Goal: Task Accomplishment & Management: Manage account settings

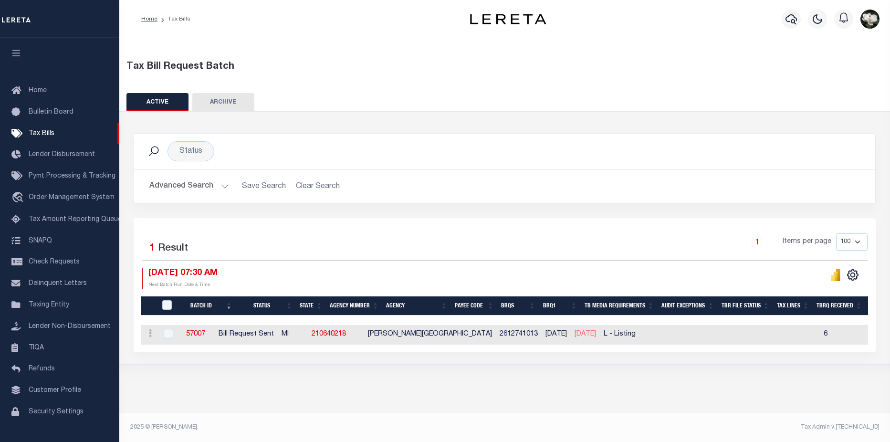
click at [176, 182] on button "Advanced Search" at bounding box center [188, 186] width 79 height 19
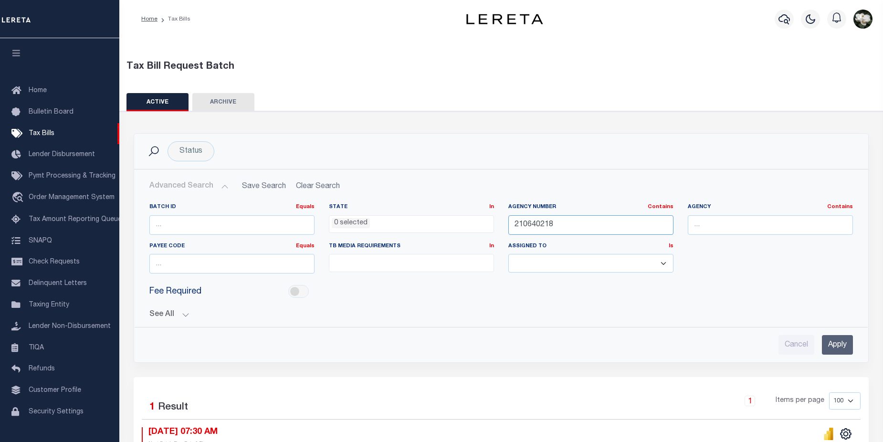
click at [594, 228] on input "210640218" at bounding box center [590, 225] width 165 height 20
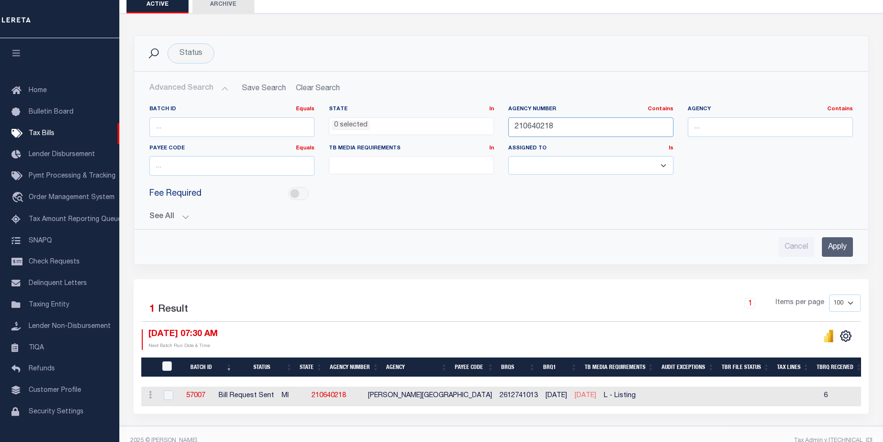
scroll to position [117, 0]
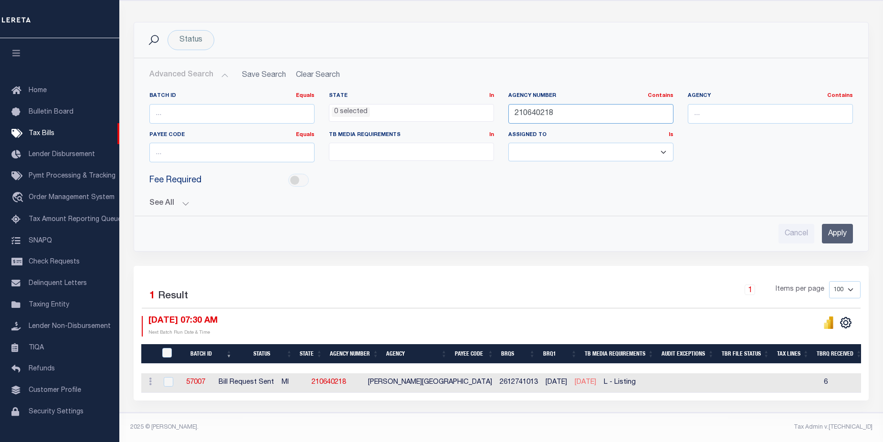
drag, startPoint x: 550, startPoint y: 103, endPoint x: 475, endPoint y: 103, distance: 75.4
click at [475, 104] on div "Batch ID Equals Equals Is Not Equal To Is Greater Than Is Less Than State In In…" at bounding box center [501, 131] width 718 height 78
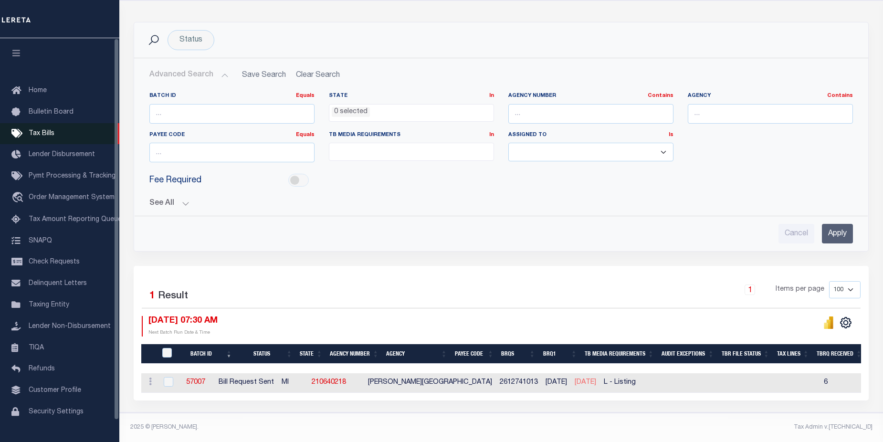
click at [51, 136] on span "Tax Bills" at bounding box center [42, 133] width 26 height 7
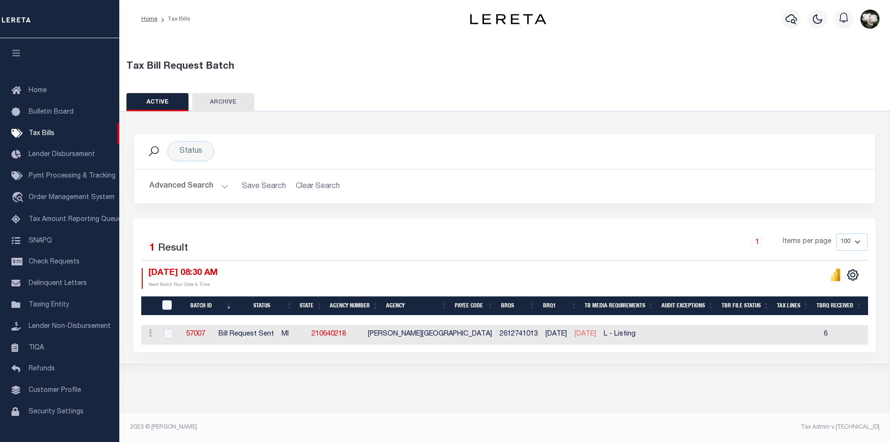
drag, startPoint x: 0, startPoint y: 85, endPoint x: 392, endPoint y: 99, distance: 392.7
click at [392, 99] on div "ACTIVE ARCHIVE HISTORY" at bounding box center [505, 102] width 757 height 18
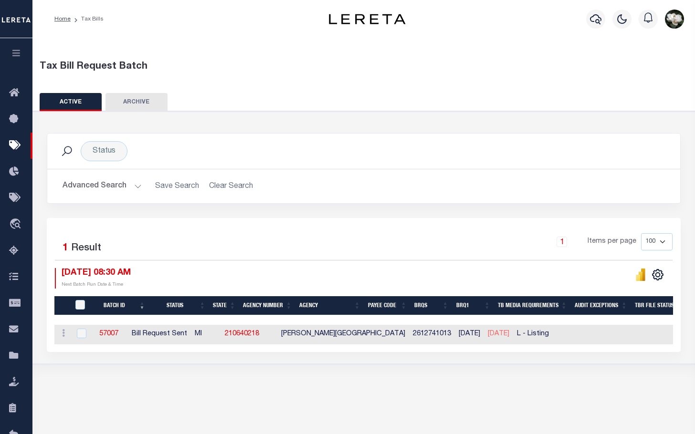
click at [312, 394] on div "Tax Bill Request Batch ACTIVE ARCHIVE HISTORY Search" at bounding box center [363, 216] width 663 height 356
click at [116, 338] on link "57007" at bounding box center [108, 334] width 19 height 7
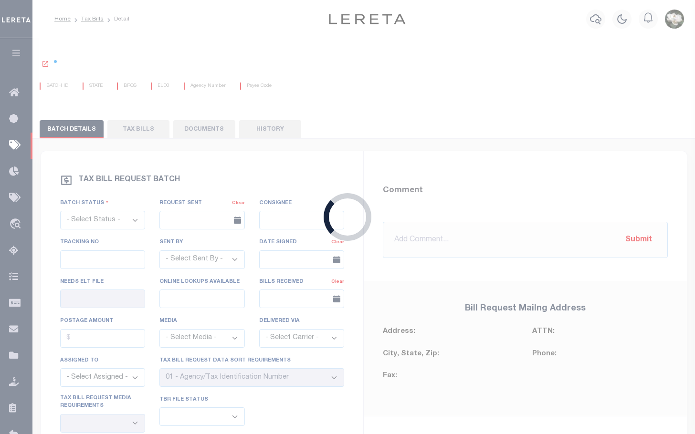
select select "RST"
type input "05/23/2025"
select select "Harris, Cynthia"
type input "No"
type input "Yes"
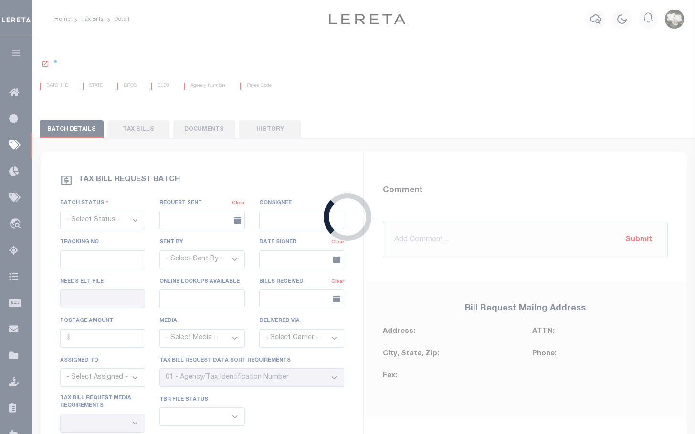
select select "20"
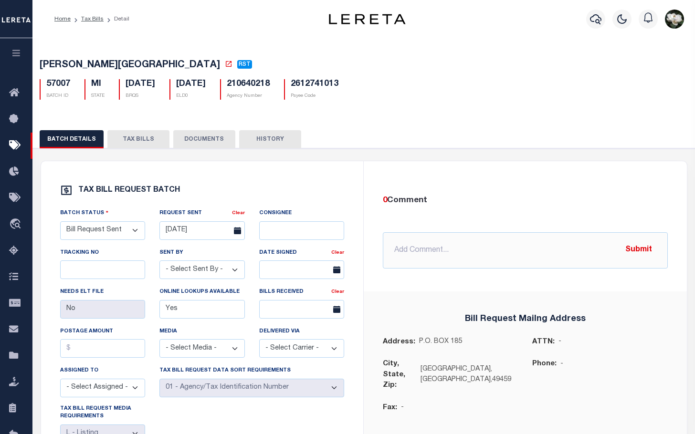
click at [140, 138] on button "TAX BILLS" at bounding box center [138, 139] width 62 height 18
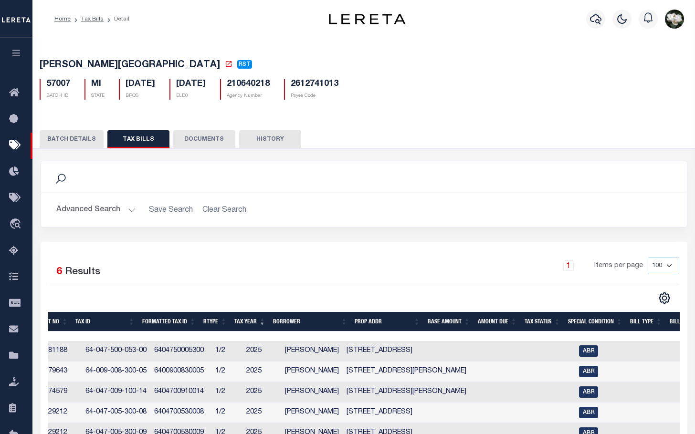
scroll to position [0, 76]
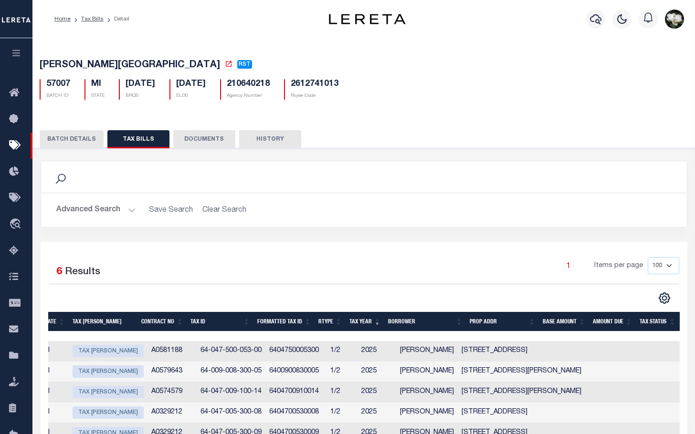
click at [98, 356] on span "Tax Bill Amount" at bounding box center [108, 351] width 71 height 12
checkbox input "true"
select select "ABR"
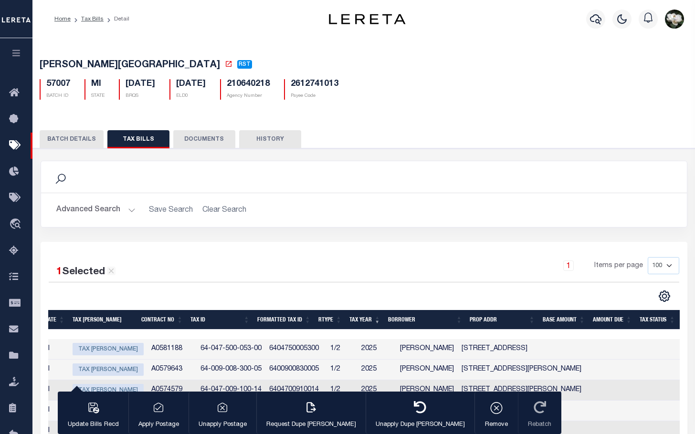
type input "08/13/2025"
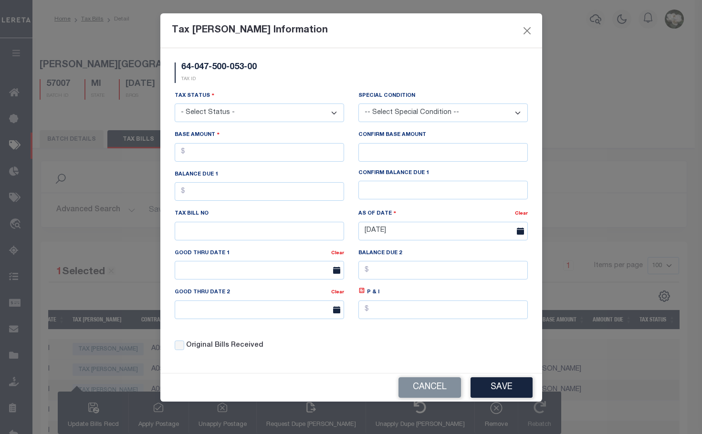
click at [269, 111] on select "- Select Status - Open Due/Unpaid Paid Incomplete No Tax Due Internal Refund Pr…" at bounding box center [259, 113] width 169 height 19
select select "DUE"
click at [175, 104] on select "- Select Status - Open Due/Unpaid Paid Incomplete No Tax Due Internal Refund Pr…" at bounding box center [259, 113] width 169 height 19
click at [271, 150] on input "text" at bounding box center [259, 152] width 169 height 19
type input "$403.85"
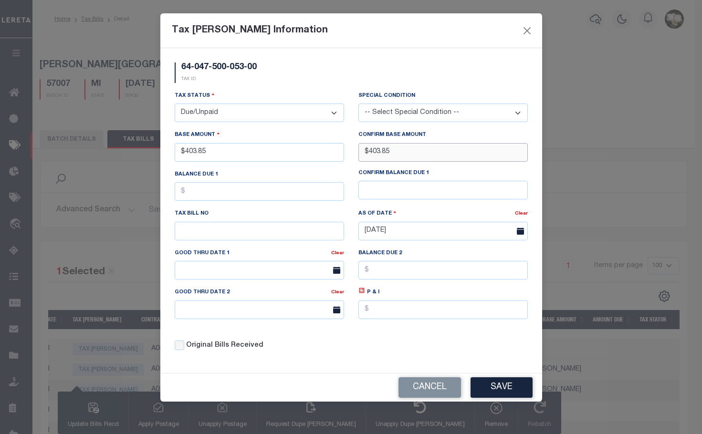
type input "$403.85"
click at [503, 393] on button "Save" at bounding box center [502, 388] width 62 height 21
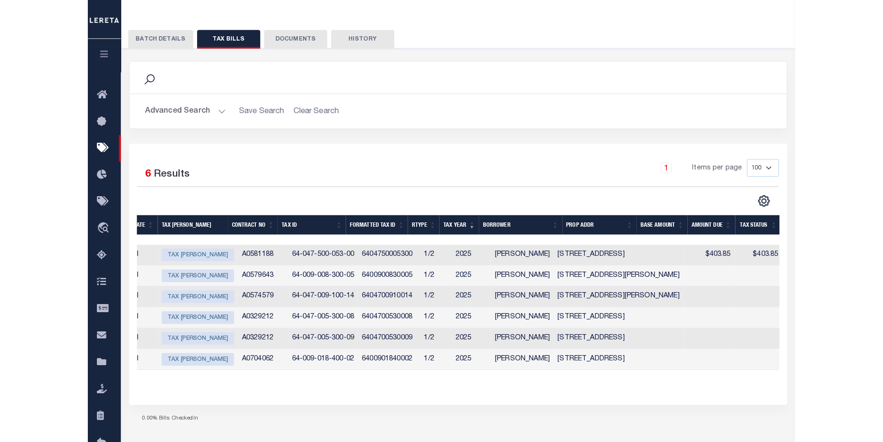
scroll to position [97, 0]
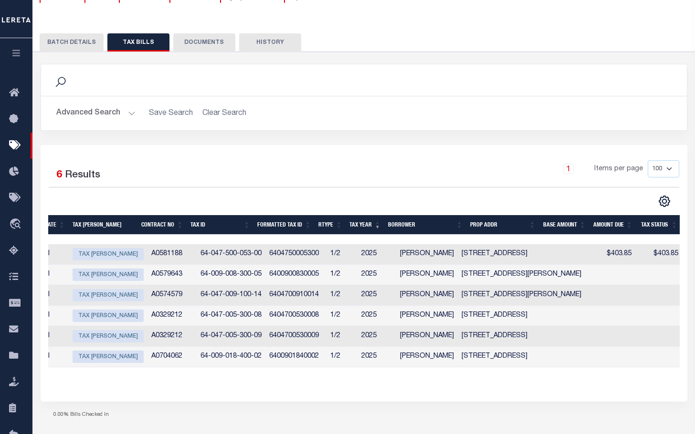
drag, startPoint x: 107, startPoint y: 276, endPoint x: 177, endPoint y: 275, distance: 70.2
click at [107, 276] on span "Tax Bill Amount" at bounding box center [108, 275] width 71 height 12
checkbox input "true"
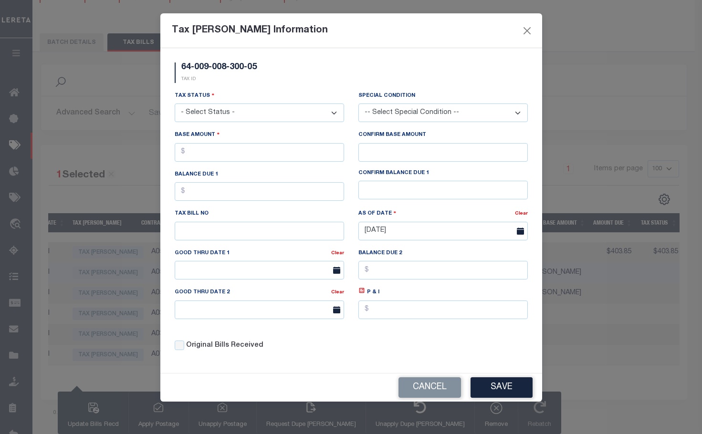
click at [294, 109] on select "- Select Status - Open Due/Unpaid Paid Incomplete No Tax Due Internal Refund Pr…" at bounding box center [259, 113] width 169 height 19
select select "DUE"
click at [175, 104] on select "- Select Status - Open Due/Unpaid Paid Incomplete No Tax Due Internal Refund Pr…" at bounding box center [259, 113] width 169 height 19
click at [254, 151] on input "text" at bounding box center [259, 152] width 169 height 19
click at [271, 156] on input "text" at bounding box center [259, 152] width 169 height 19
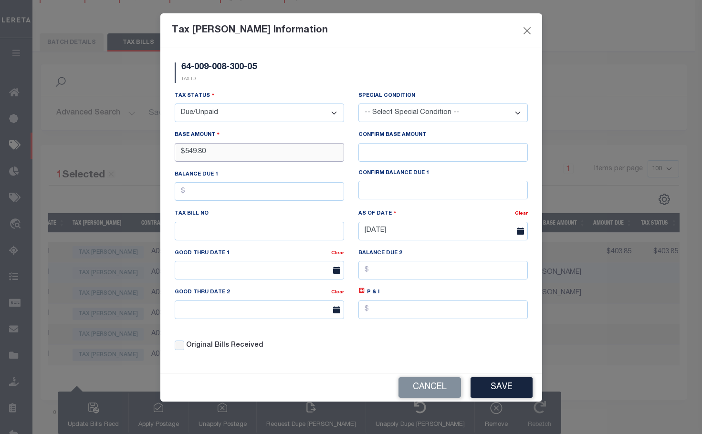
type input "$549.80"
click at [500, 392] on button "Save" at bounding box center [502, 388] width 62 height 21
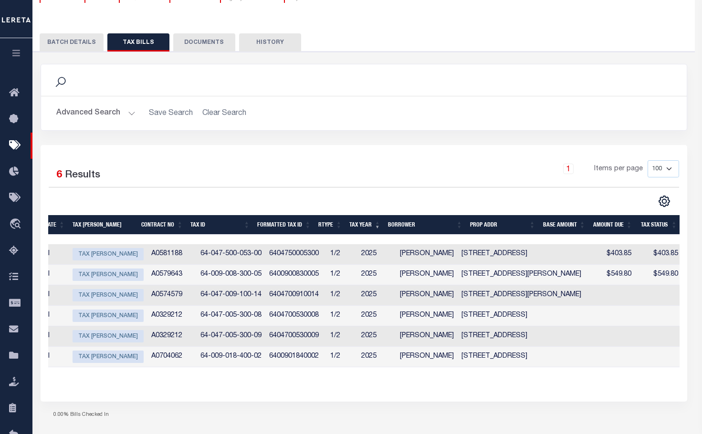
select select "ABR"
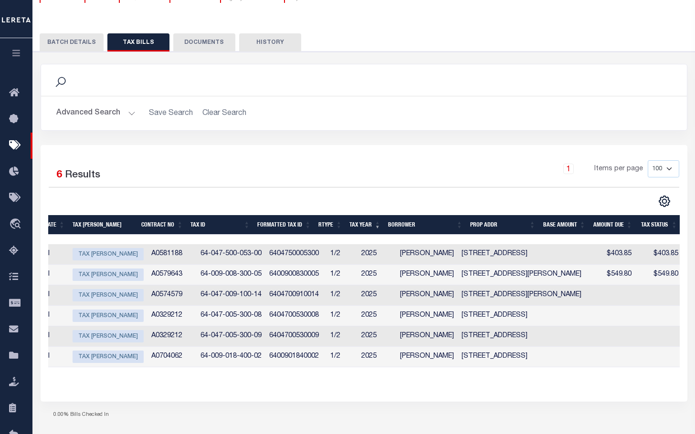
click at [108, 300] on span "Tax Bill Amount" at bounding box center [108, 295] width 71 height 12
checkbox input "true"
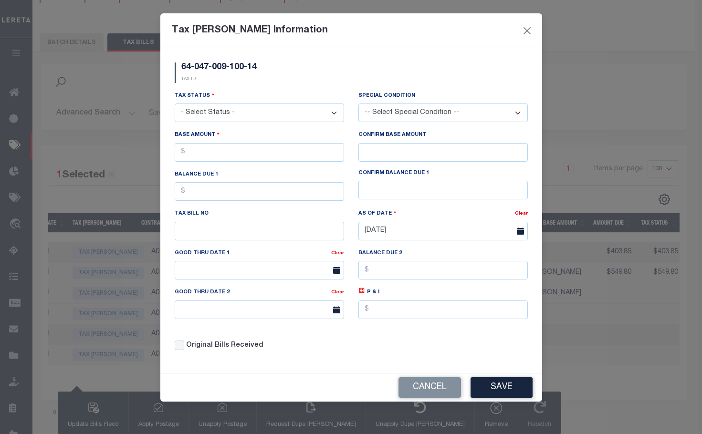
click at [313, 106] on select "- Select Status - Open Due/Unpaid Paid Incomplete No Tax Due Internal Refund Pr…" at bounding box center [259, 113] width 169 height 19
select select "DUE"
click at [175, 104] on select "- Select Status - Open Due/Unpaid Paid Incomplete No Tax Due Internal Refund Pr…" at bounding box center [259, 113] width 169 height 19
click at [282, 160] on input "text" at bounding box center [259, 152] width 169 height 19
type input "$289.94"
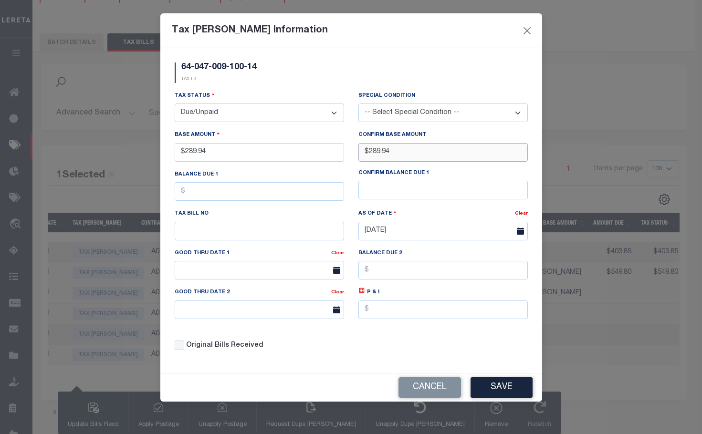
type input "$289.94"
click at [518, 387] on button "Save" at bounding box center [502, 388] width 62 height 21
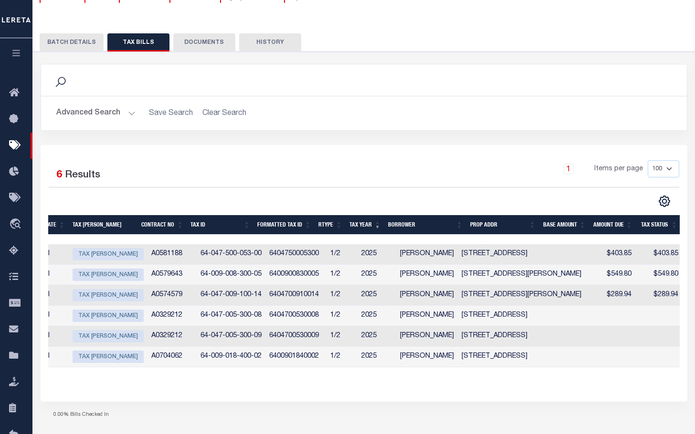
click at [113, 318] on span "Tax [PERSON_NAME]" at bounding box center [108, 316] width 71 height 12
checkbox input "true"
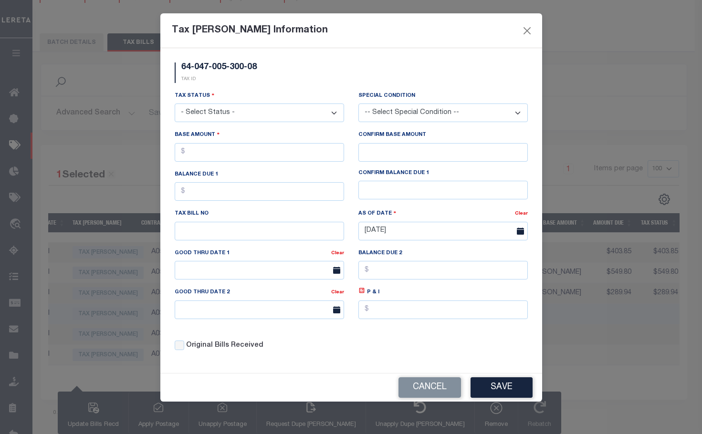
click at [238, 113] on select "- Select Status - Open Due/Unpaid Paid Incomplete No Tax Due Internal Refund Pr…" at bounding box center [259, 113] width 169 height 19
select select "DUE"
click at [175, 104] on select "- Select Status - Open Due/Unpaid Paid Incomplete No Tax Due Internal Refund Pr…" at bounding box center [259, 113] width 169 height 19
click at [253, 156] on input "text" at bounding box center [259, 152] width 169 height 19
type input "$228.69"
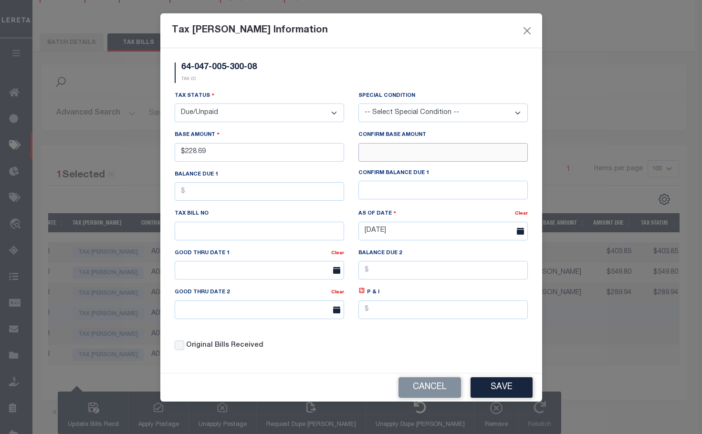
click at [380, 155] on input "text" at bounding box center [443, 152] width 169 height 19
type input "$228.69"
click at [296, 189] on input "text" at bounding box center [259, 191] width 169 height 19
type input "$228.69"
click at [413, 191] on input "text" at bounding box center [443, 190] width 169 height 19
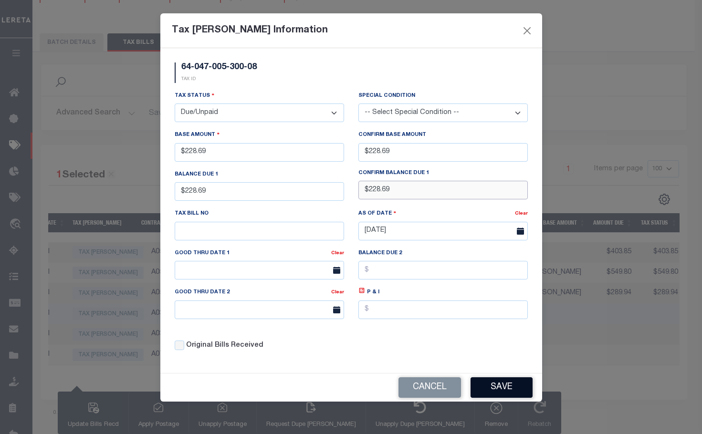
type input "$228.69"
click at [497, 395] on button "Save" at bounding box center [502, 388] width 62 height 21
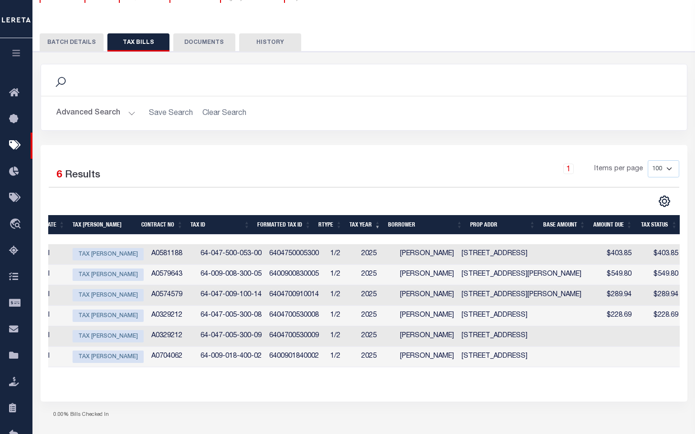
click at [100, 340] on span "Tax [PERSON_NAME]" at bounding box center [108, 336] width 71 height 12
checkbox input "true"
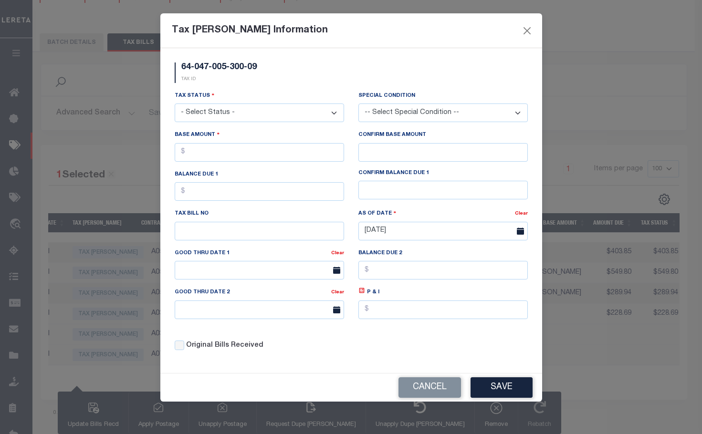
click at [229, 106] on select "- Select Status - Open Due/Unpaid Paid Incomplete No Tax Due Internal Refund Pr…" at bounding box center [259, 113] width 169 height 19
select select "DUE"
click at [175, 104] on select "- Select Status - Open Due/Unpaid Paid Incomplete No Tax Due Internal Refund Pr…" at bounding box center [259, 113] width 169 height 19
click at [230, 155] on input "text" at bounding box center [259, 152] width 169 height 19
click at [290, 154] on input "text" at bounding box center [259, 152] width 169 height 19
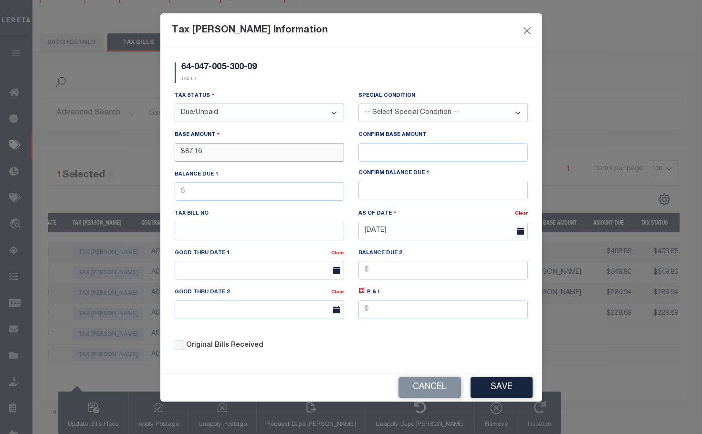
type input "$87.16"
click at [378, 148] on input "text" at bounding box center [443, 152] width 169 height 19
type input "$87.16"
click at [327, 190] on input "text" at bounding box center [259, 191] width 169 height 19
type input "$87.16"
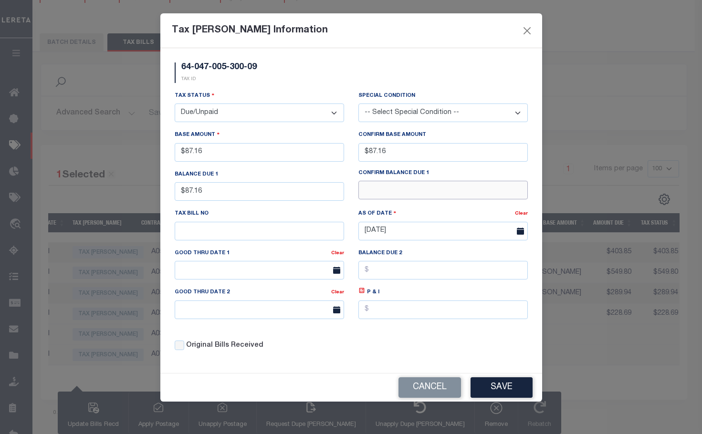
click at [373, 188] on input "text" at bounding box center [443, 190] width 169 height 19
type input "$87.16"
click at [500, 394] on button "Save" at bounding box center [502, 388] width 62 height 21
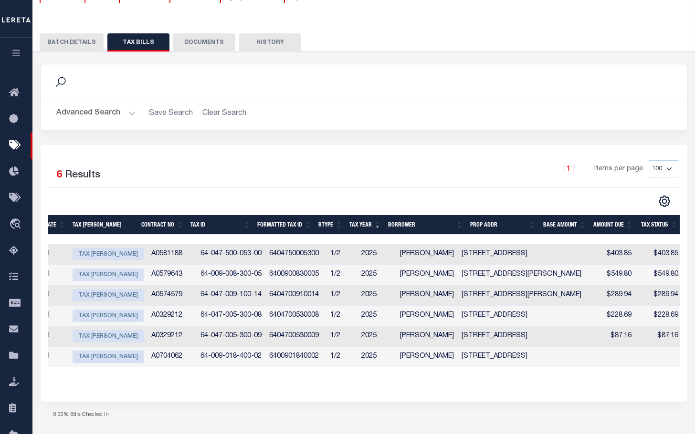
click at [102, 363] on span "Tax Bill Amount" at bounding box center [108, 357] width 71 height 12
checkbox input "true"
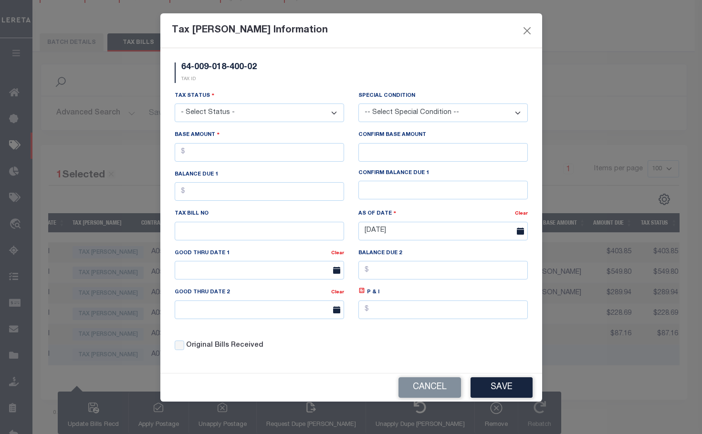
click at [333, 115] on select "- Select Status - Open Due/Unpaid Paid Incomplete No Tax Due Internal Refund Pr…" at bounding box center [259, 113] width 169 height 19
select select "DUE"
click at [175, 104] on select "- Select Status - Open Due/Unpaid Paid Incomplete No Tax Due Internal Refund Pr…" at bounding box center [259, 113] width 169 height 19
click at [281, 157] on input "text" at bounding box center [259, 152] width 169 height 19
click at [256, 157] on input "text" at bounding box center [259, 152] width 169 height 19
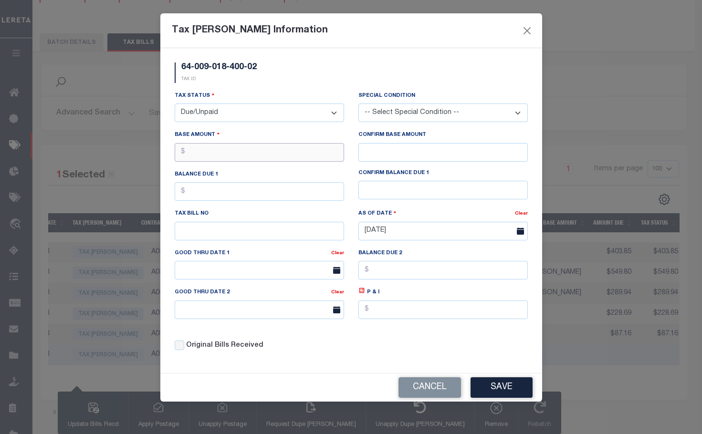
click at [252, 154] on input "text" at bounding box center [259, 152] width 169 height 19
type input "$435.96"
drag, startPoint x: 216, startPoint y: 193, endPoint x: 112, endPoint y: 174, distance: 105.7
click at [113, 175] on div "Tax Bill Amount Information 64-009-018-400-02 TAX ID Installment: TaxID: 64-009…" at bounding box center [351, 217] width 702 height 434
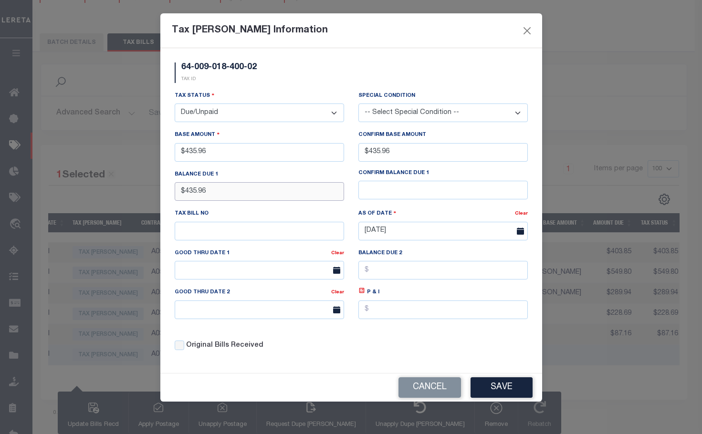
type input "$435.96"
click at [494, 390] on button "Save" at bounding box center [502, 388] width 62 height 21
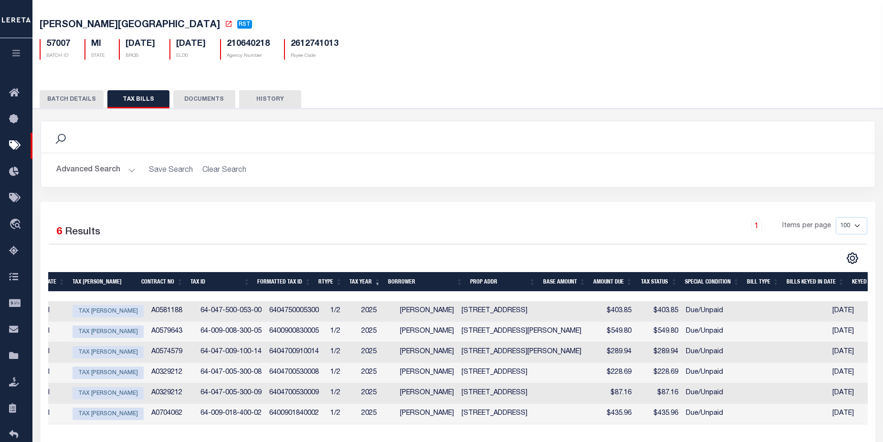
scroll to position [42, 0]
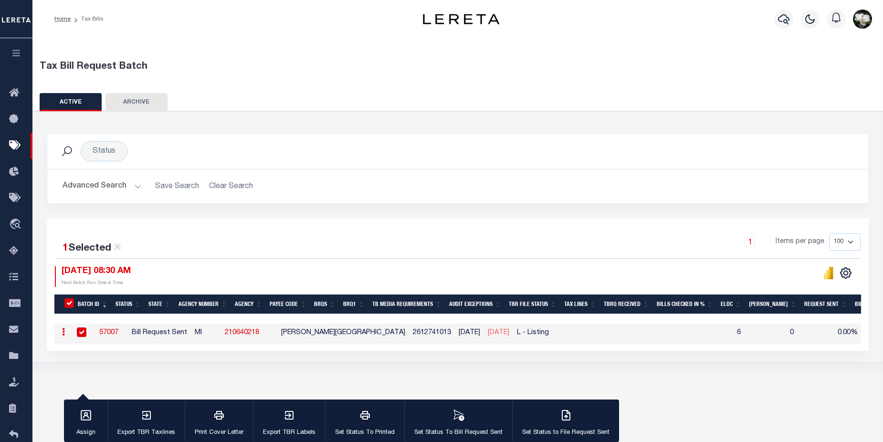
click at [108, 185] on button "Advanced Search" at bounding box center [102, 186] width 79 height 19
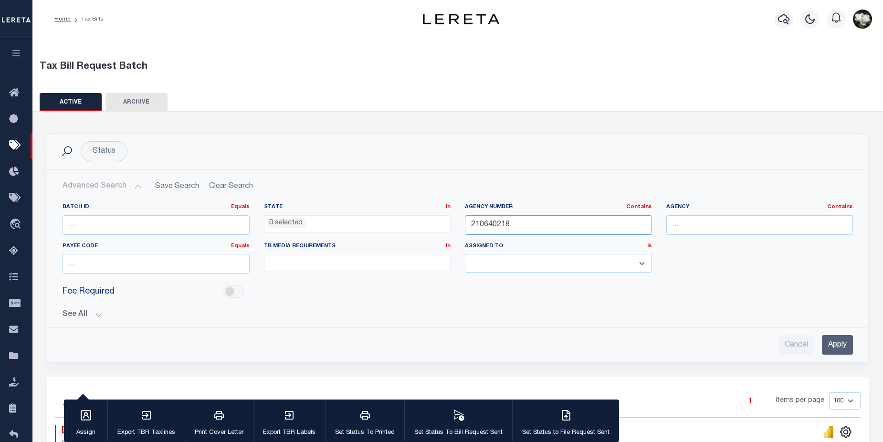
drag, startPoint x: 544, startPoint y: 225, endPoint x: 463, endPoint y: 225, distance: 80.7
click at [463, 225] on div "Agency Number Contains Contains Is 210640218" at bounding box center [558, 222] width 201 height 39
type input "410010101"
click at [844, 345] on input "Apply" at bounding box center [837, 345] width 31 height 20
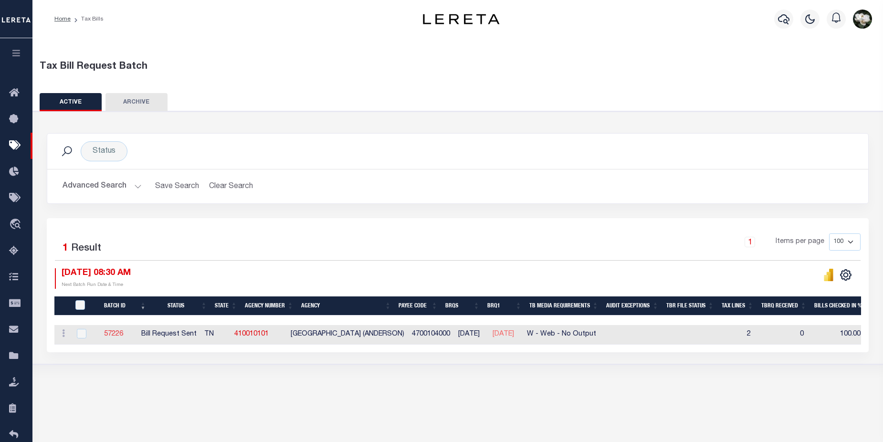
click at [120, 335] on link "57226" at bounding box center [113, 334] width 19 height 7
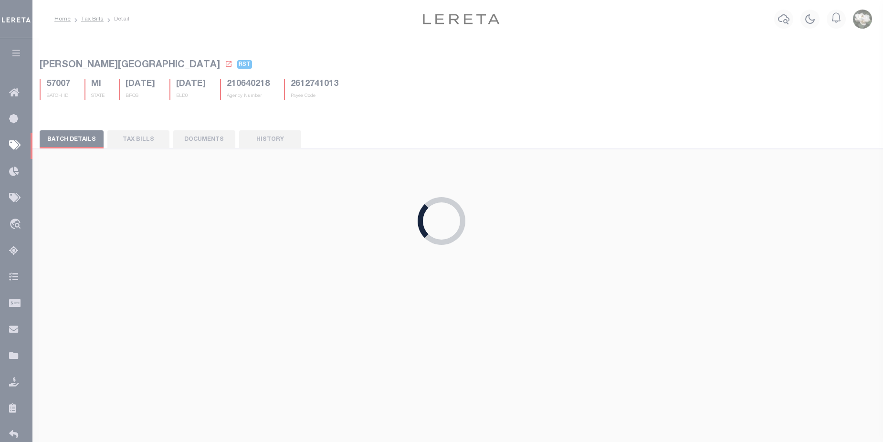
type input "06/03/2025"
select select "27"
select select "23"
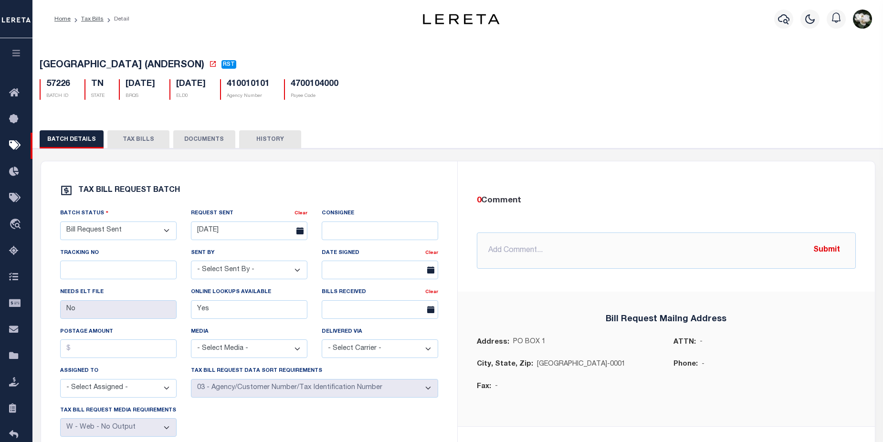
click at [138, 138] on button "TAX BILLS" at bounding box center [138, 139] width 62 height 18
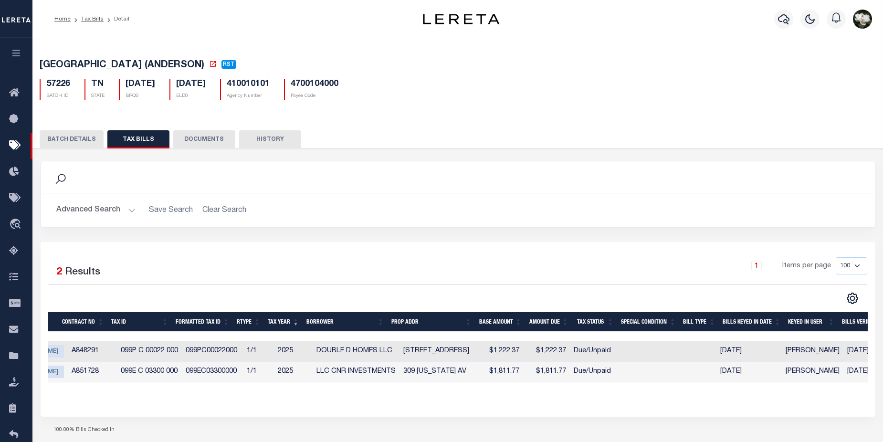
scroll to position [0, 237]
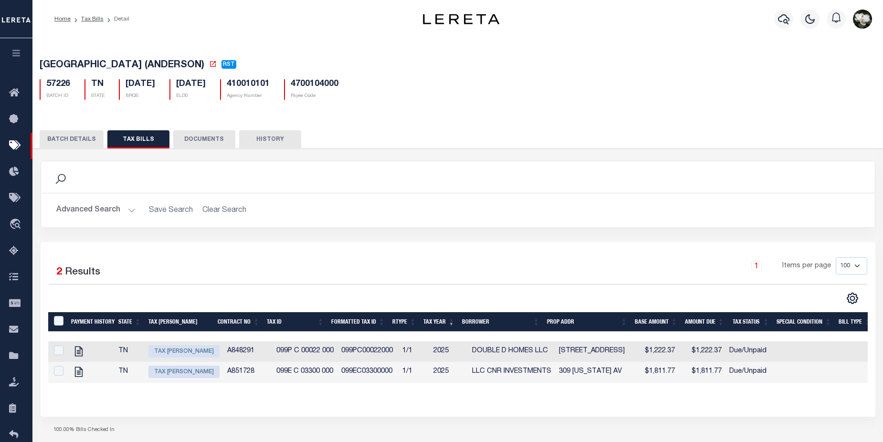
click at [172, 357] on span "Tax [PERSON_NAME]" at bounding box center [183, 351] width 71 height 12
checkbox input "true"
type input "$1,222.37"
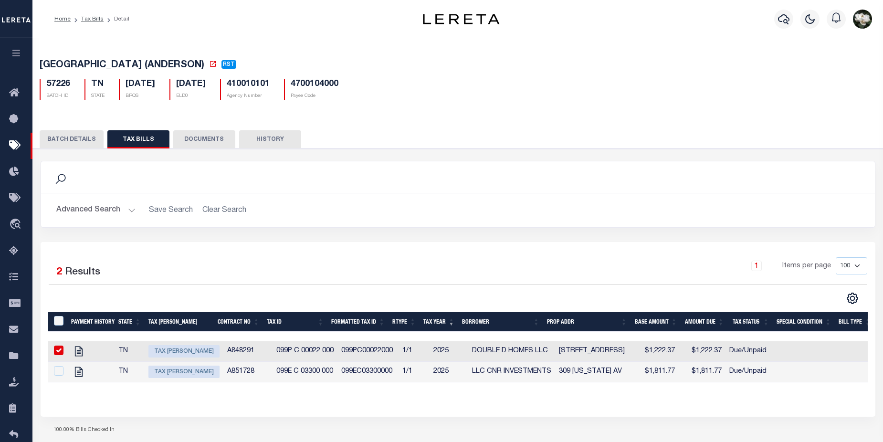
type input "$1,222.37"
type input "5762"
select select "DUE"
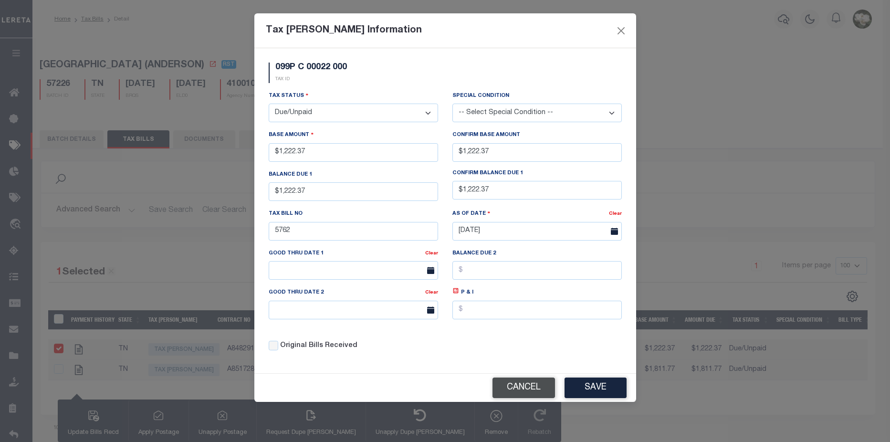
click at [537, 392] on button "Cancel" at bounding box center [524, 388] width 63 height 21
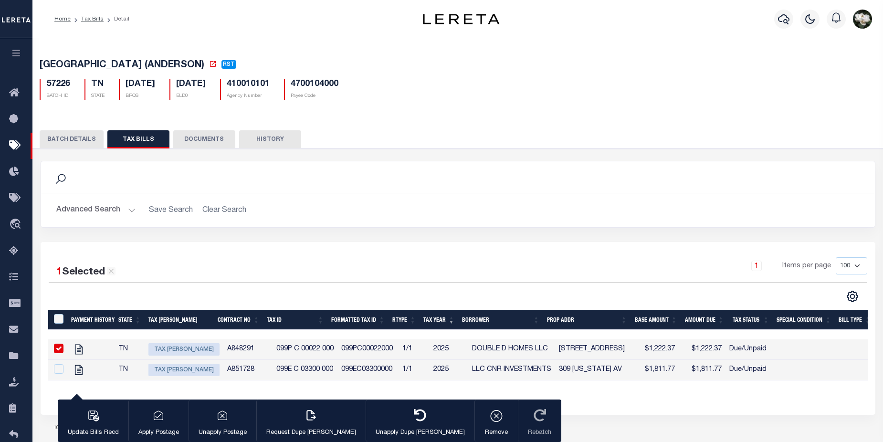
click at [62, 348] on input "checkbox" at bounding box center [59, 349] width 10 height 10
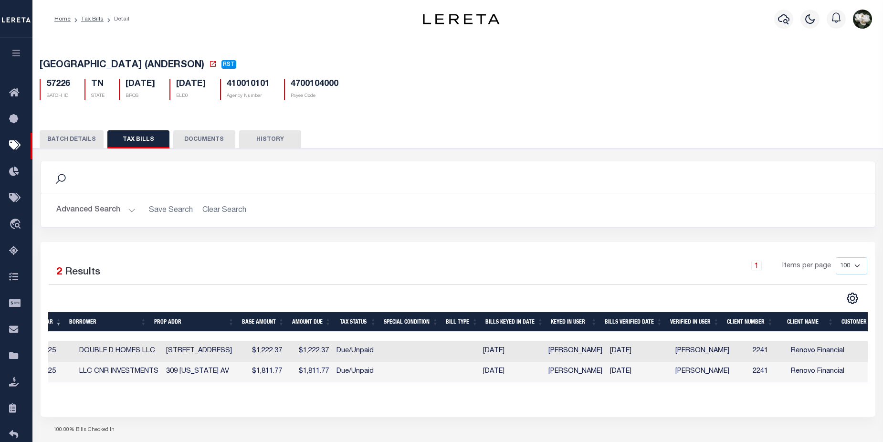
click at [58, 139] on button "BATCH DETAILS" at bounding box center [72, 139] width 64 height 18
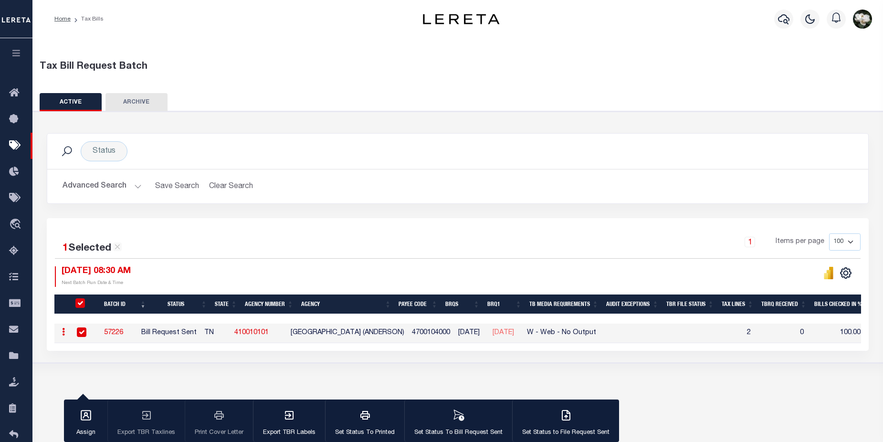
click at [115, 335] on link "57226" at bounding box center [113, 332] width 19 height 7
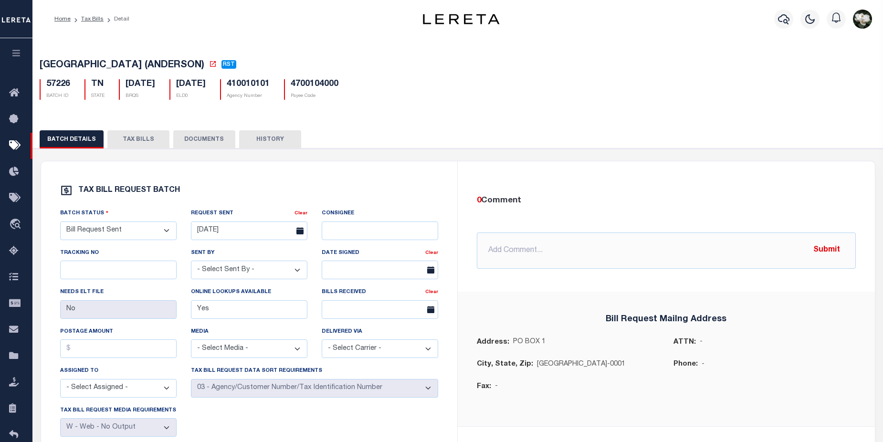
click at [136, 139] on button "TAX BILLS" at bounding box center [138, 139] width 62 height 18
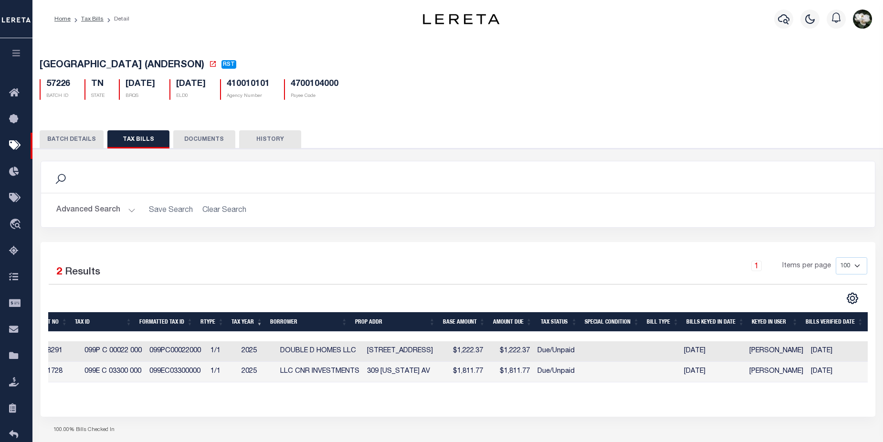
scroll to position [0, 307]
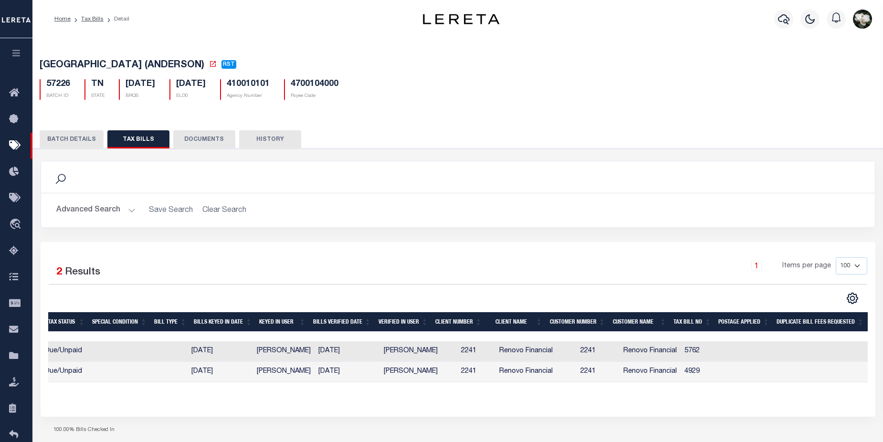
click at [642, 382] on div "Payment History State Tax Bill Amount Contract No Tax Id Formatted Tax Id Rtype…" at bounding box center [458, 361] width 820 height 41
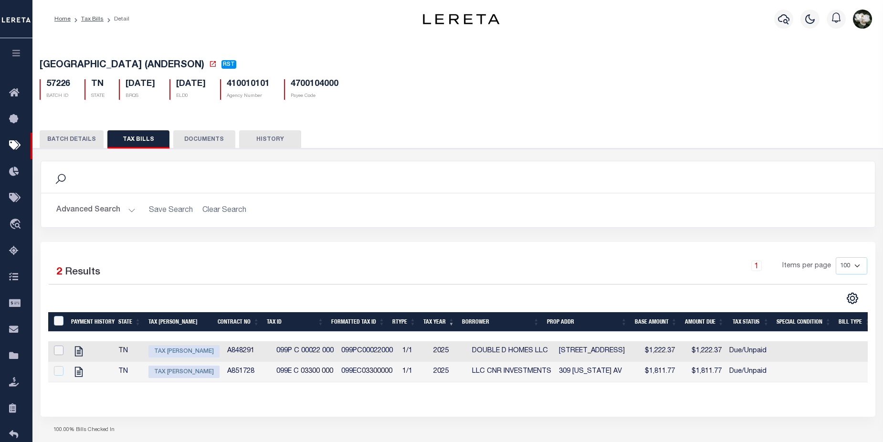
click at [57, 351] on input "checkbox" at bounding box center [59, 351] width 10 height 10
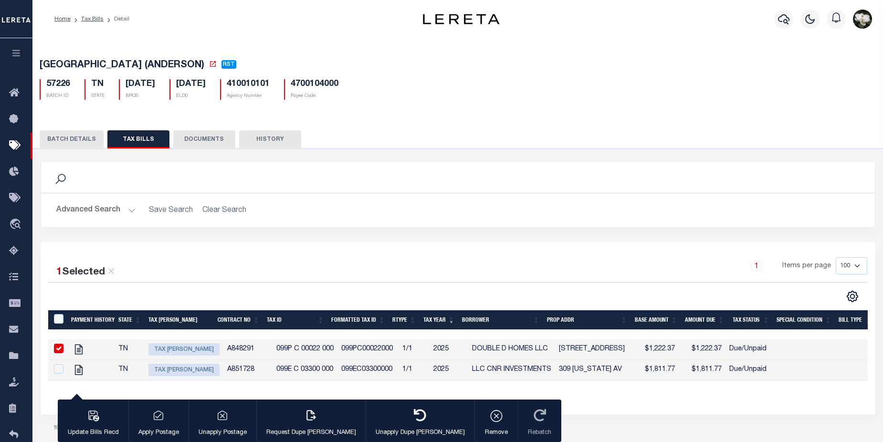
click at [61, 350] on input "checkbox" at bounding box center [59, 349] width 10 height 10
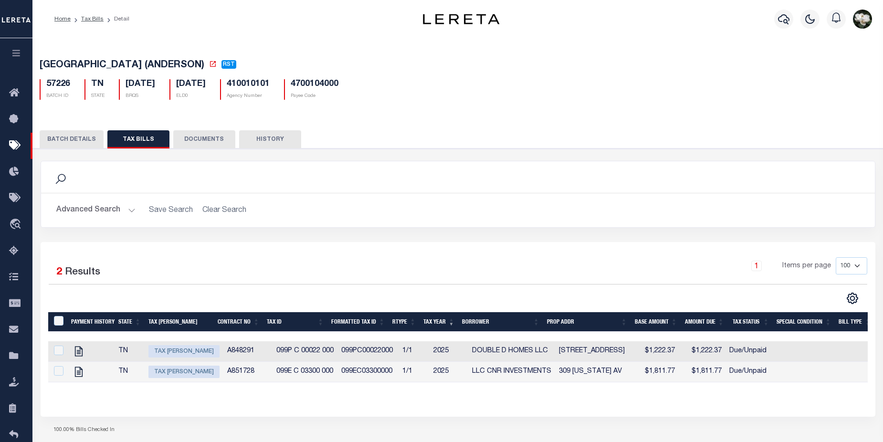
click at [180, 350] on span "Tax Bill Amount" at bounding box center [183, 351] width 71 height 12
checkbox input "true"
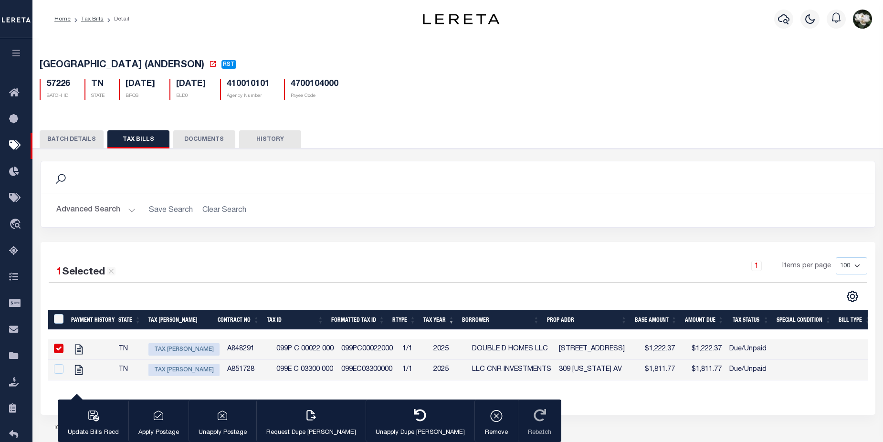
type input "$1,222.37"
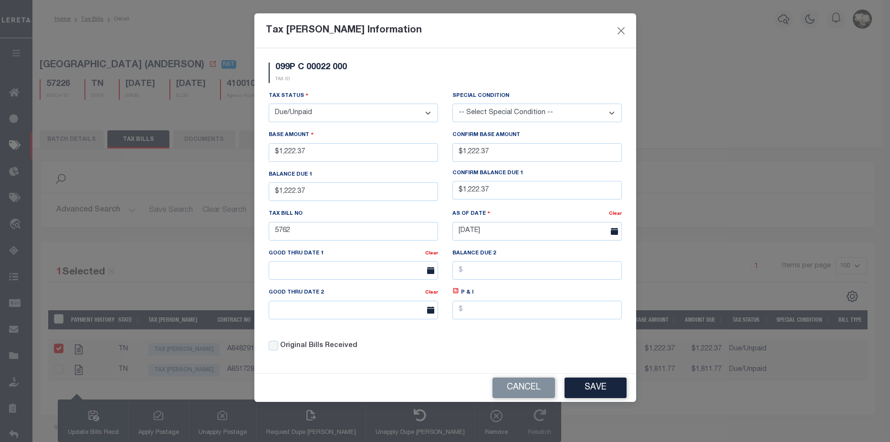
click at [536, 380] on div "Cancel Save" at bounding box center [445, 388] width 382 height 28
click at [619, 25] on button "Close" at bounding box center [621, 30] width 12 height 12
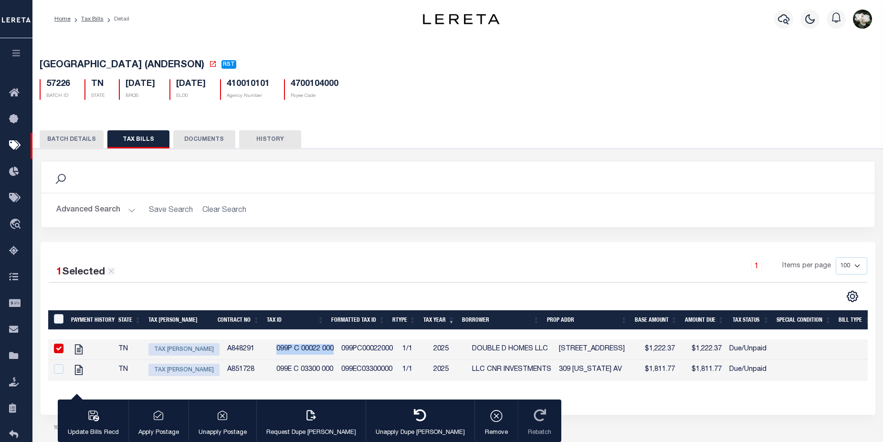
drag, startPoint x: 269, startPoint y: 350, endPoint x: 325, endPoint y: 349, distance: 56.3
click at [325, 349] on td "099P C 00022 000" at bounding box center [305, 349] width 65 height 21
checkbox input "false"
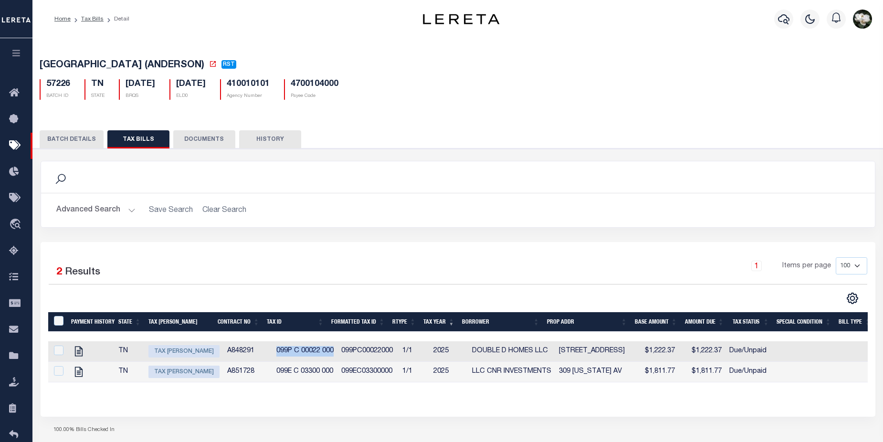
copy td "099P C 00022 000"
click at [776, 17] on button "button" at bounding box center [783, 19] width 19 height 19
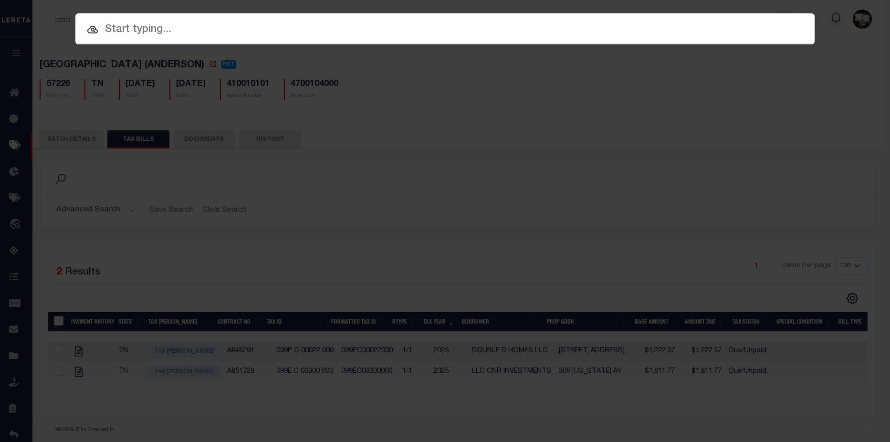
click at [323, 17] on div at bounding box center [445, 28] width 740 height 31
drag, startPoint x: 321, startPoint y: 22, endPoint x: 317, endPoint y: 28, distance: 7.3
click at [318, 28] on input "text" at bounding box center [445, 29] width 740 height 17
paste input "099P C 00022 000"
type input "099P C 00022 000"
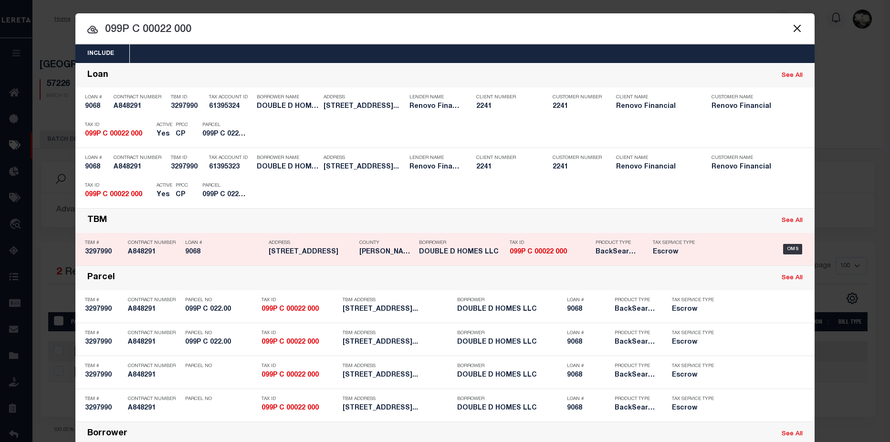
click at [678, 244] on p "Tax Service Type" at bounding box center [677, 243] width 48 height 6
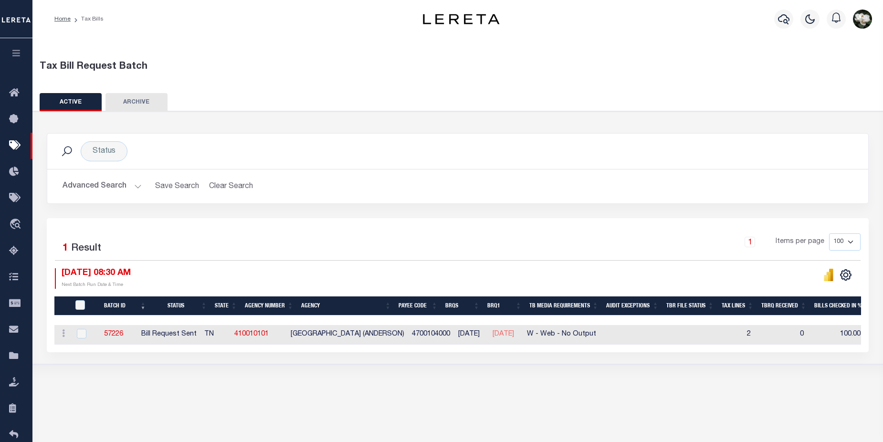
click at [93, 188] on button "Advanced Search" at bounding box center [102, 186] width 79 height 19
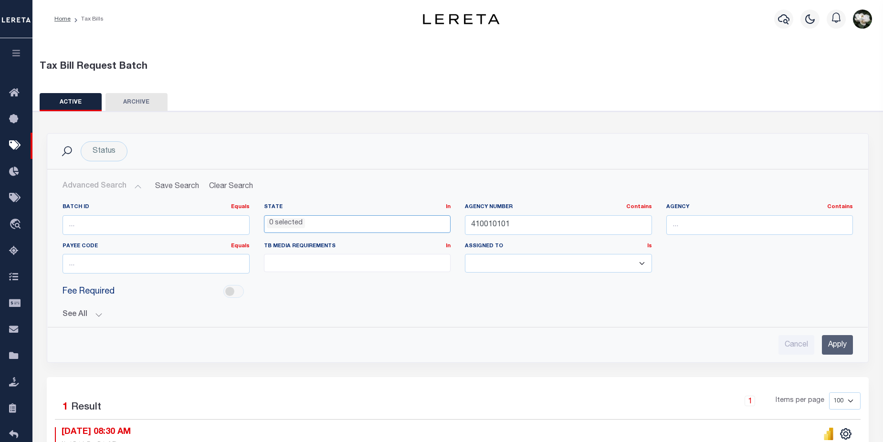
click at [421, 226] on ul "0 selected" at bounding box center [358, 222] width 186 height 13
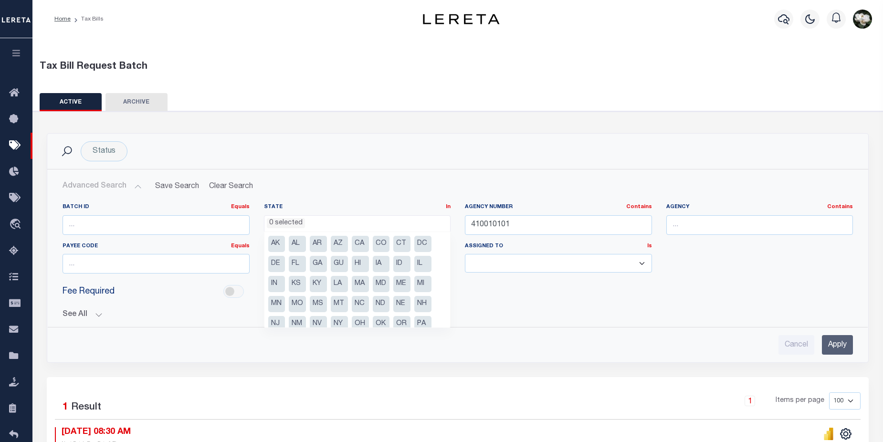
click at [357, 302] on li "NC" at bounding box center [360, 304] width 17 height 16
select select "NC"
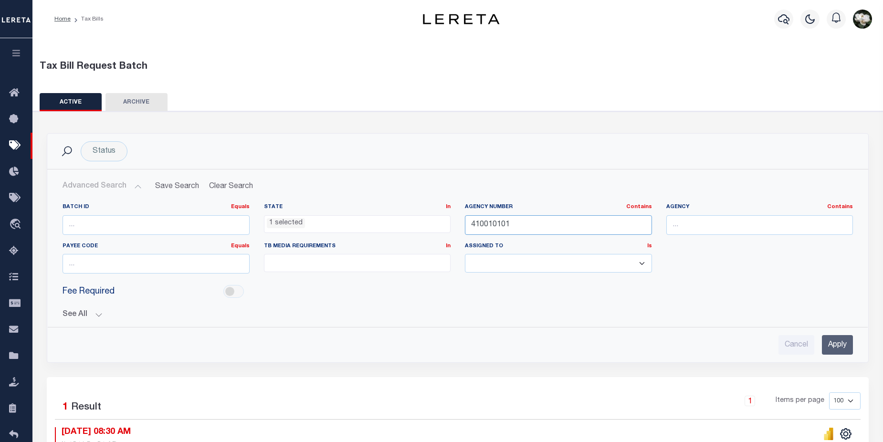
drag, startPoint x: 531, startPoint y: 226, endPoint x: 511, endPoint y: 218, distance: 21.6
click at [472, 222] on input "410010101" at bounding box center [558, 225] width 187 height 20
click at [751, 222] on input "text" at bounding box center [760, 225] width 187 height 20
type input "randolph"
click at [838, 349] on input "Apply" at bounding box center [837, 345] width 31 height 20
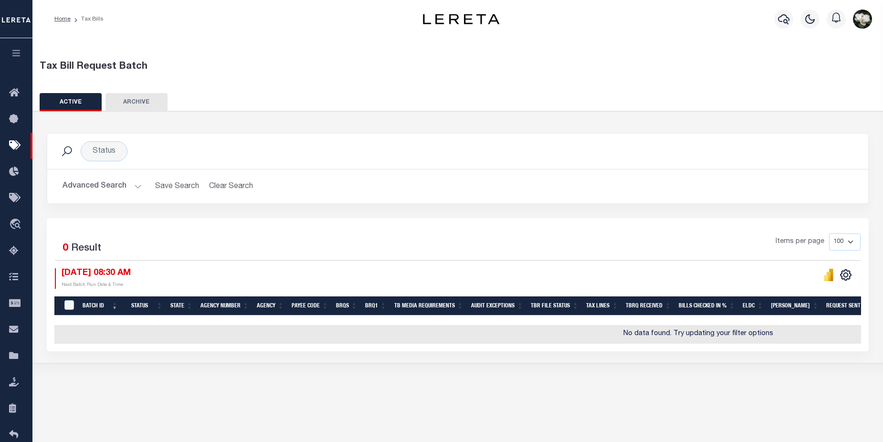
click at [101, 188] on button "Advanced Search" at bounding box center [102, 186] width 79 height 19
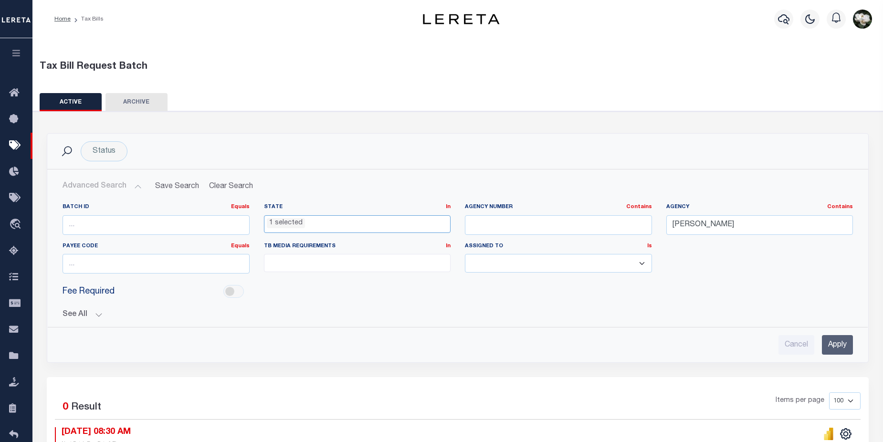
click at [382, 224] on ul "1 selected" at bounding box center [358, 222] width 186 height 13
click at [230, 186] on button "Clear Search" at bounding box center [231, 186] width 52 height 19
select select
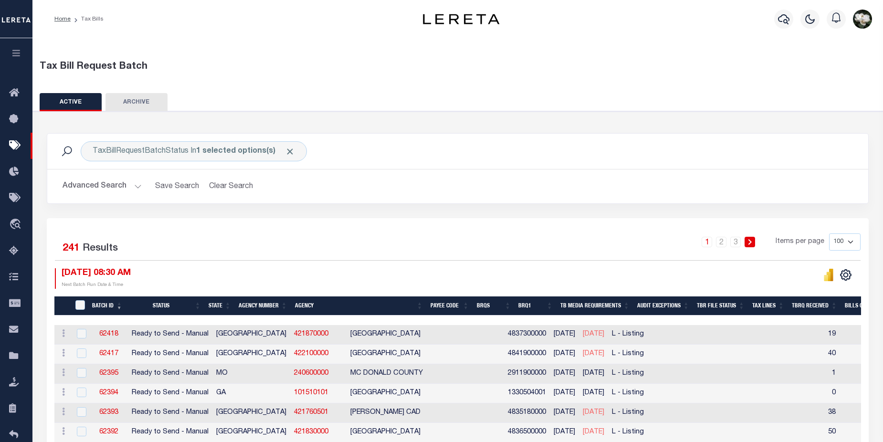
click at [81, 182] on button "Advanced Search" at bounding box center [102, 186] width 79 height 19
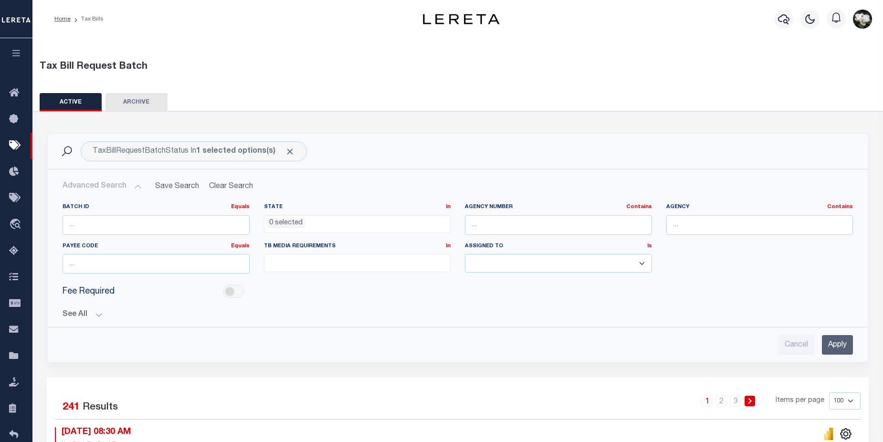
click at [98, 314] on button "See All" at bounding box center [458, 314] width 791 height 9
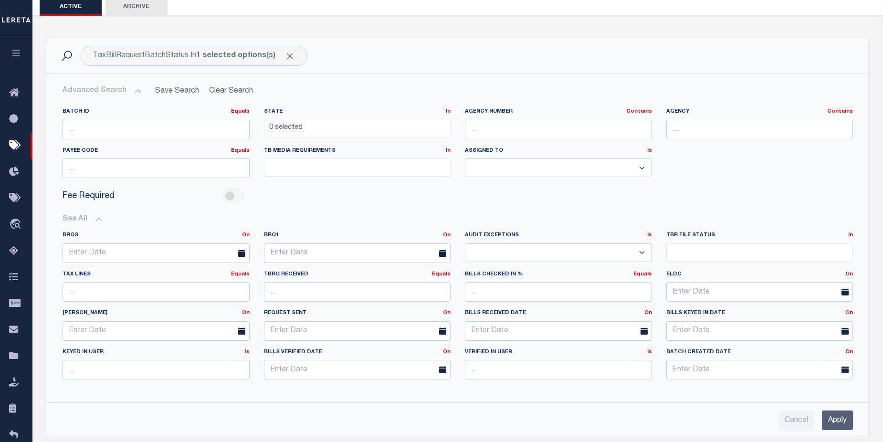
scroll to position [0, 0]
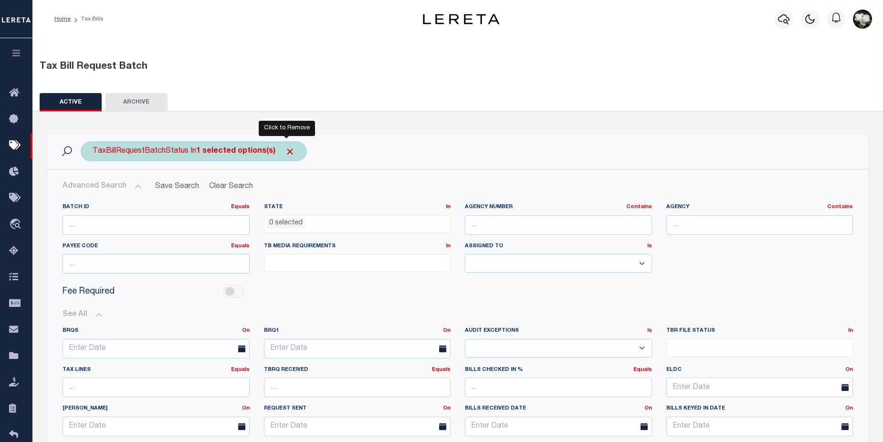
click at [290, 151] on span "Click to Remove" at bounding box center [290, 152] width 10 height 10
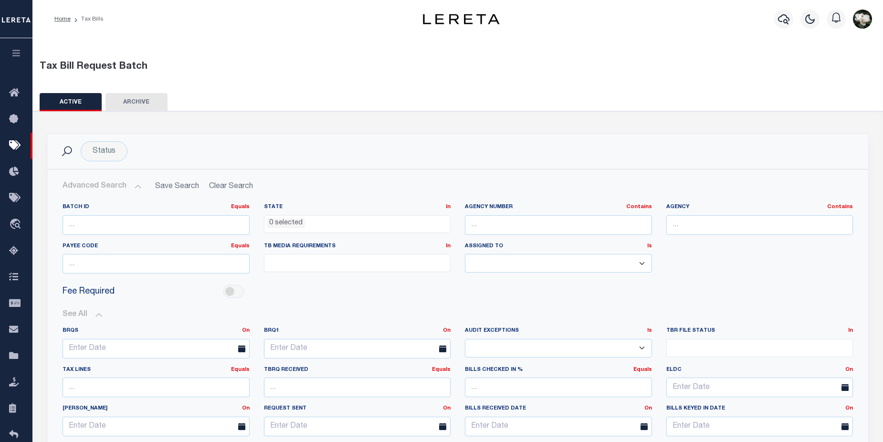
click at [426, 225] on ul "0 selected" at bounding box center [358, 222] width 186 height 13
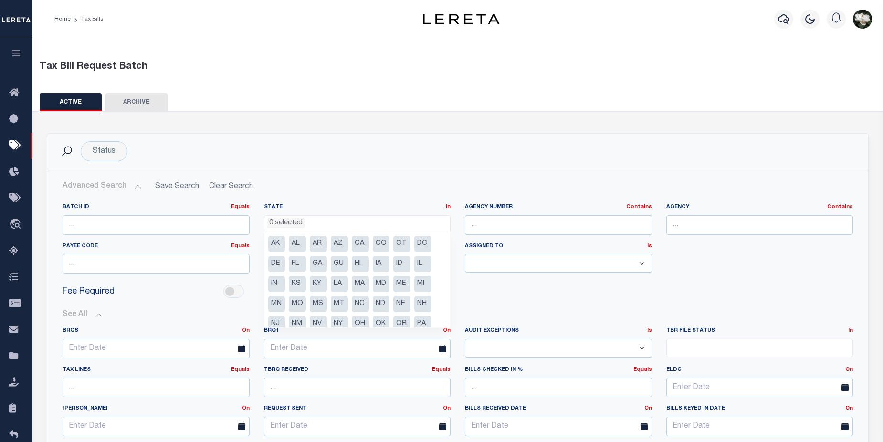
click at [358, 304] on li "NC" at bounding box center [360, 304] width 17 height 16
select select "NC"
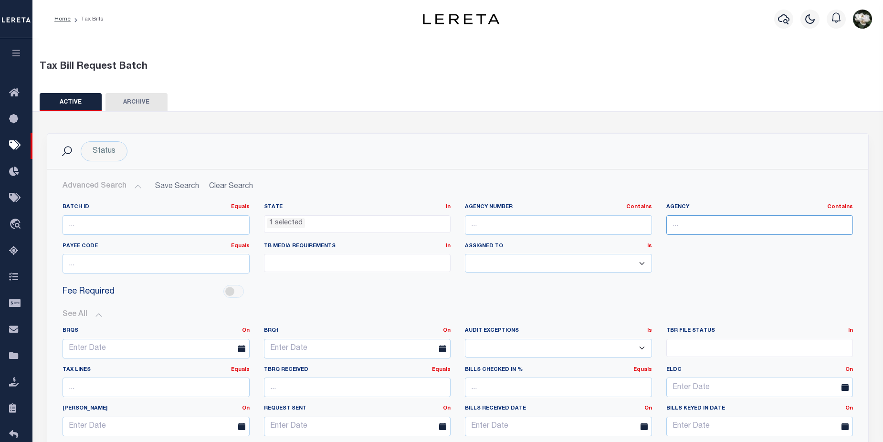
drag, startPoint x: 681, startPoint y: 231, endPoint x: 682, endPoint y: 225, distance: 5.8
click at [681, 231] on input "text" at bounding box center [760, 225] width 187 height 20
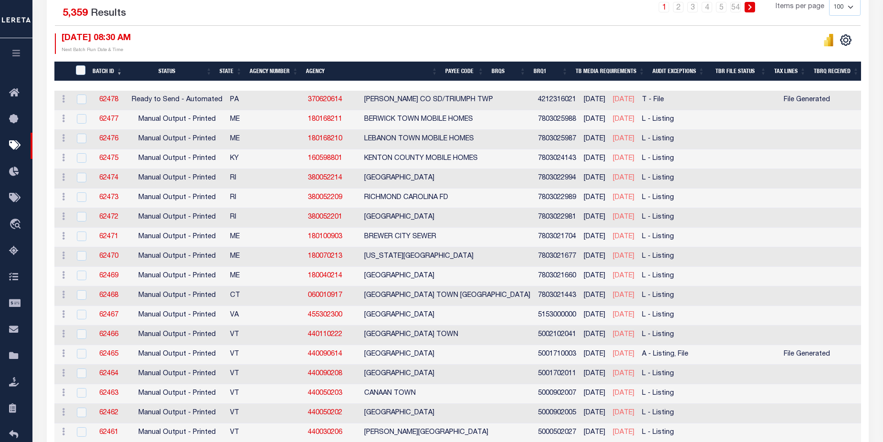
scroll to position [334, 0]
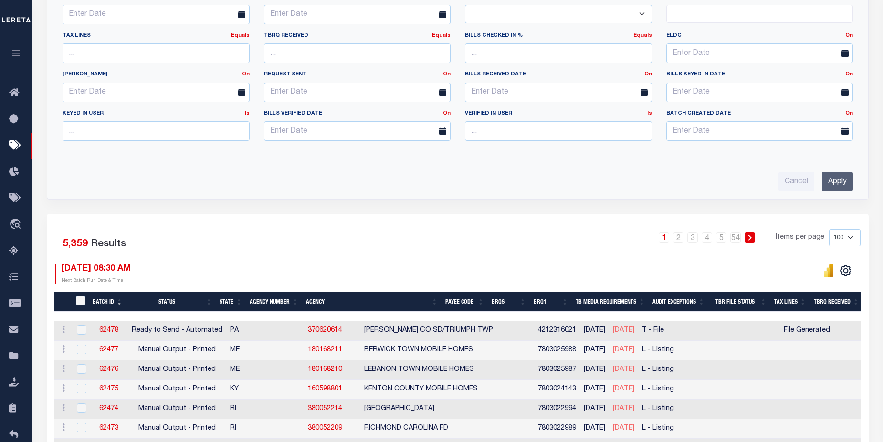
type input "randolph"
click at [839, 180] on input "Apply" at bounding box center [837, 182] width 31 height 20
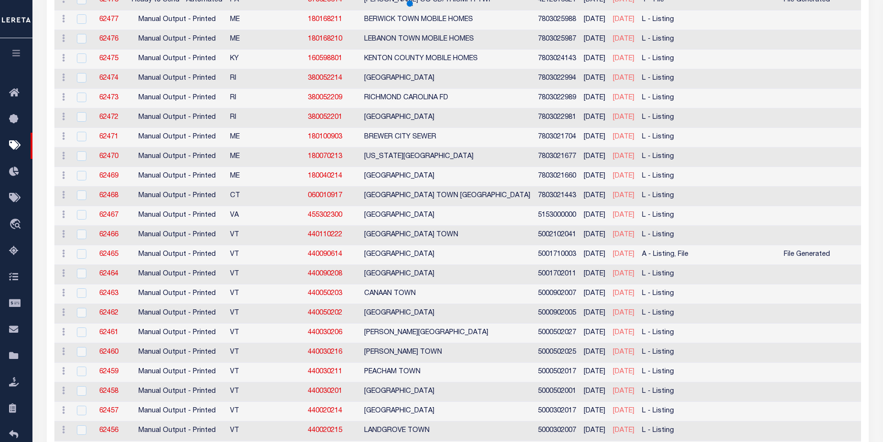
scroll to position [64, 0]
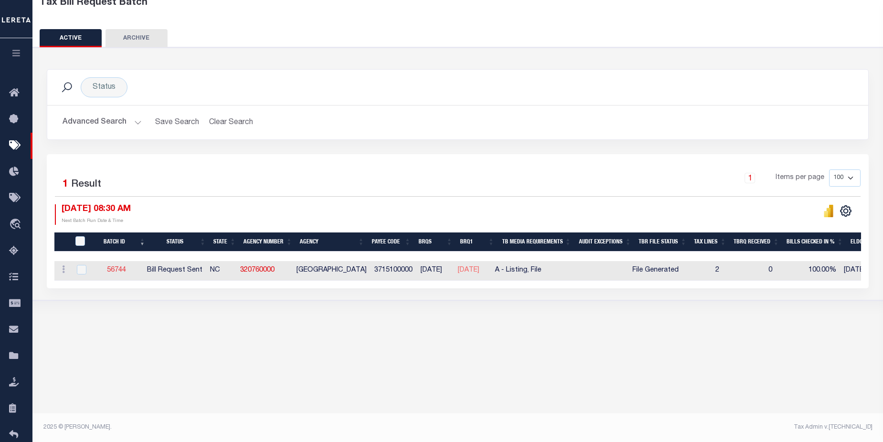
click at [117, 270] on link "56744" at bounding box center [116, 270] width 19 height 7
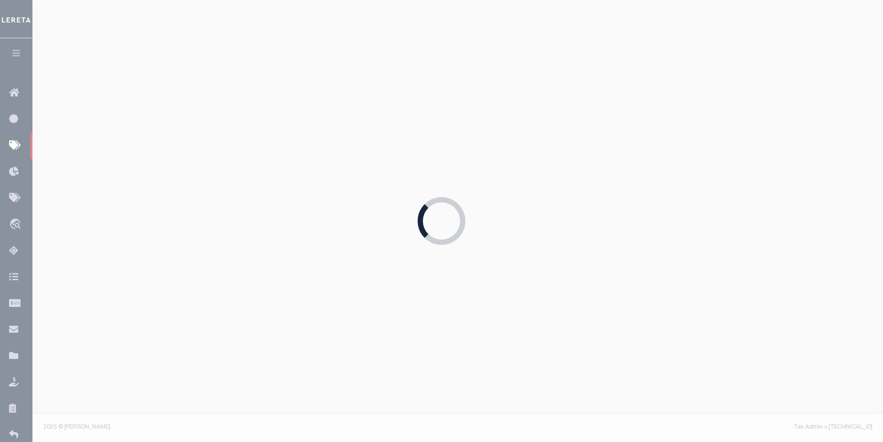
type input "05/23/2025"
select select "16"
select select "2"
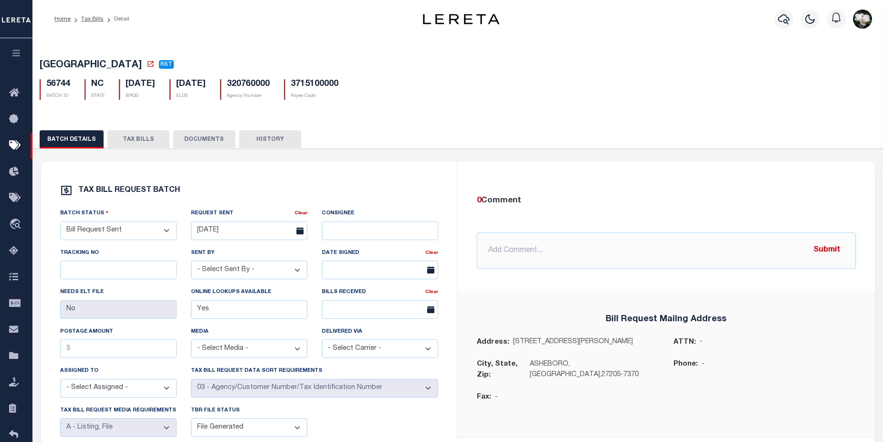
click at [128, 142] on button "TAX BILLS" at bounding box center [138, 139] width 62 height 18
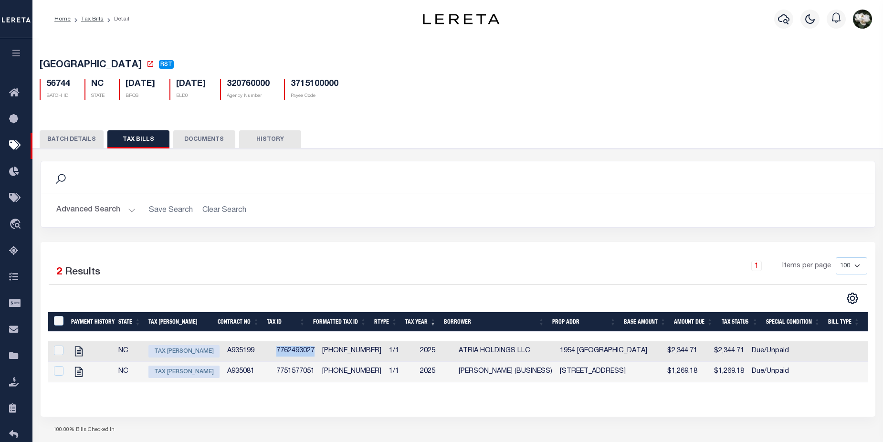
drag, startPoint x: 265, startPoint y: 355, endPoint x: 306, endPoint y: 352, distance: 40.2
click at [306, 352] on td "7762493027" at bounding box center [296, 351] width 46 height 21
checkbox input "true"
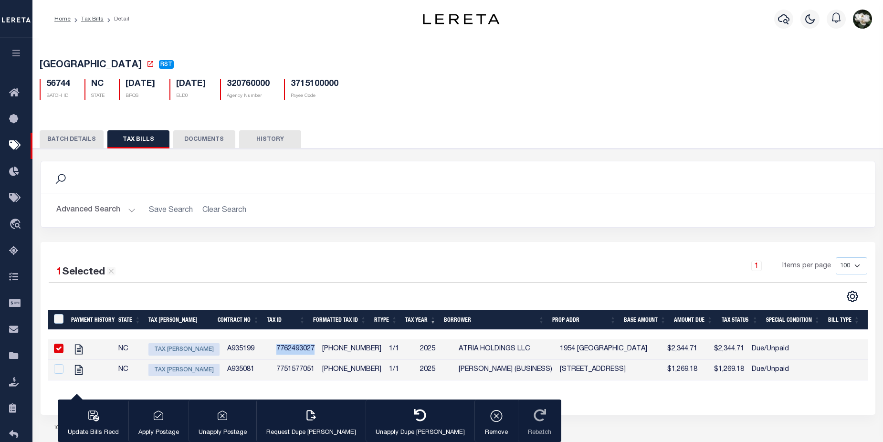
copy td "7762493027"
click at [788, 20] on icon "button" at bounding box center [783, 18] width 11 height 11
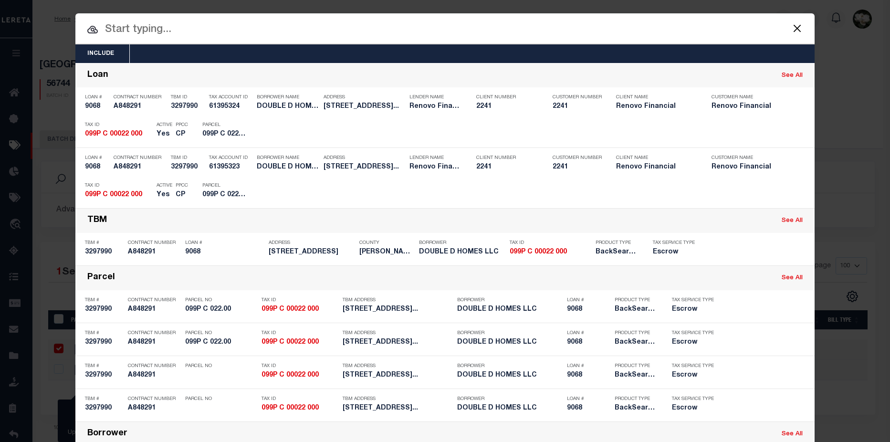
click at [224, 35] on input "text" at bounding box center [445, 29] width 740 height 17
paste input "7762493027"
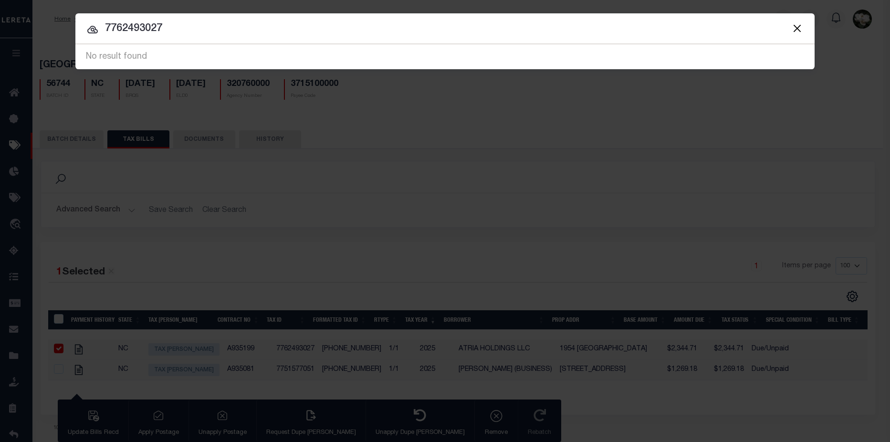
click at [116, 28] on input "7762493027" at bounding box center [445, 29] width 740 height 17
type input "77-62-49-30-27"
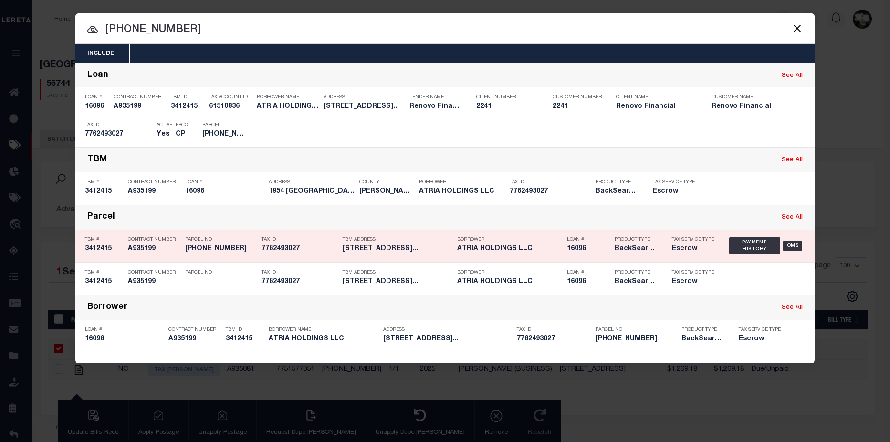
click at [644, 250] on h5 "BackSearch,Escrow" at bounding box center [636, 249] width 43 height 8
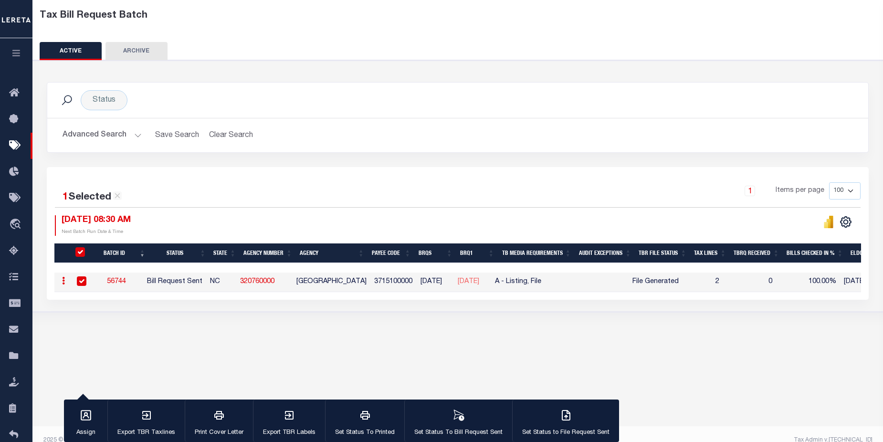
scroll to position [64, 0]
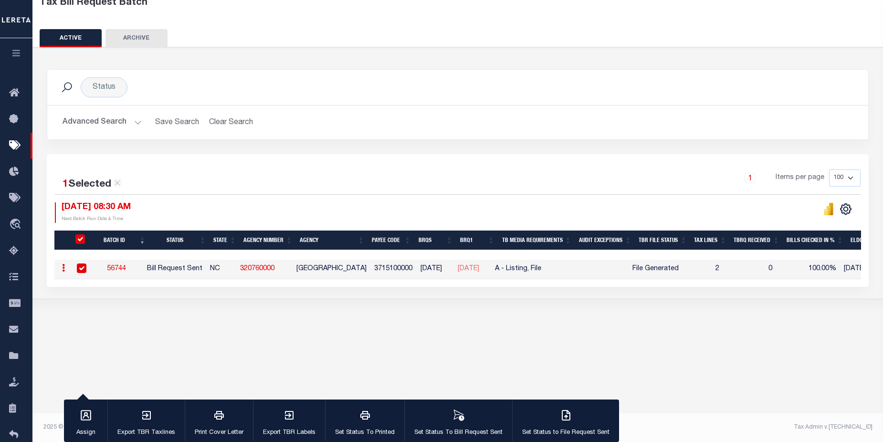
click at [96, 122] on button "Advanced Search" at bounding box center [102, 122] width 79 height 19
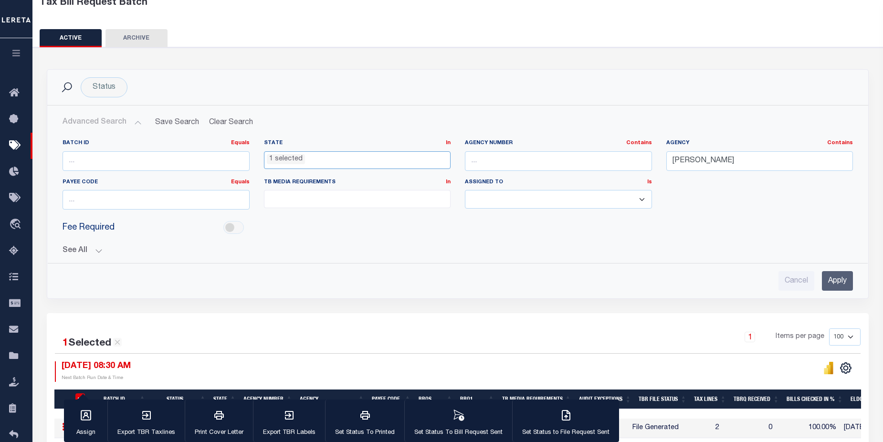
click at [375, 164] on ul "1 selected" at bounding box center [358, 158] width 186 height 13
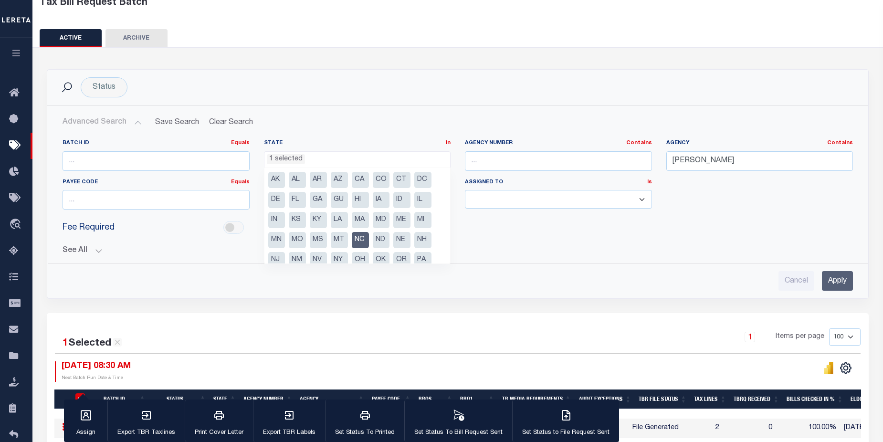
click at [355, 243] on li "NC" at bounding box center [360, 240] width 17 height 16
select select
drag, startPoint x: 486, startPoint y: 160, endPoint x: 510, endPoint y: 159, distance: 24.8
click at [486, 160] on input "text" at bounding box center [558, 161] width 187 height 20
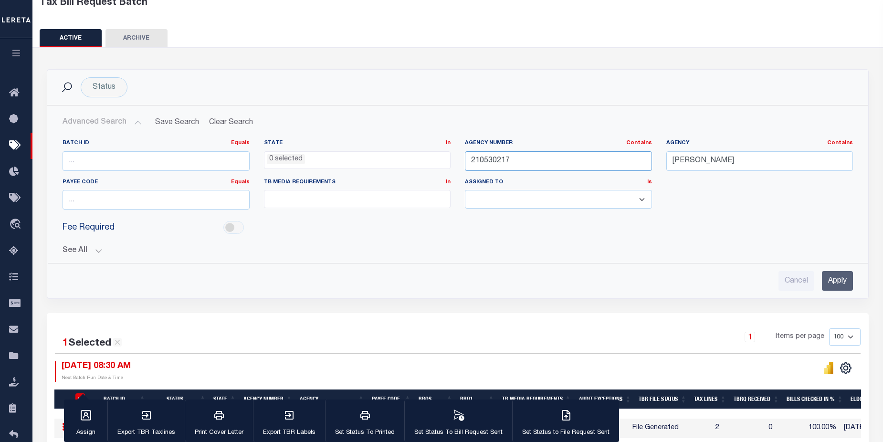
type input "210530217"
click at [835, 283] on input "Apply" at bounding box center [837, 281] width 31 height 20
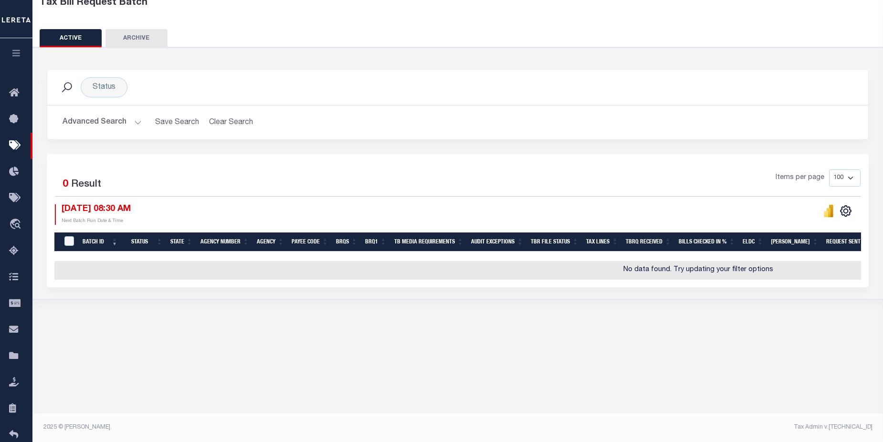
click at [77, 126] on button "Advanced Search" at bounding box center [102, 122] width 79 height 19
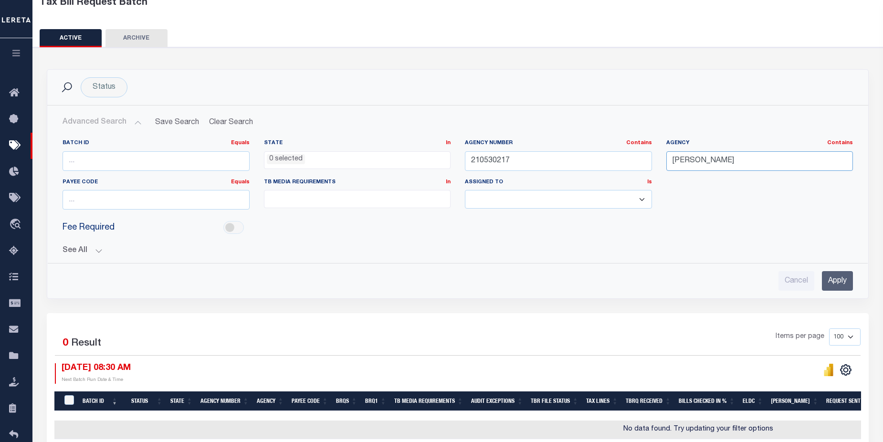
drag, startPoint x: 686, startPoint y: 155, endPoint x: 659, endPoint y: 156, distance: 27.2
click at [659, 156] on div "Agency Contains Contains Is randolph" at bounding box center [759, 158] width 201 height 39
click at [841, 285] on input "Apply" at bounding box center [837, 281] width 31 height 20
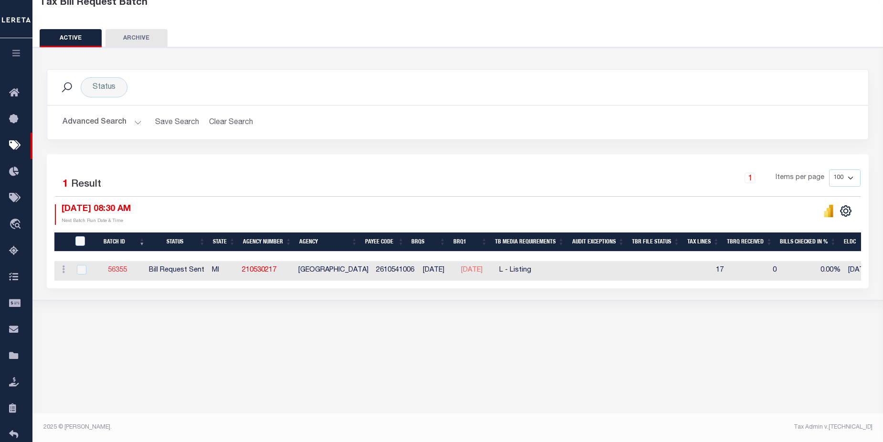
click at [123, 273] on link "56355" at bounding box center [117, 270] width 19 height 7
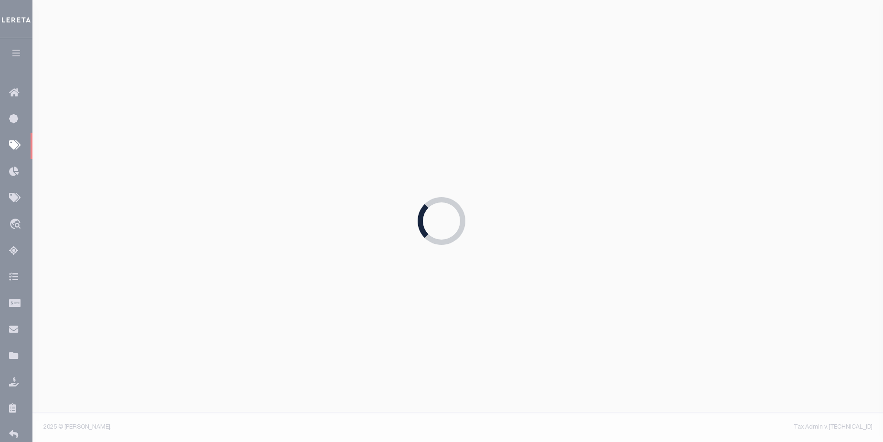
type input "04/21/2025"
type input "No"
select select "25"
select select "20"
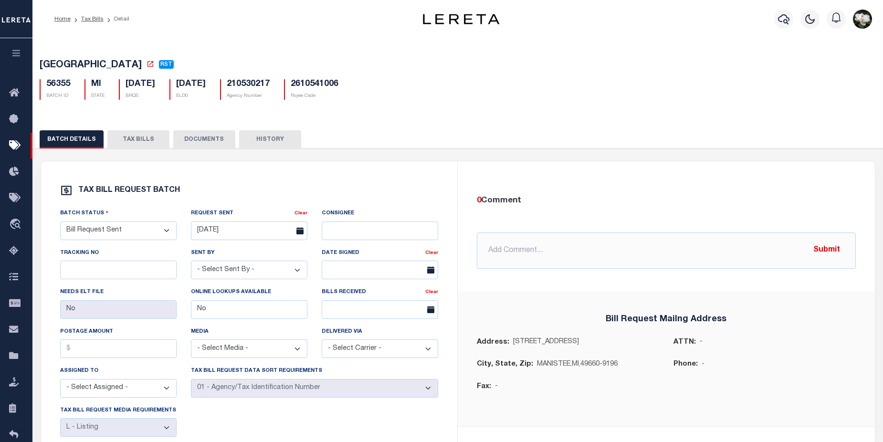
click at [138, 144] on button "TAX BILLS" at bounding box center [138, 139] width 62 height 18
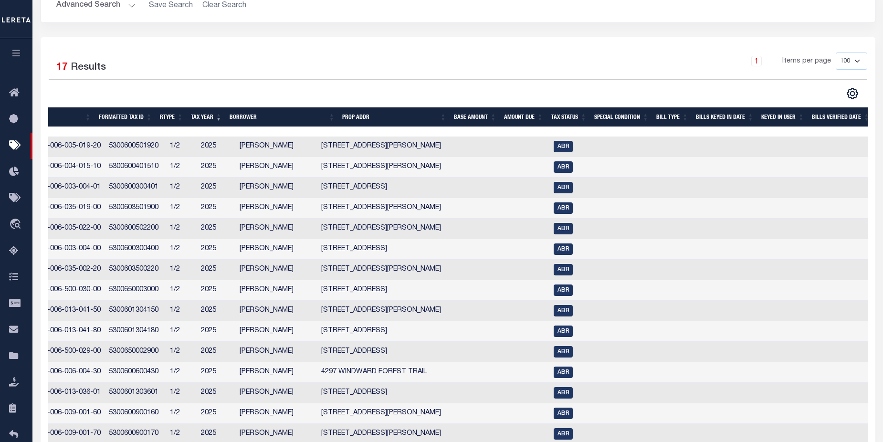
scroll to position [0, 238]
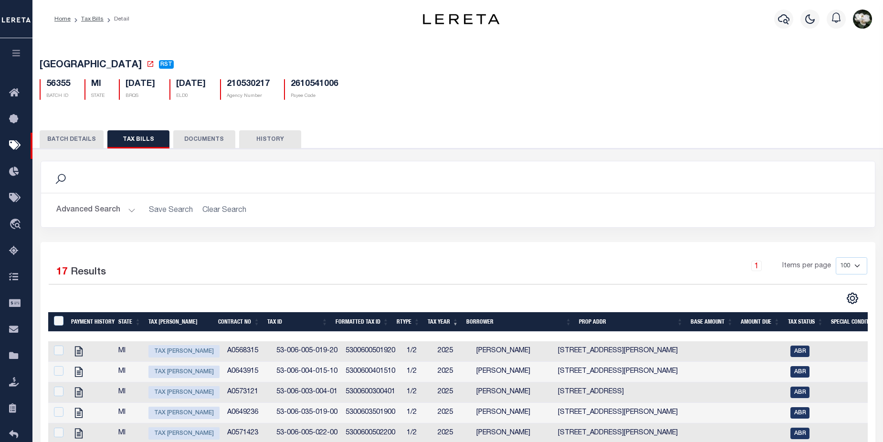
click at [196, 351] on span "Tax Bill Amount" at bounding box center [183, 351] width 71 height 12
checkbox input "true"
select select "ABR"
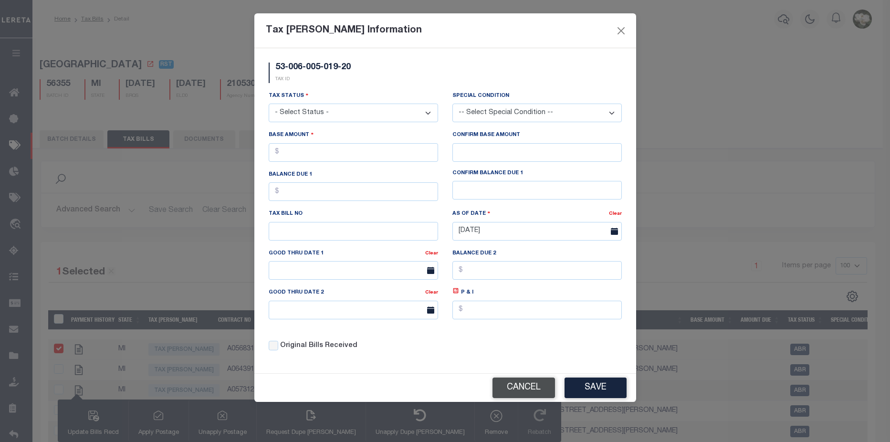
click at [534, 390] on button "Cancel" at bounding box center [524, 388] width 63 height 21
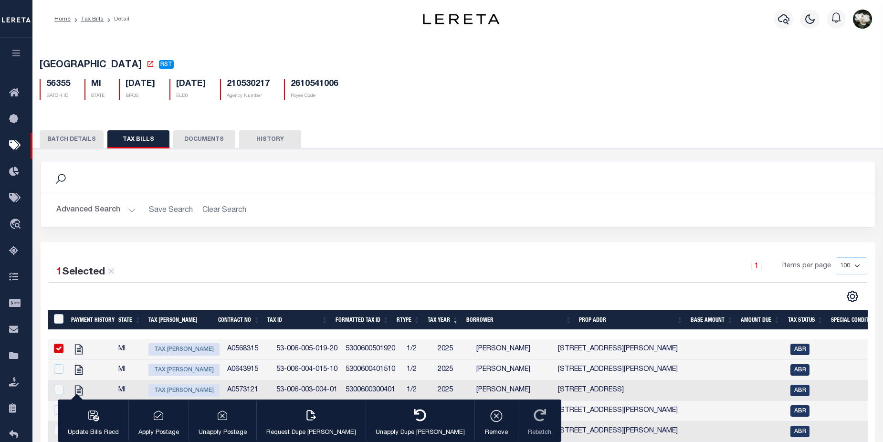
click at [196, 353] on span "Tax Bill Amount" at bounding box center [183, 349] width 71 height 12
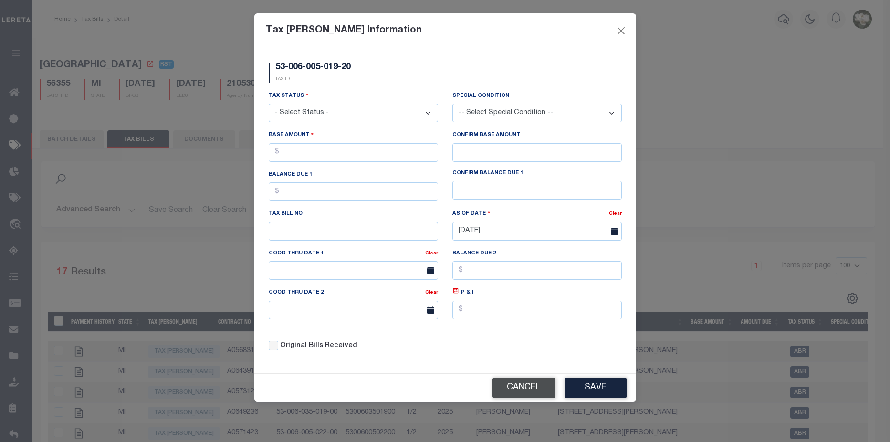
click at [545, 392] on button "Cancel" at bounding box center [524, 388] width 63 height 21
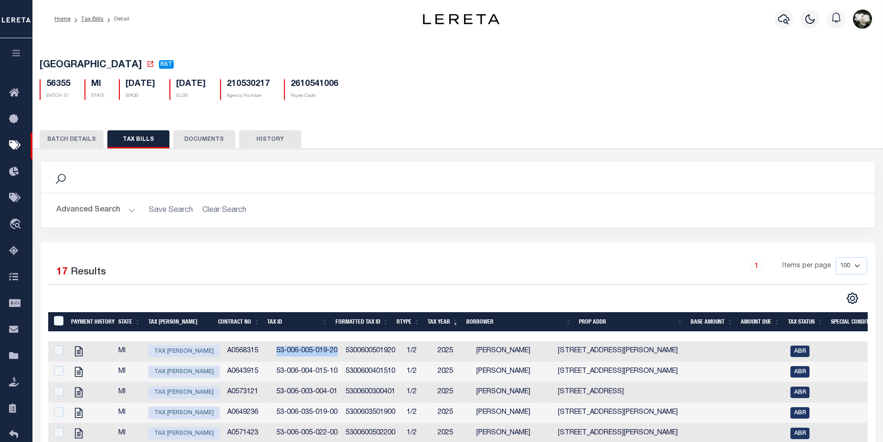
drag, startPoint x: 268, startPoint y: 353, endPoint x: 329, endPoint y: 352, distance: 60.7
click at [329, 352] on td "53-006-005-019-20" at bounding box center [307, 351] width 69 height 21
checkbox input "true"
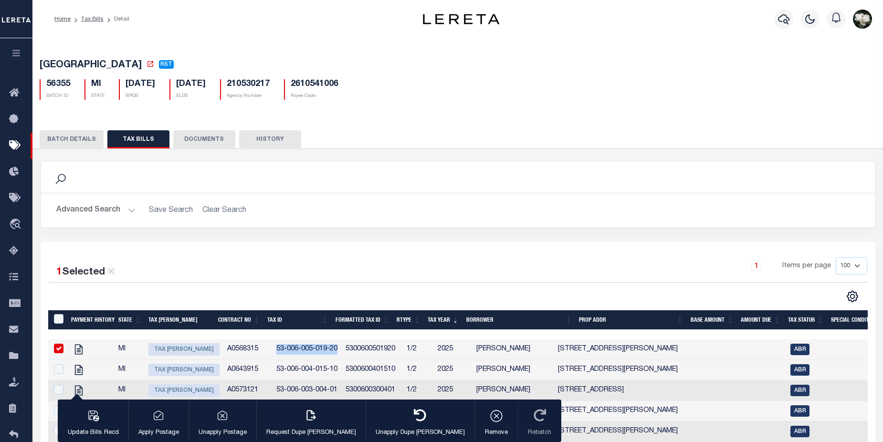
copy td "53-006-005-019-20"
click at [787, 16] on icon "button" at bounding box center [783, 18] width 11 height 11
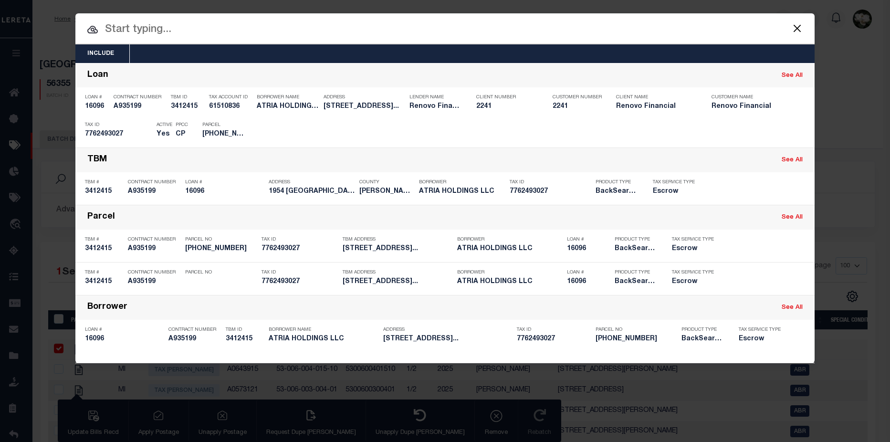
click at [248, 33] on input "text" at bounding box center [445, 29] width 740 height 17
paste input "53-006-005-019-20"
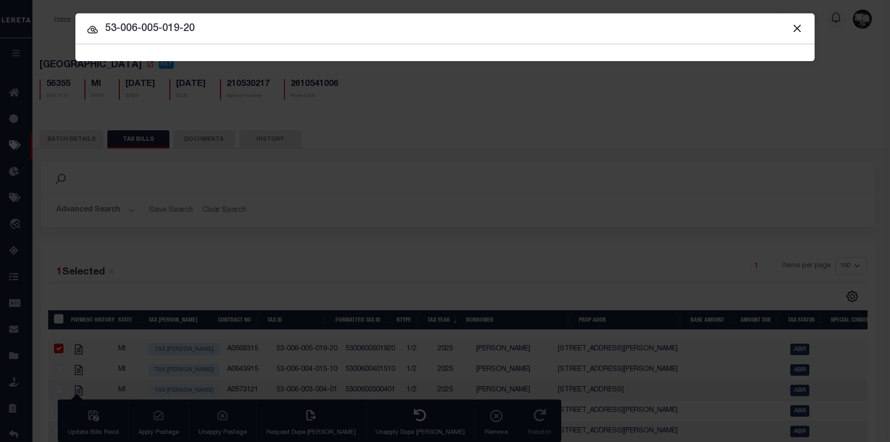
type input "53-006-005-019-20"
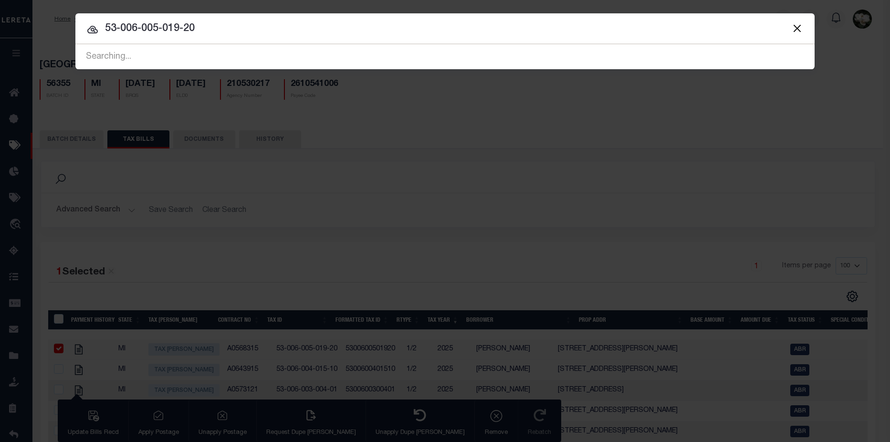
click at [254, 30] on input "53-006-005-019-20" at bounding box center [445, 29] width 740 height 17
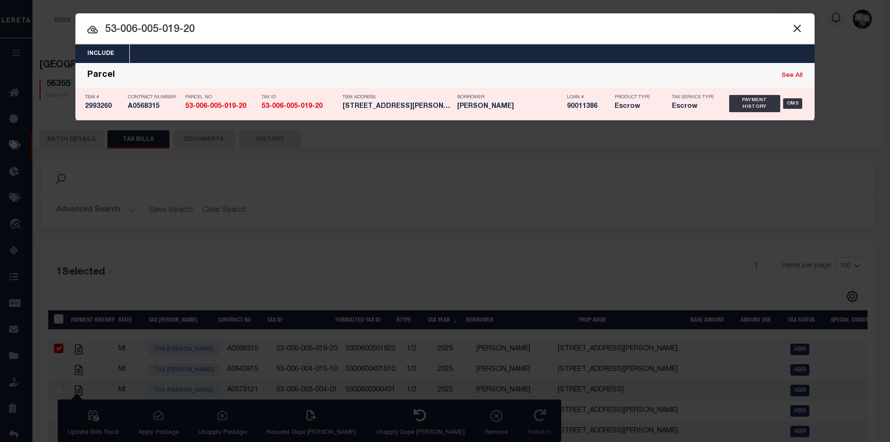
click at [428, 104] on h5 "3760 SASS RD MANISTEE MI 496609514" at bounding box center [398, 107] width 110 height 8
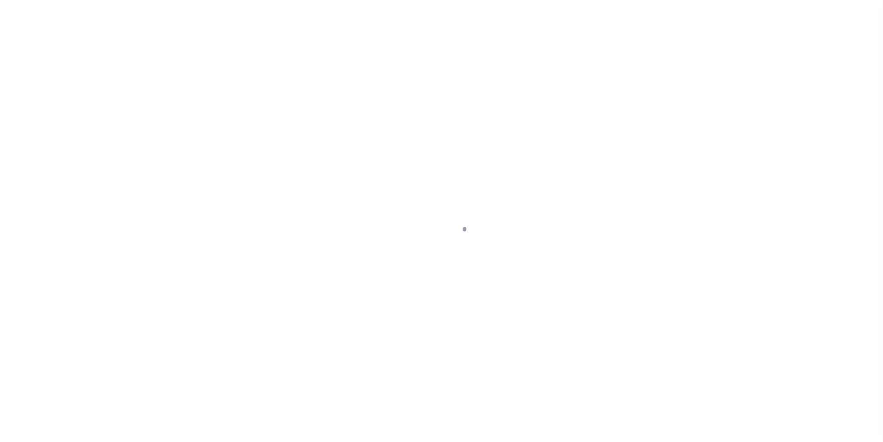
select select "Escrow"
type input "[STREET_ADDRESS]"
select select
type input "[GEOGRAPHIC_DATA]"
type input "a0k8Y00000dDqMY"
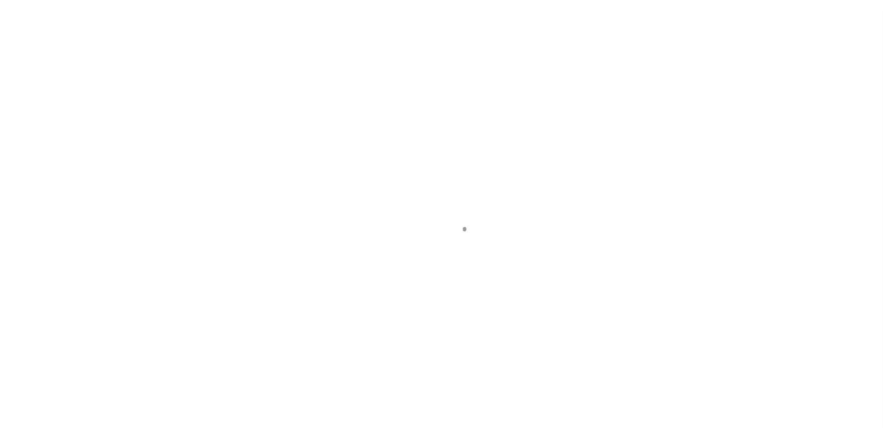
type input "TN"
select select
type textarea "LEGAL REQUIRED"
select select "14701"
select select "25066"
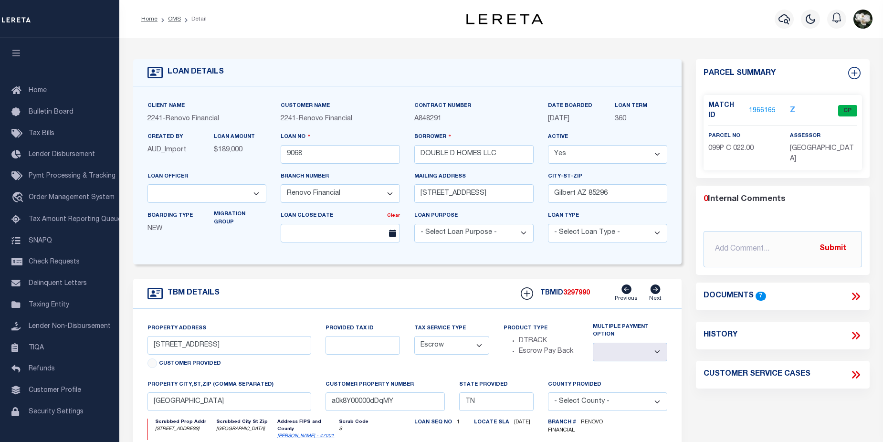
click at [754, 107] on link "1966165" at bounding box center [762, 111] width 27 height 10
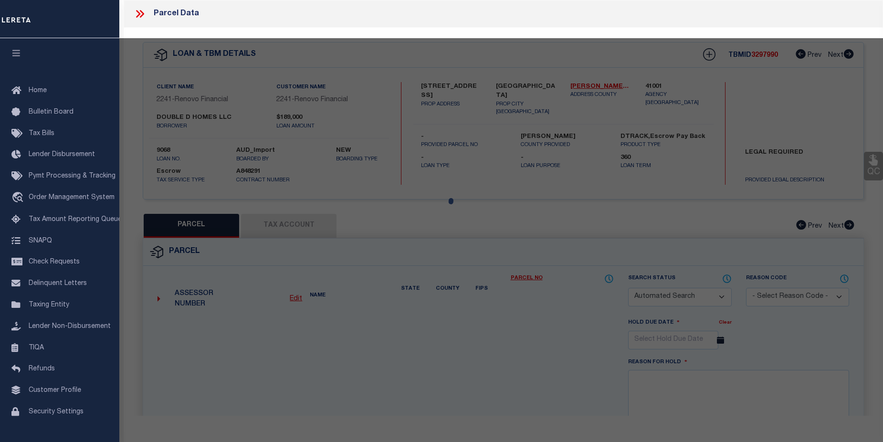
checkbox input "false"
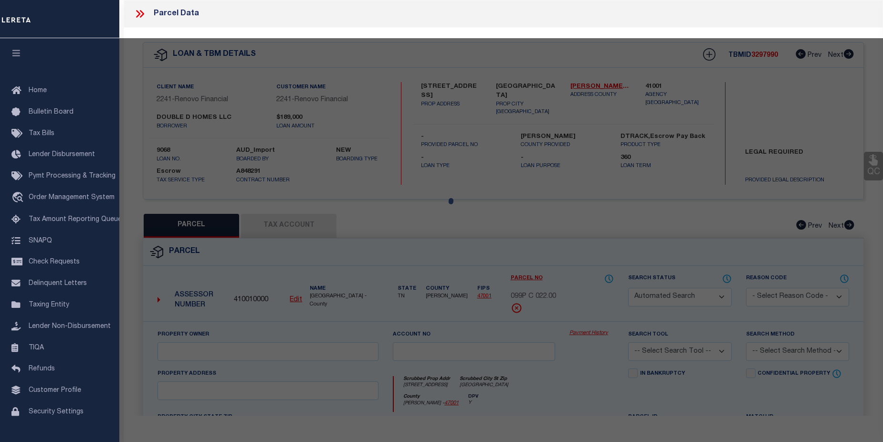
select select "CP"
type input "DOUBLE D HOMES, LLC"
select select "AGW"
select select
type input "223 JEFFERSON AVE"
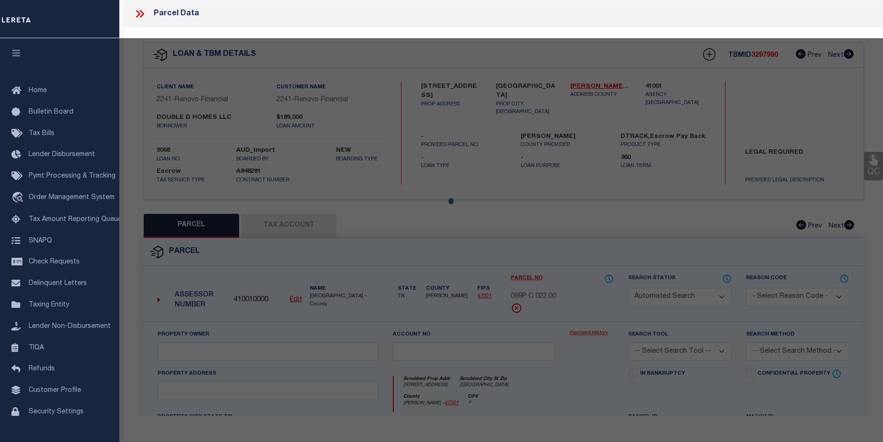
checkbox input "false"
type input "Oak Ridge, TN 37830"
type textarea "Subdivision: CITY OF OAK RIDGE 02 015BX 015BX01000 000"
type textarea "Tax ID Special Project"
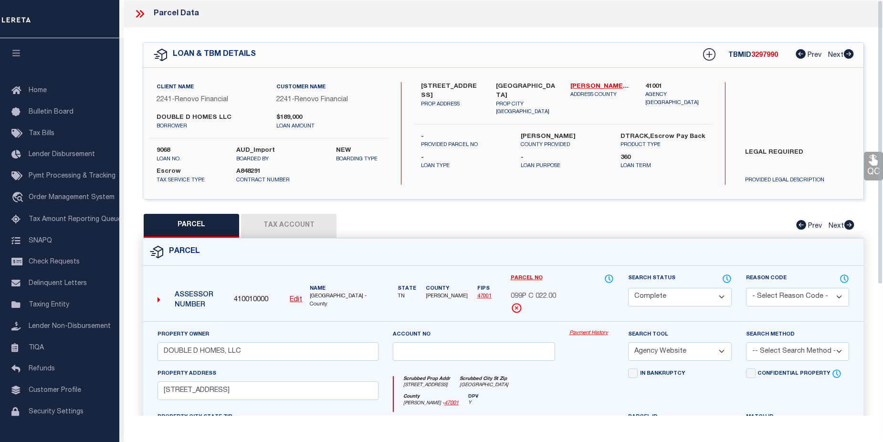
click at [609, 333] on link "Payment History" at bounding box center [592, 333] width 44 height 8
click at [585, 333] on link "Payment History" at bounding box center [592, 333] width 44 height 8
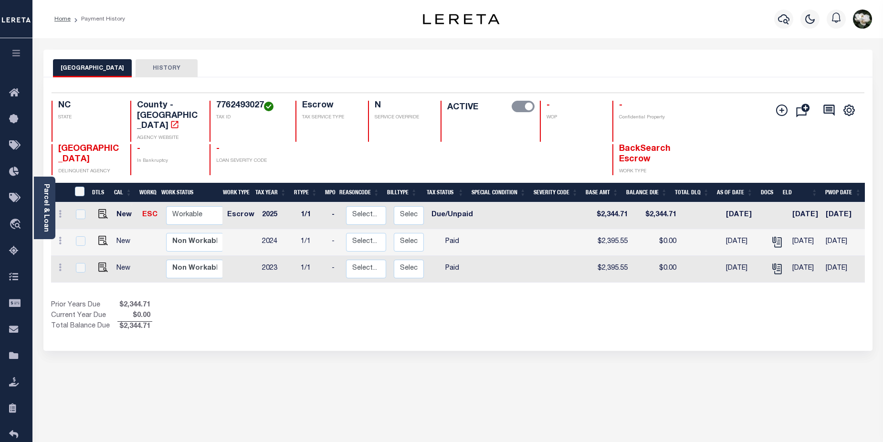
scroll to position [0, 125]
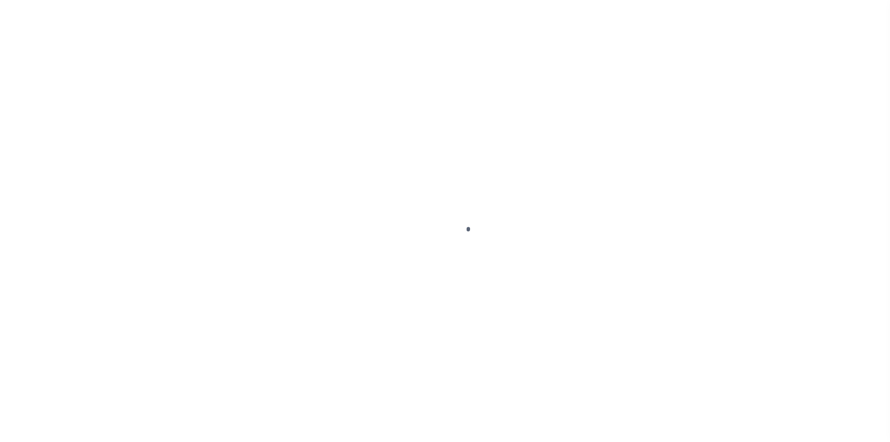
select select "NC"
select select
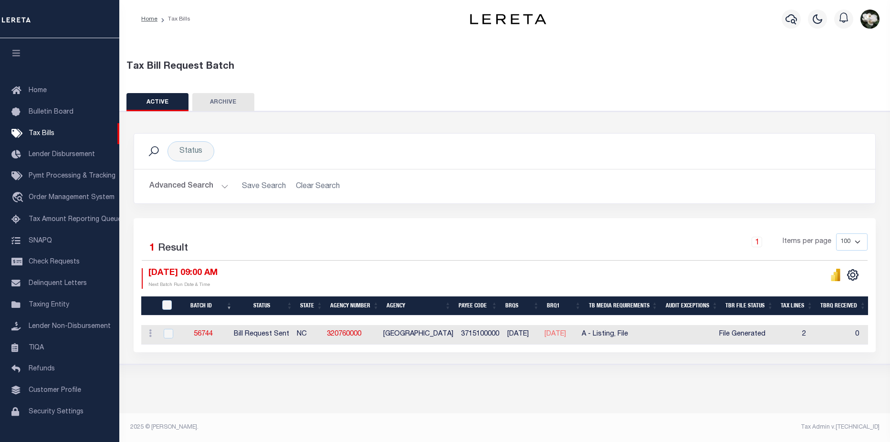
click at [180, 188] on button "Advanced Search" at bounding box center [188, 186] width 79 height 19
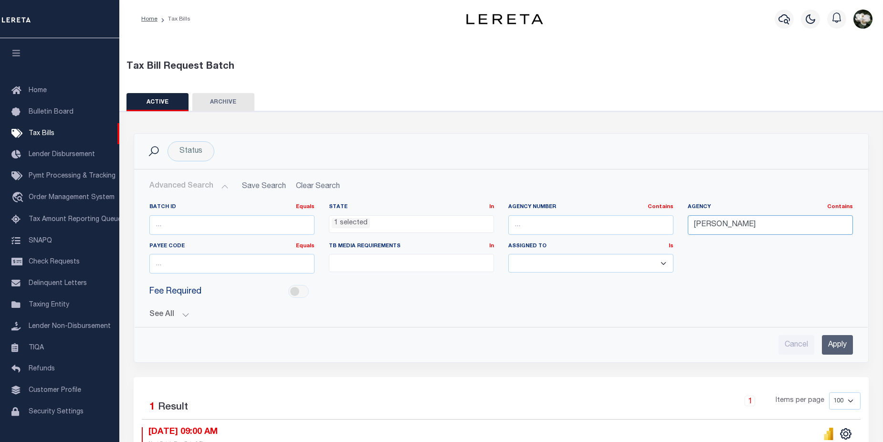
drag, startPoint x: 760, startPoint y: 228, endPoint x: 683, endPoint y: 227, distance: 77.4
click at [683, 227] on div "Agency Contains Contains Is randolph" at bounding box center [771, 222] width 180 height 39
click at [463, 214] on div "State In In AK AL AR AZ CA CO CT DC DE FL GA GU HI IA ID IL IN KS KY LA MA MD M…" at bounding box center [411, 218] width 165 height 30
click at [445, 223] on ul "1 selected" at bounding box center [411, 222] width 164 height 13
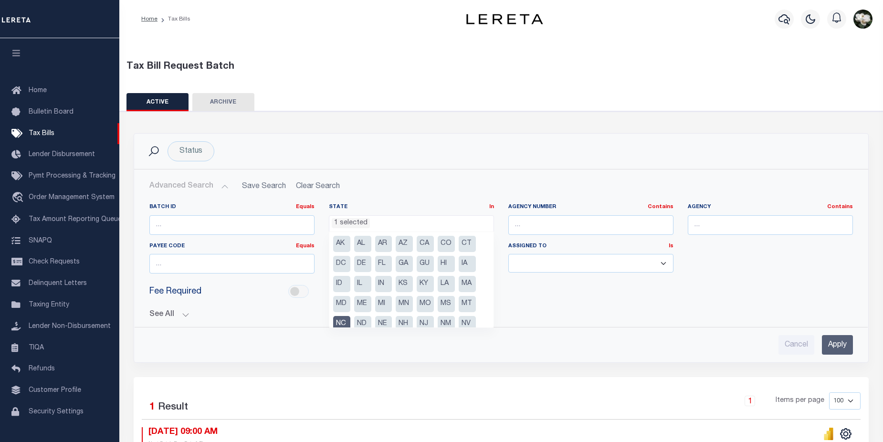
click at [334, 318] on li "NC" at bounding box center [341, 324] width 17 height 16
select select
click at [834, 346] on input "Apply" at bounding box center [837, 345] width 31 height 20
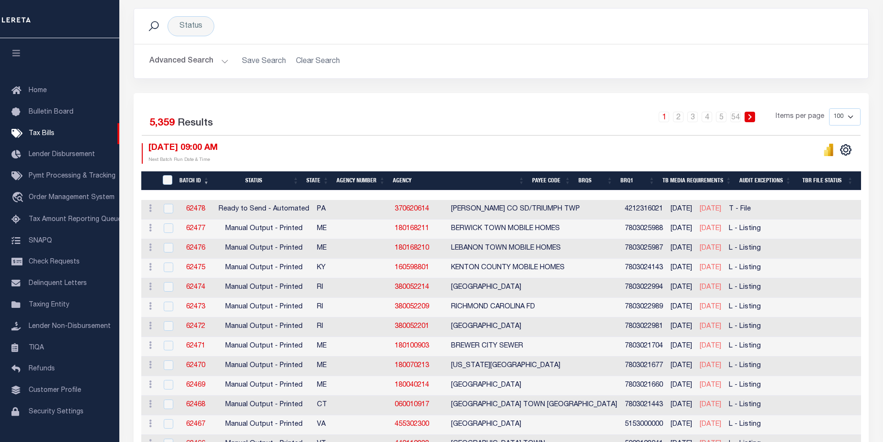
scroll to position [236, 0]
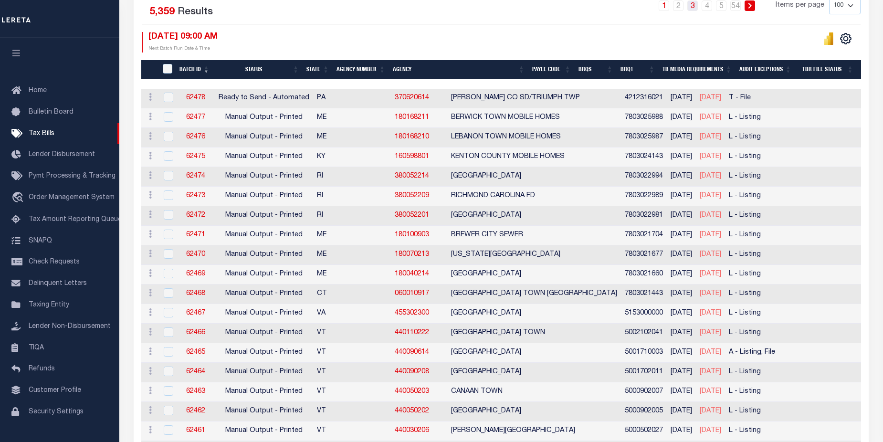
click at [698, 9] on link "3" at bounding box center [693, 5] width 11 height 11
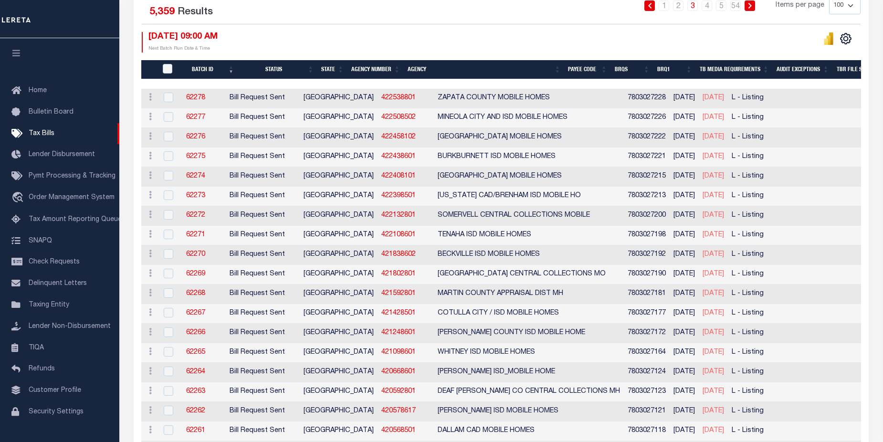
click at [641, 71] on th "BRQS" at bounding box center [632, 70] width 42 height 20
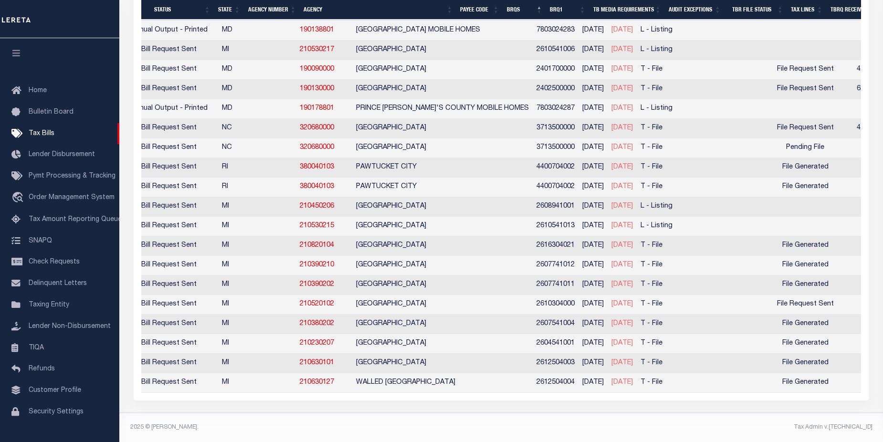
scroll to position [1650, 0]
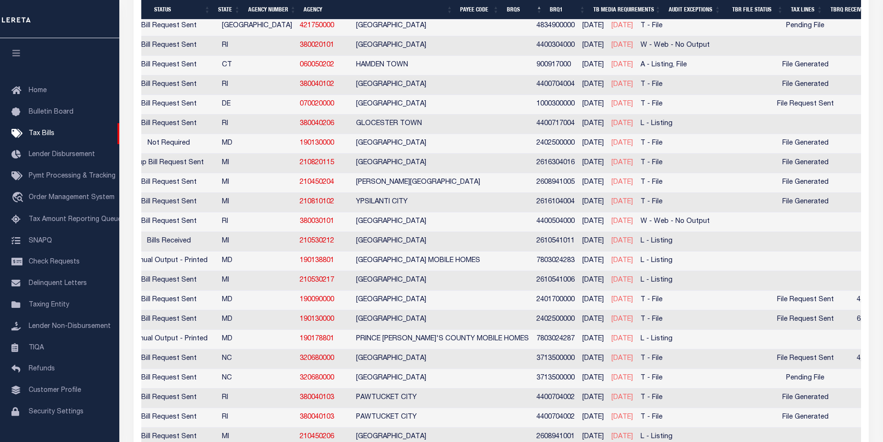
click at [773, 284] on td at bounding box center [805, 281] width 64 height 20
checkbox input "true"
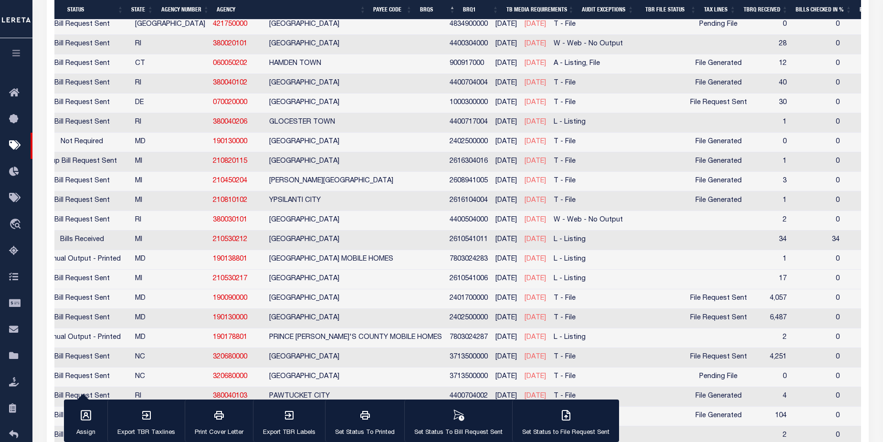
scroll to position [0, 0]
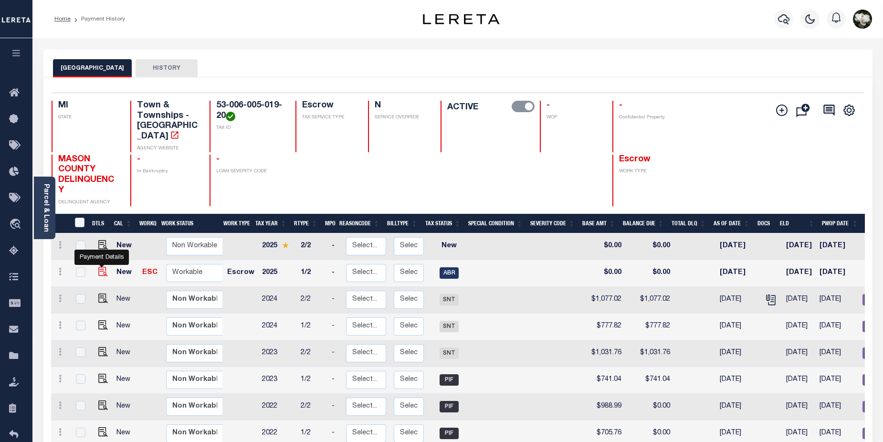
click at [98, 267] on img "" at bounding box center [103, 272] width 10 height 10
checkbox input "true"
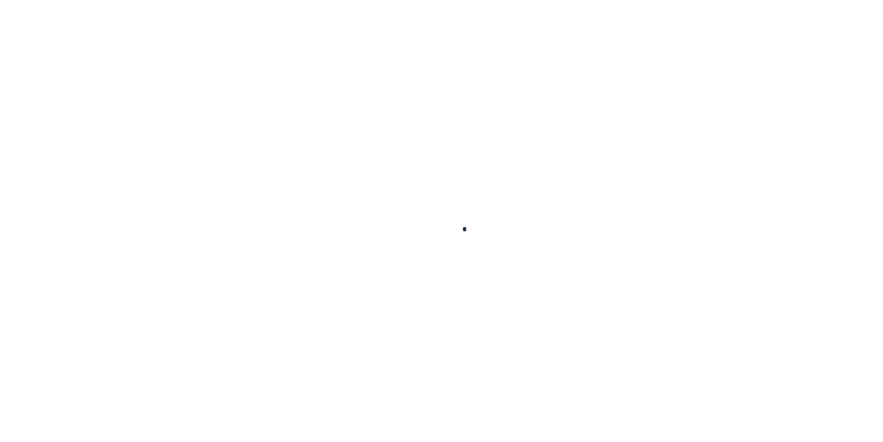
checkbox input "false"
type input "[DATE]"
select select "ABR"
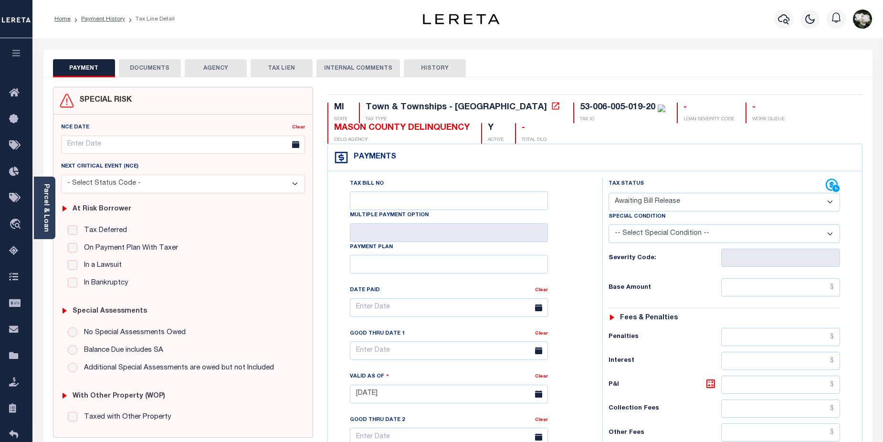
click at [227, 68] on button "AGENCY" at bounding box center [216, 68] width 62 height 18
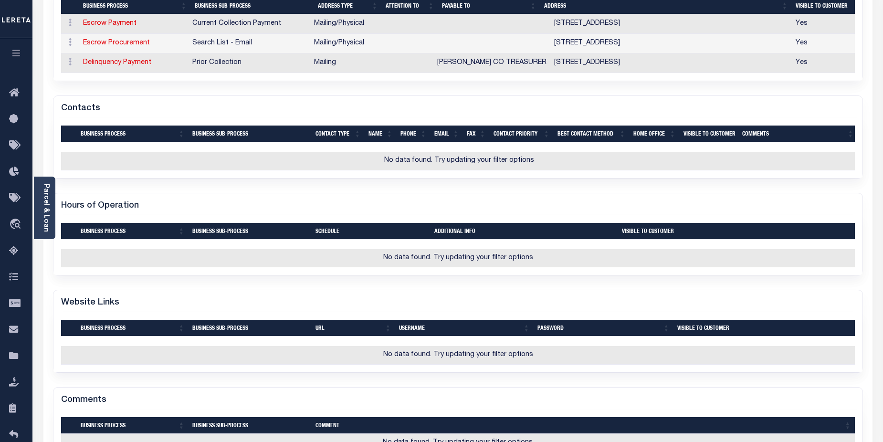
scroll to position [4, 0]
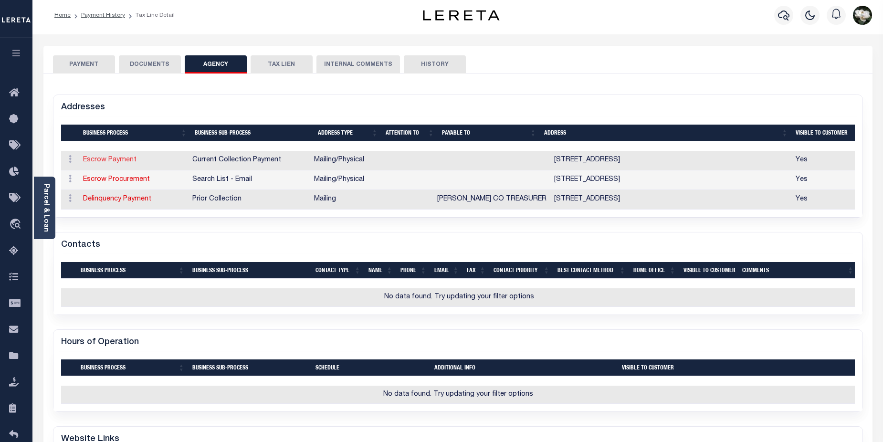
click at [107, 160] on link "Escrow Payment" at bounding box center [109, 160] width 53 height 7
select select "1"
checkbox input "false"
type input "[STREET_ADDRESS]"
type input "MANISTEE"
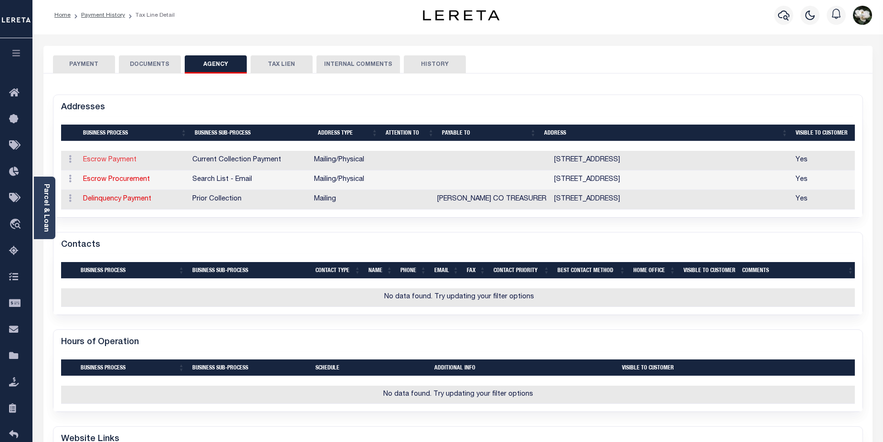
select select "MI"
type input "49660-9196"
select select "5"
checkbox input "true"
select select "11"
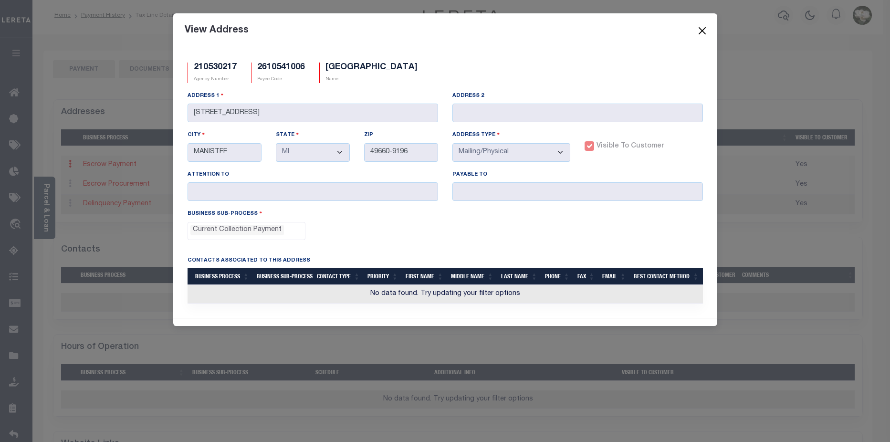
click at [706, 27] on button "Close" at bounding box center [702, 30] width 12 height 12
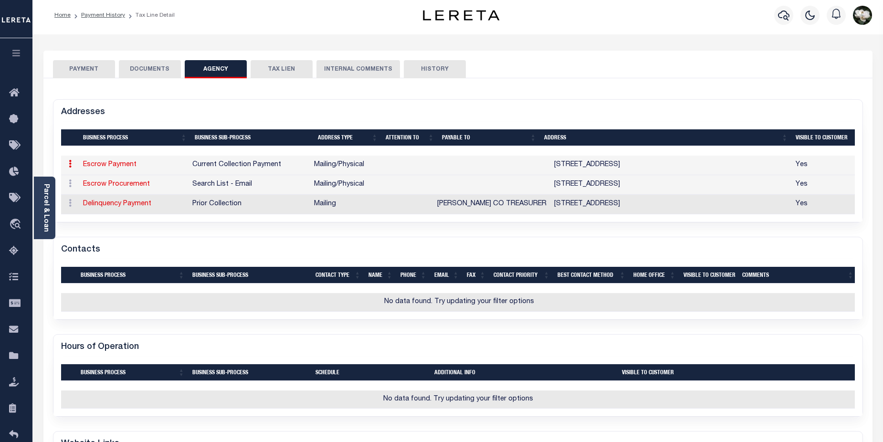
click at [564, 29] on div "Profile Sign out" at bounding box center [703, 15] width 346 height 33
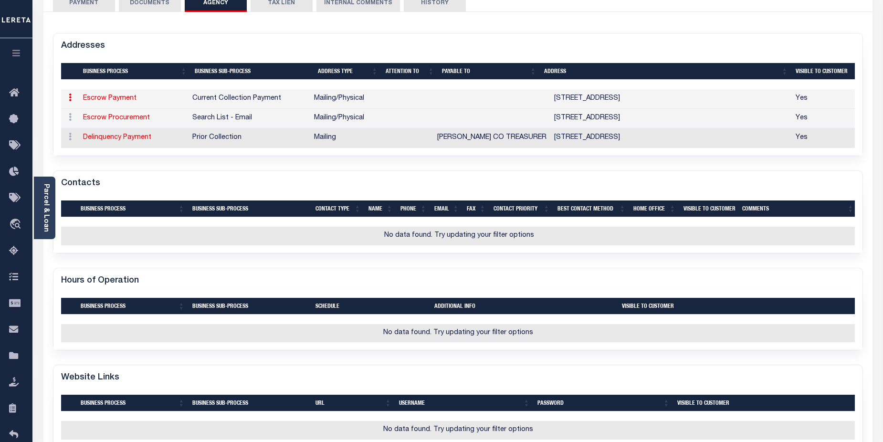
scroll to position [0, 0]
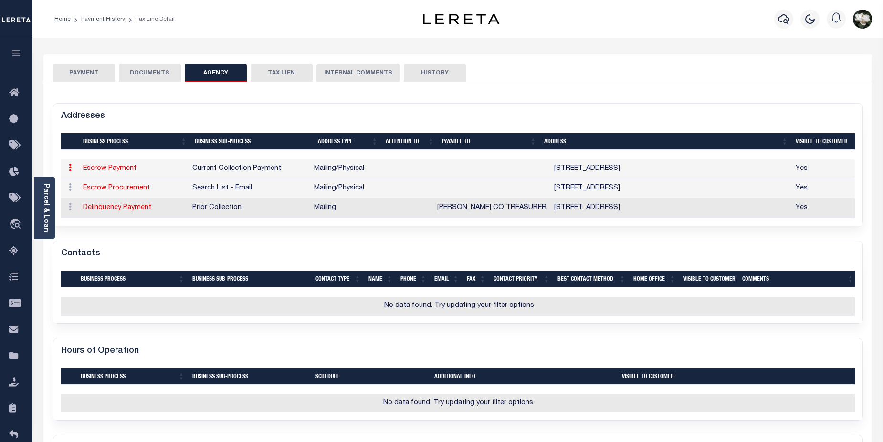
click at [787, 71] on div "PAYMENT DOCUMENTS AGENCY DELINQUENT PAYEE TAX LIEN HISTORY" at bounding box center [458, 73] width 810 height 18
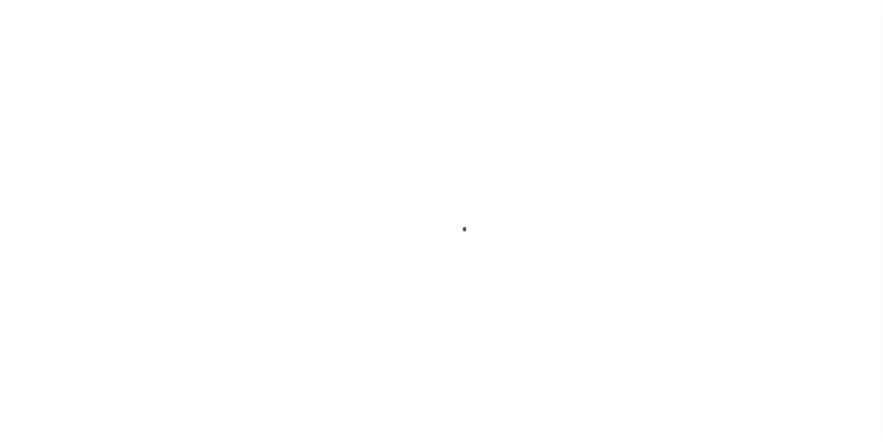
select select
select select "RST"
select select "[PERSON_NAME]"
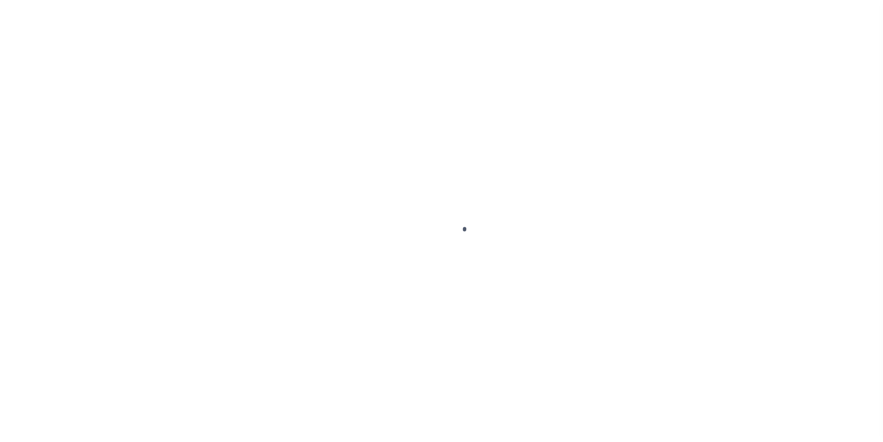
select select "20"
select select
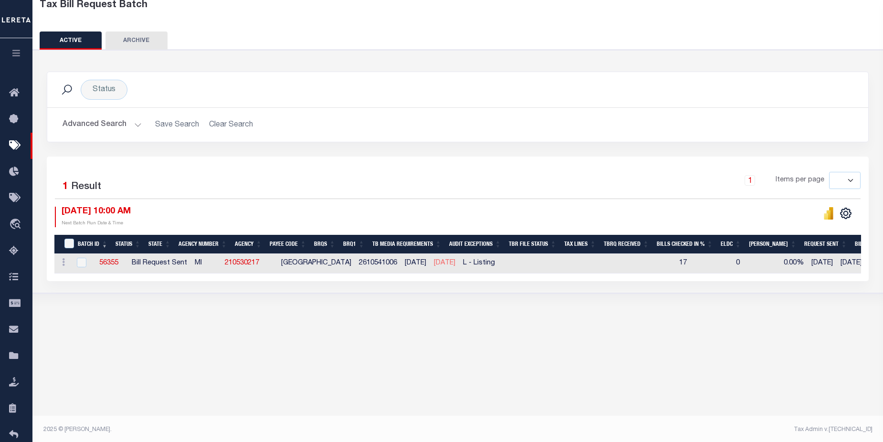
scroll to position [64, 0]
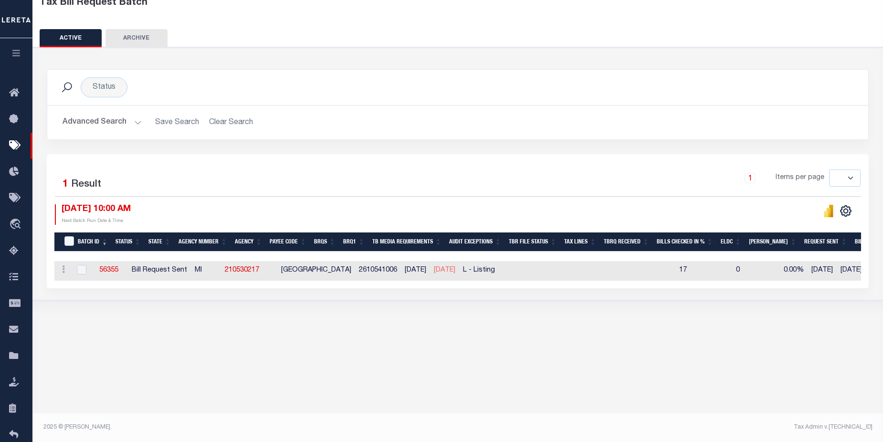
click at [95, 121] on button "Advanced Search" at bounding box center [102, 122] width 79 height 19
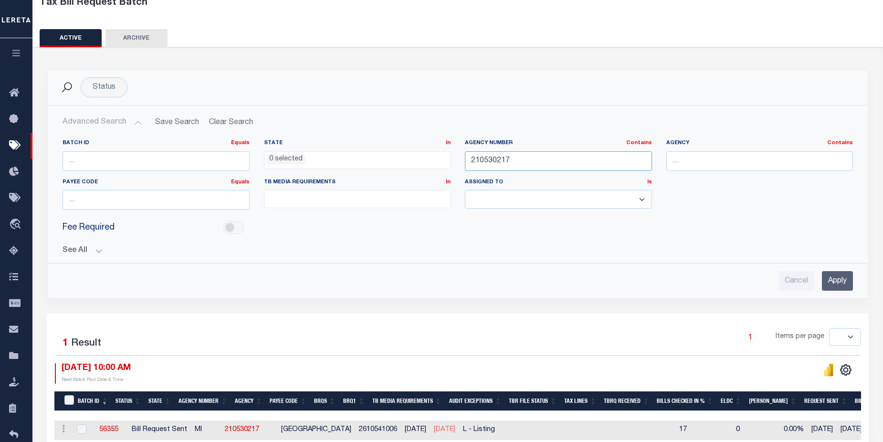
drag, startPoint x: 561, startPoint y: 162, endPoint x: 463, endPoint y: 163, distance: 98.4
click at [463, 163] on div "Agency Number Contains Contains Is 210530217" at bounding box center [558, 158] width 201 height 39
type input "320760000"
click at [842, 281] on input "Apply" at bounding box center [837, 281] width 31 height 20
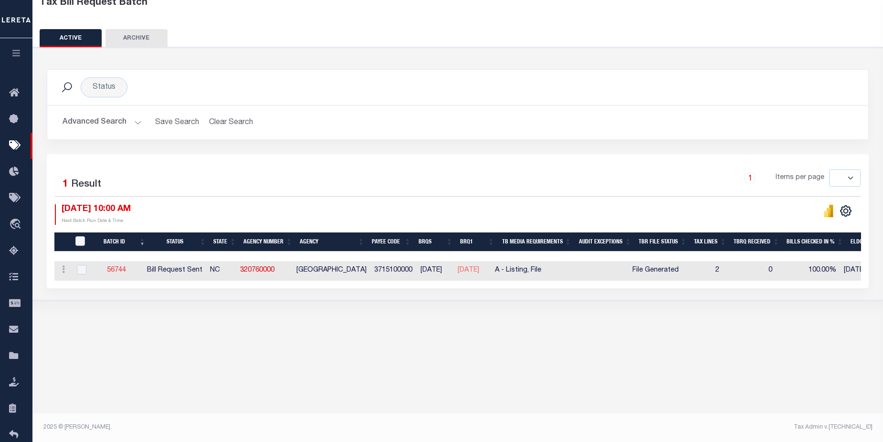
click at [120, 274] on link "56744" at bounding box center [116, 270] width 19 height 7
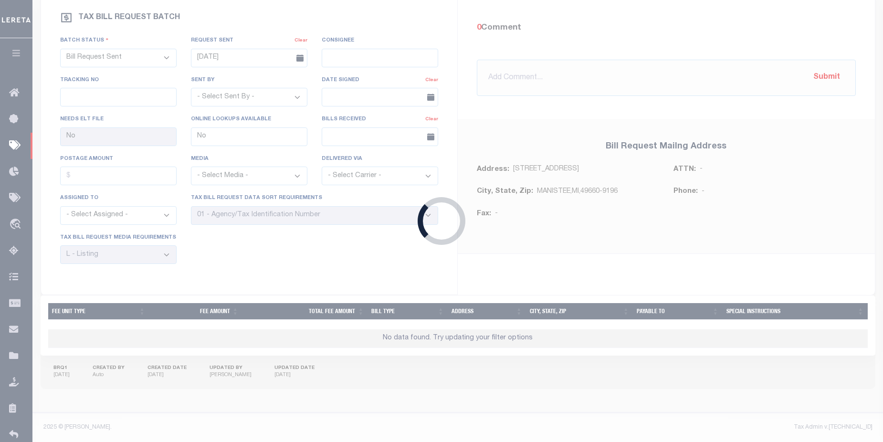
type input "[DATE]"
type input "Yes"
select select "27"
select select "16"
select select "2"
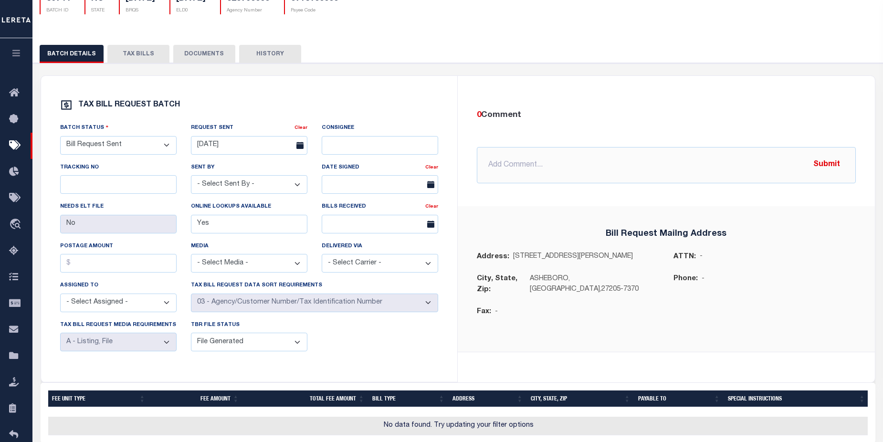
scroll to position [48, 0]
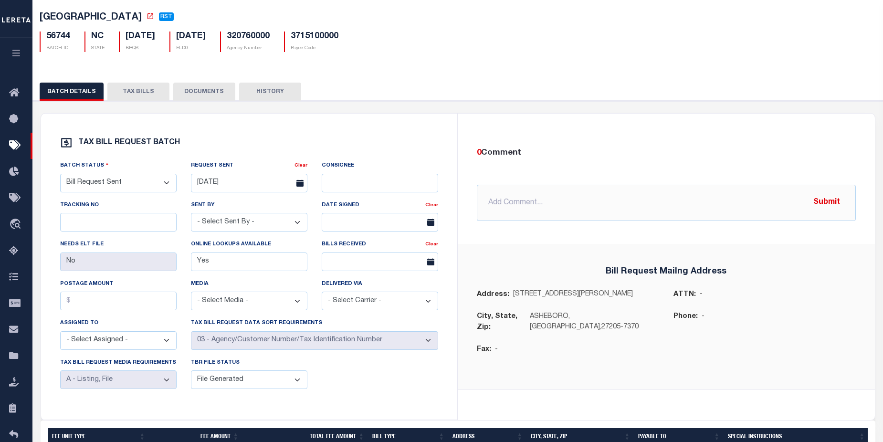
click at [144, 95] on button "TAX BILLS" at bounding box center [138, 92] width 62 height 18
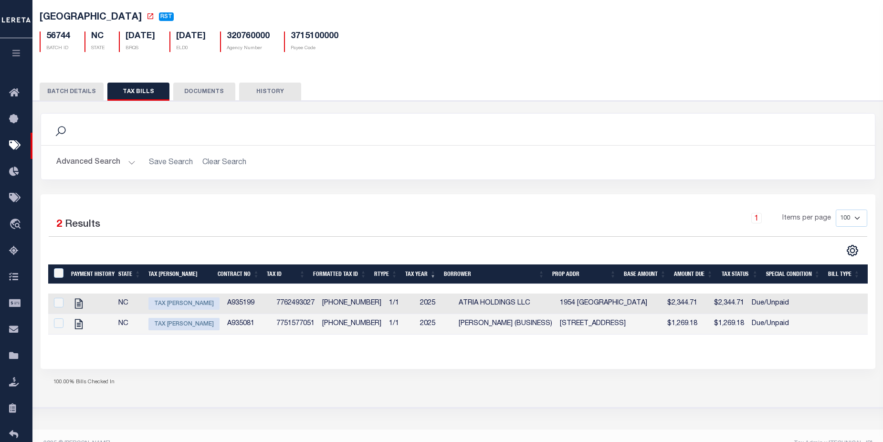
click at [866, 30] on div "56744 BATCH ID NC STATE [DATE] BRQS [DATE] ELD0" at bounding box center [457, 38] width 851 height 28
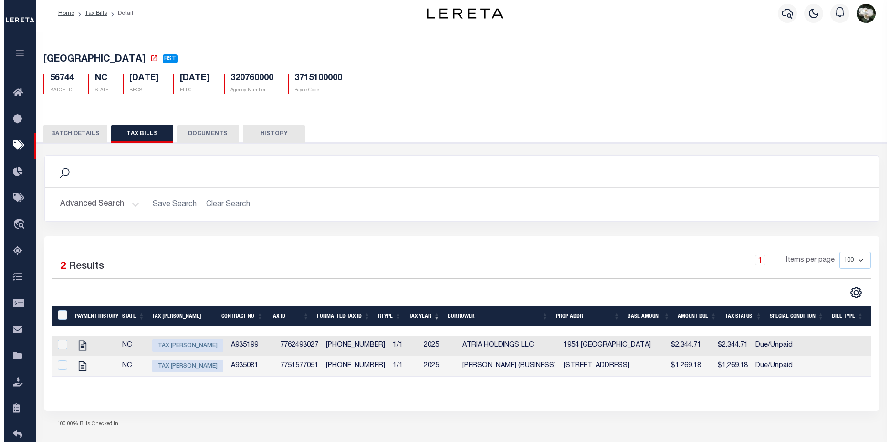
scroll to position [0, 0]
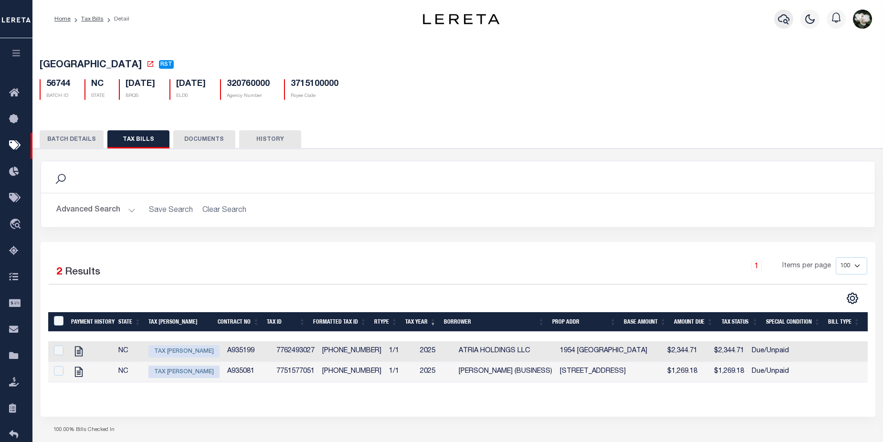
click at [780, 23] on icon "button" at bounding box center [783, 18] width 11 height 11
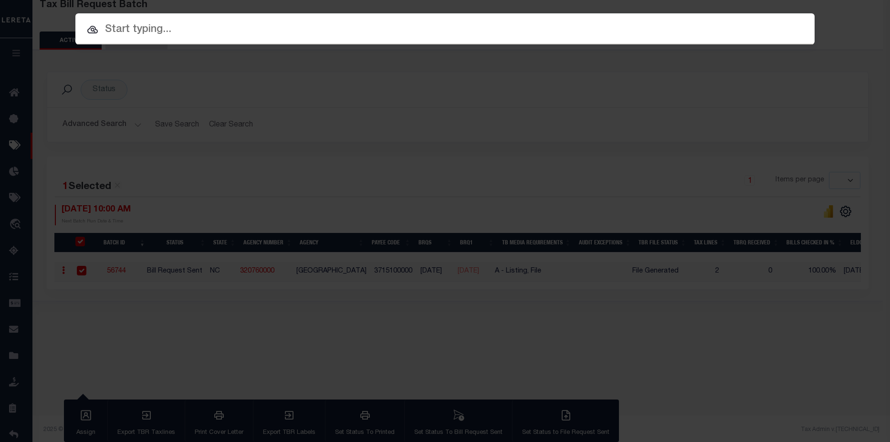
scroll to position [64, 0]
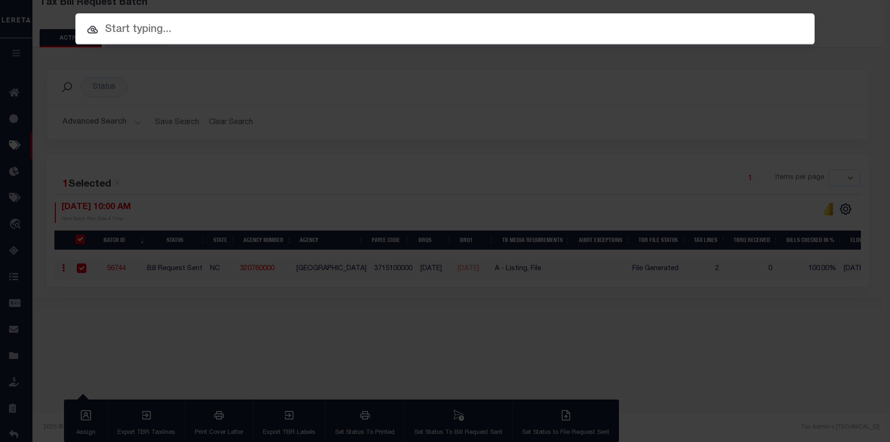
click at [184, 175] on div "Include Loans TBM Customers Borrowers Payments (Lender Non-Disb) Payments (Lend…" at bounding box center [445, 221] width 890 height 442
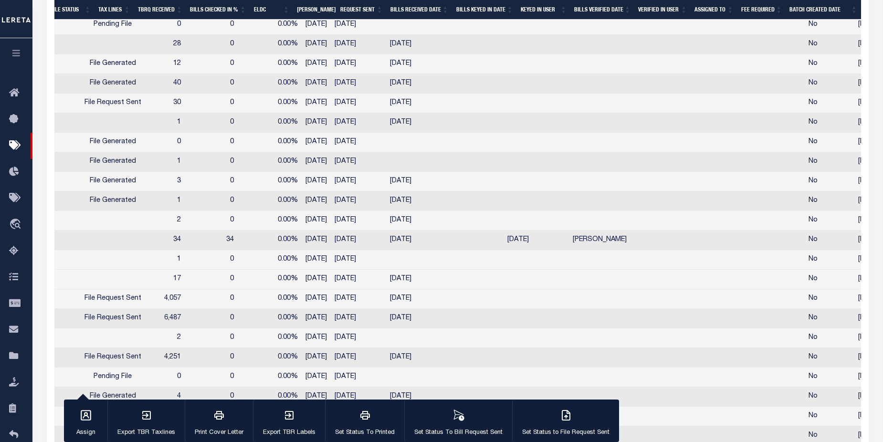
click at [696, 96] on td at bounding box center [727, 104] width 62 height 20
checkbox input "true"
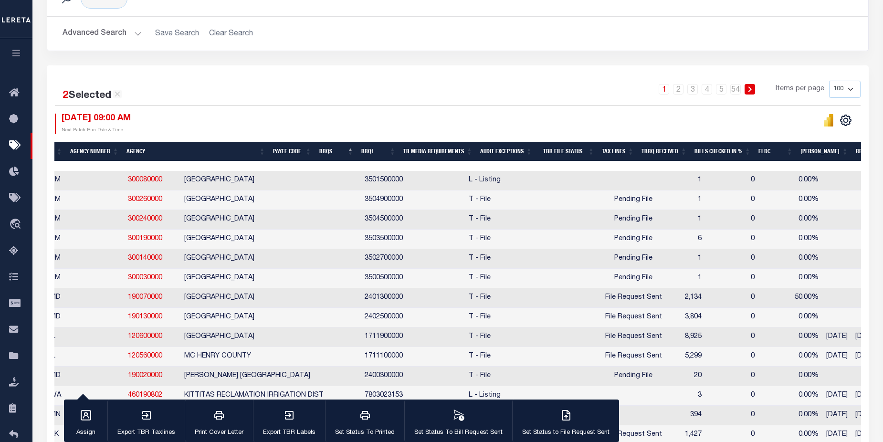
scroll to position [148, 0]
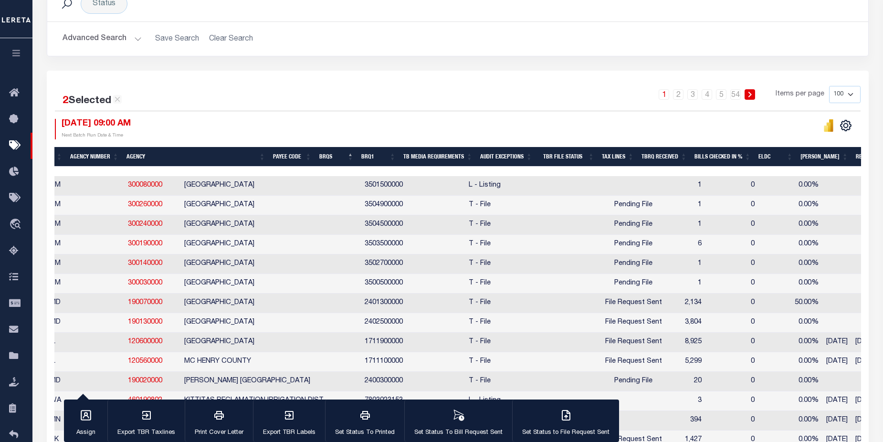
click at [97, 42] on button "Advanced Search" at bounding box center [102, 39] width 79 height 19
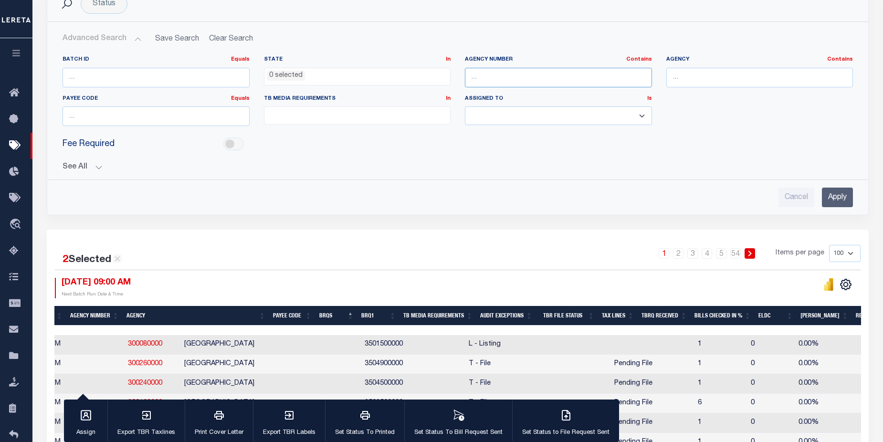
click at [548, 68] on input "text" at bounding box center [558, 78] width 187 height 20
click at [764, 76] on input "text" at bounding box center [760, 78] width 187 height 20
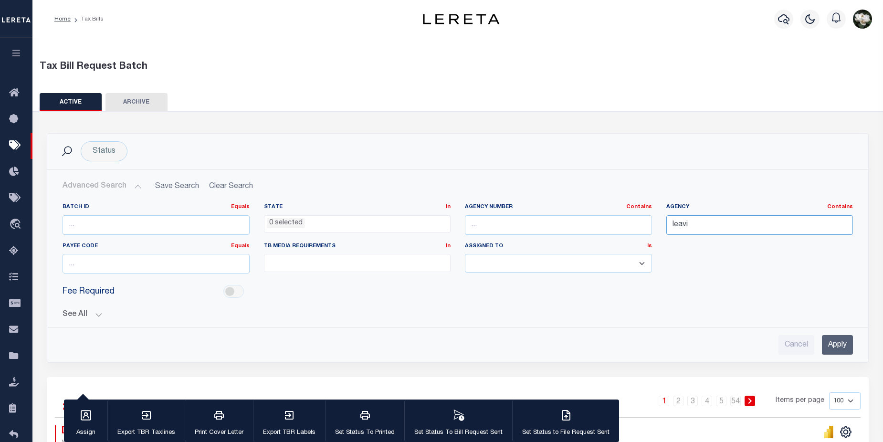
drag, startPoint x: 726, startPoint y: 230, endPoint x: 656, endPoint y: 226, distance: 70.3
click at [656, 226] on div "Batch ID Equals Equals Is Not Equal To Is Greater Than Is Less Than State In In…" at bounding box center [457, 242] width 805 height 78
type input "weare"
click at [423, 225] on ul "0 selected" at bounding box center [358, 222] width 186 height 13
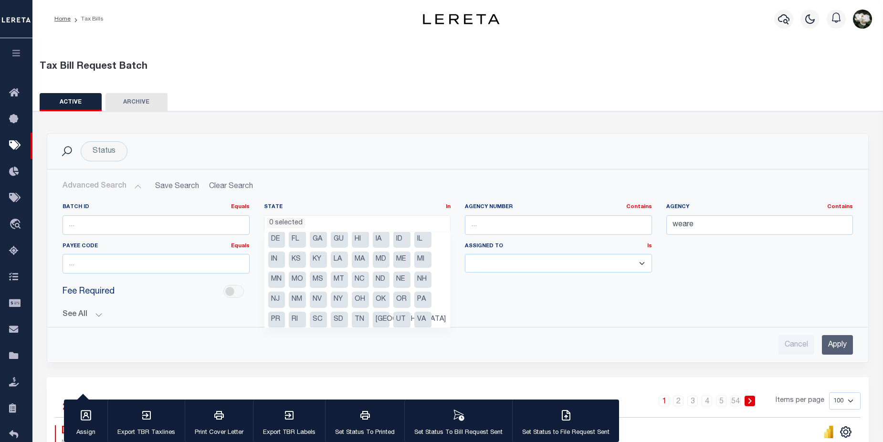
scroll to position [41, 0]
click at [418, 242] on li "MI" at bounding box center [422, 243] width 17 height 16
select select "MI"
click at [839, 345] on input "Apply" at bounding box center [837, 345] width 31 height 20
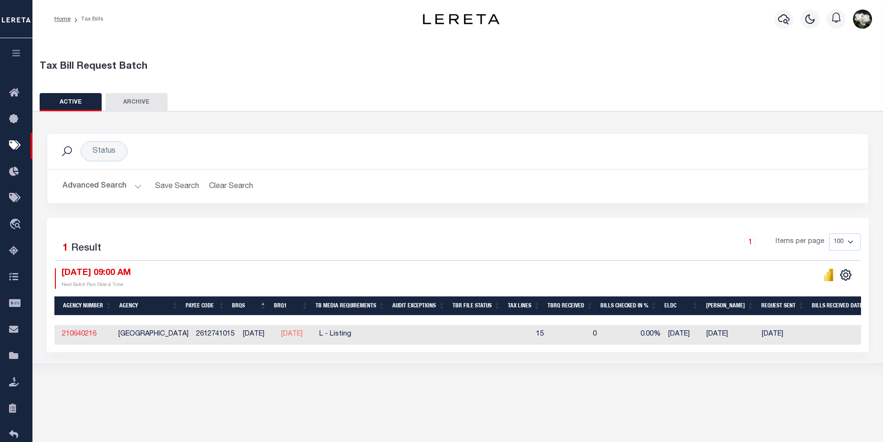
click at [89, 335] on link "210640216" at bounding box center [79, 334] width 34 height 7
checkbox input "true"
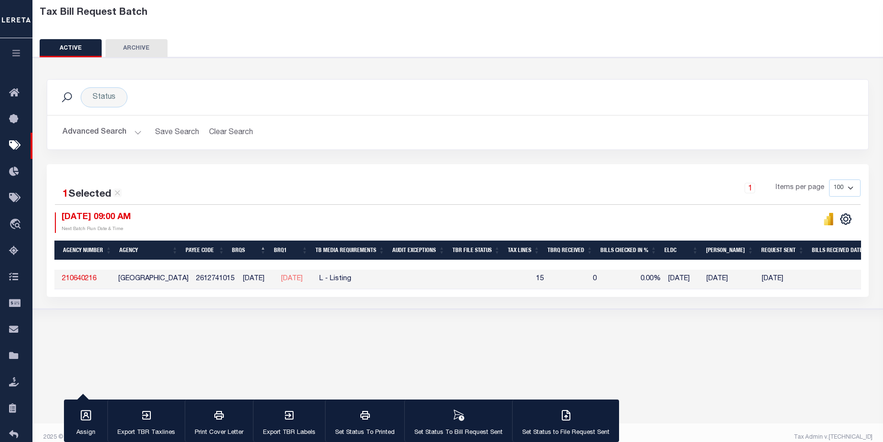
scroll to position [16, 0]
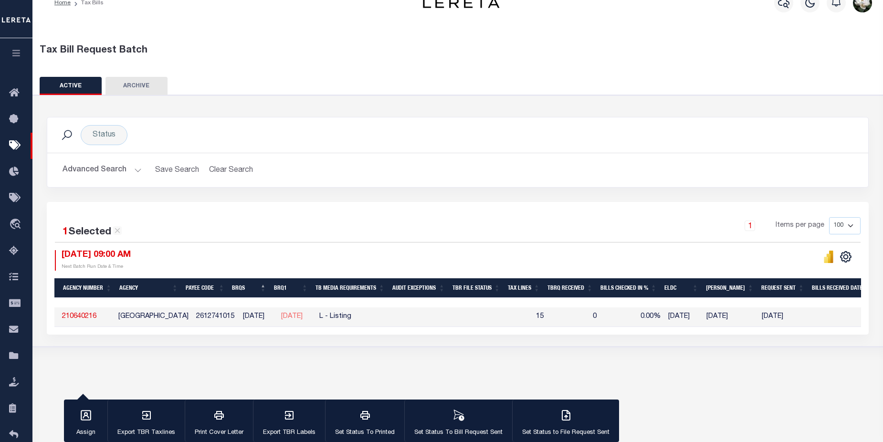
click at [96, 170] on button "Advanced Search" at bounding box center [102, 170] width 79 height 19
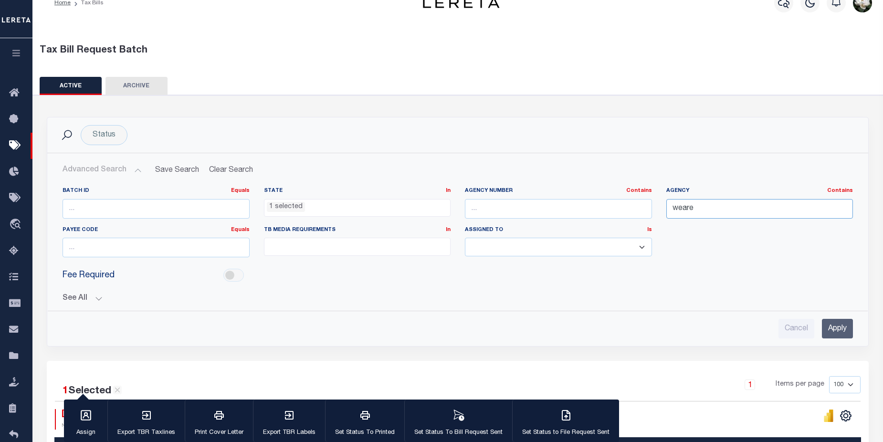
drag, startPoint x: 710, startPoint y: 206, endPoint x: 667, endPoint y: 207, distance: 42.5
click at [667, 207] on input "weare" at bounding box center [760, 209] width 187 height 20
type input "lyons"
click at [835, 324] on input "Apply" at bounding box center [837, 329] width 31 height 20
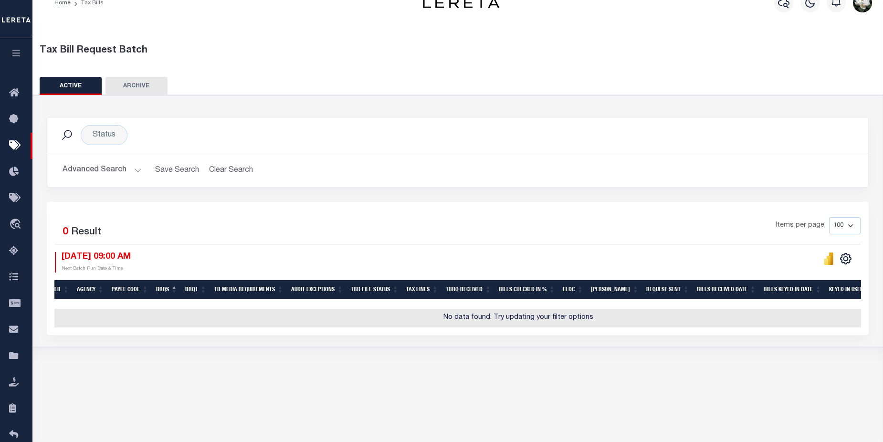
click at [86, 171] on button "Advanced Search" at bounding box center [102, 170] width 79 height 19
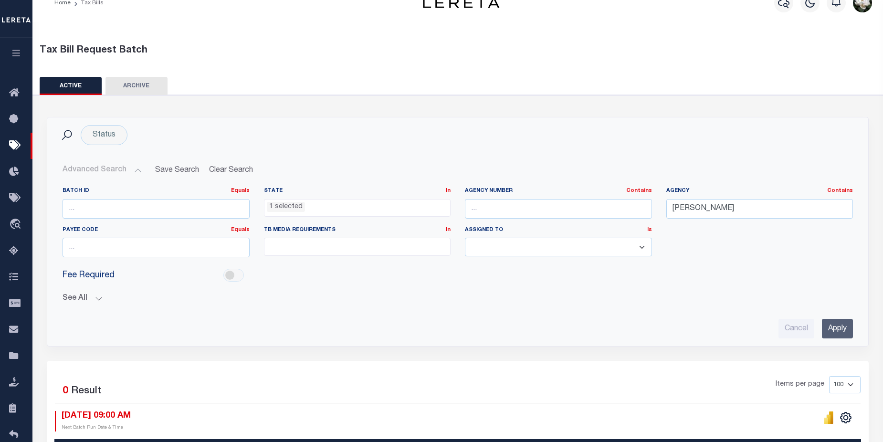
click at [96, 297] on button "See All" at bounding box center [458, 298] width 791 height 9
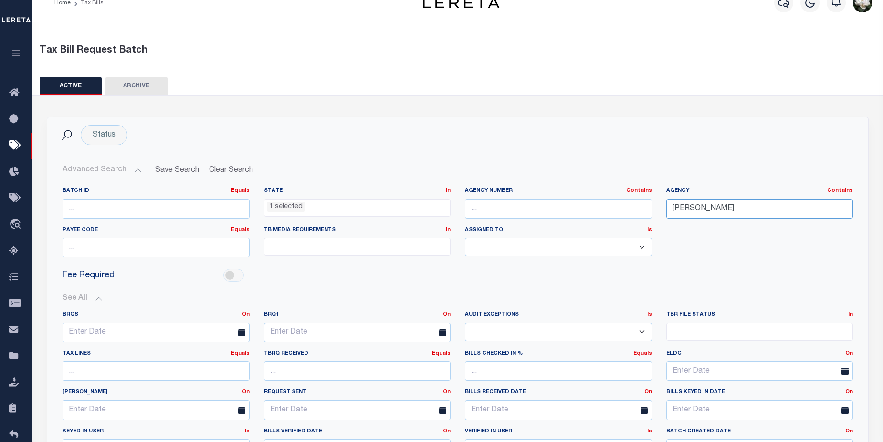
click at [731, 207] on input "lyons" at bounding box center [760, 209] width 187 height 20
click at [359, 210] on ul "1 selected" at bounding box center [358, 206] width 186 height 13
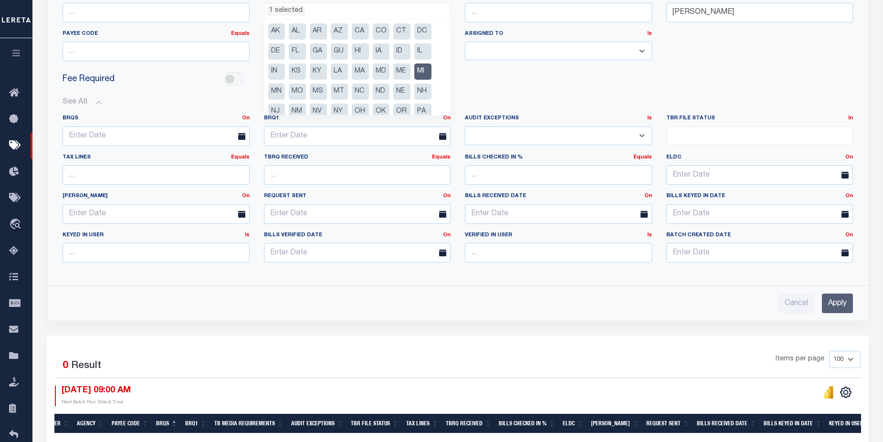
scroll to position [234, 0]
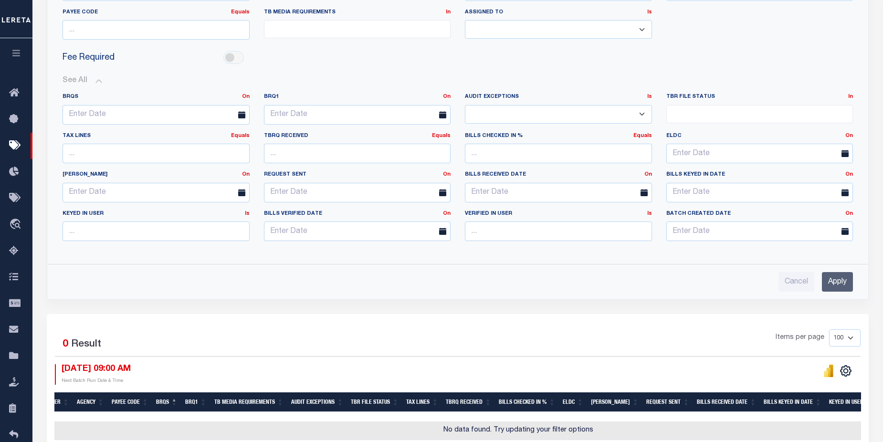
click at [844, 284] on input "Apply" at bounding box center [837, 282] width 31 height 20
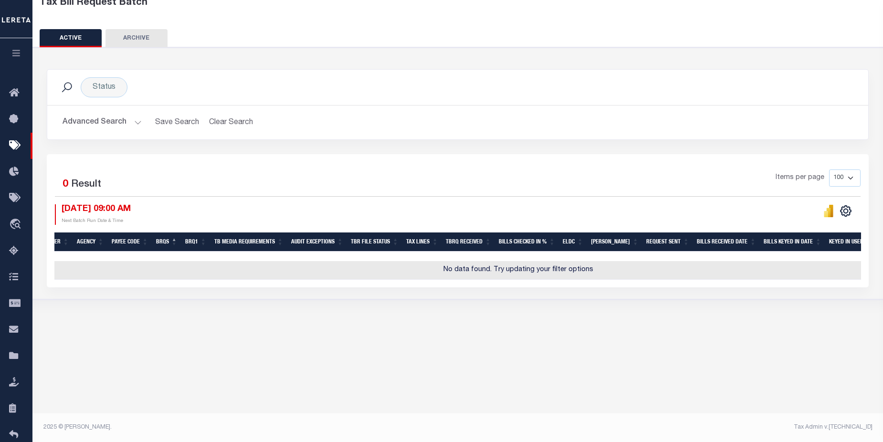
scroll to position [64, 0]
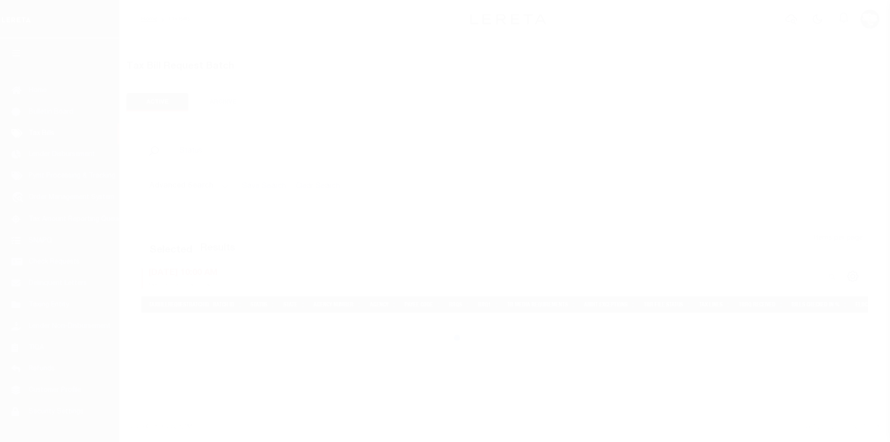
select select
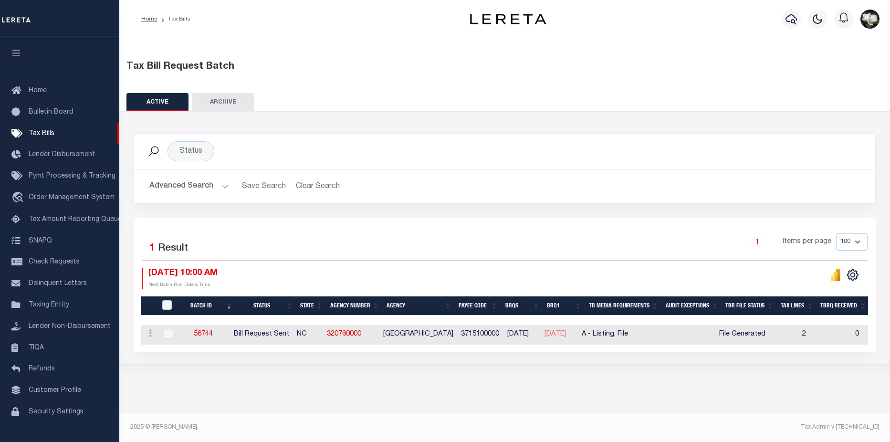
click at [183, 182] on button "Advanced Search" at bounding box center [188, 186] width 79 height 19
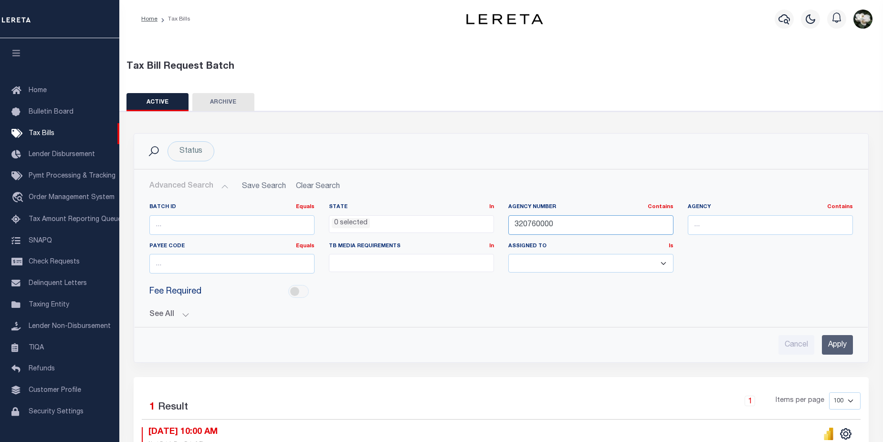
drag, startPoint x: 576, startPoint y: 224, endPoint x: 460, endPoint y: 215, distance: 115.9
click at [460, 215] on div "Batch ID Equals Equals Is Not Equal To Is Greater Than Is Less Than State In In…" at bounding box center [501, 242] width 718 height 78
type input "370650106"
click at [841, 347] on input "Apply" at bounding box center [837, 345] width 31 height 20
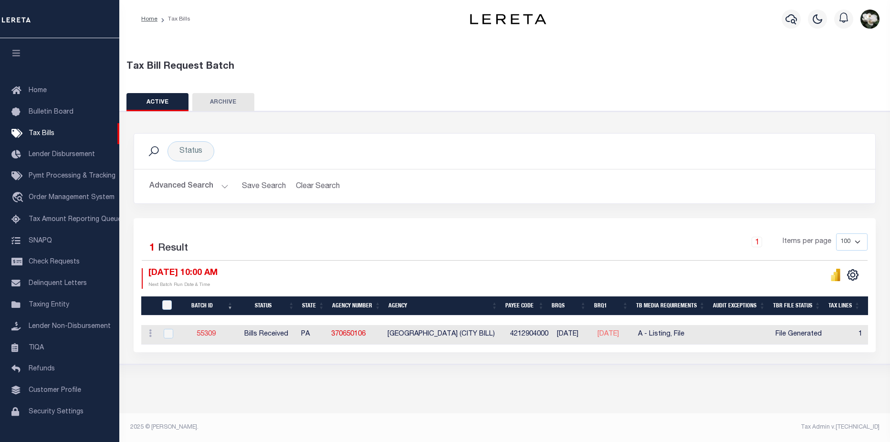
click at [203, 336] on link "55309" at bounding box center [206, 334] width 19 height 7
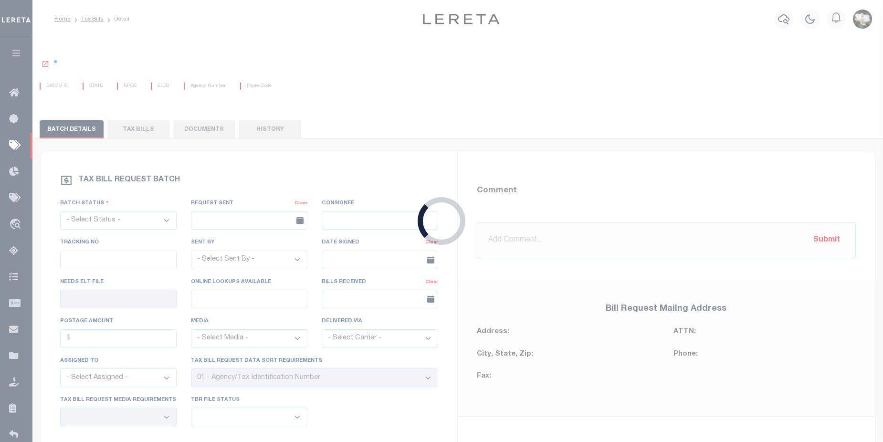
select select "RCD"
type input "02/18/2025"
select select "[PERSON_NAME]"
type input "No"
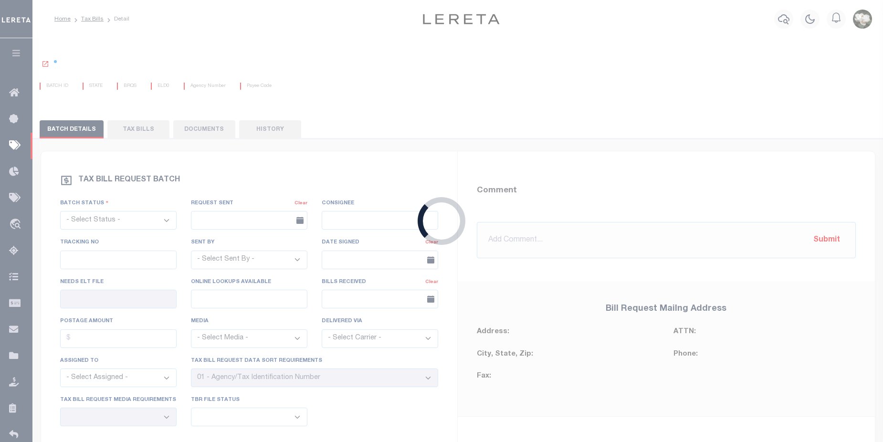
select select "29"
select select "16"
select select "2"
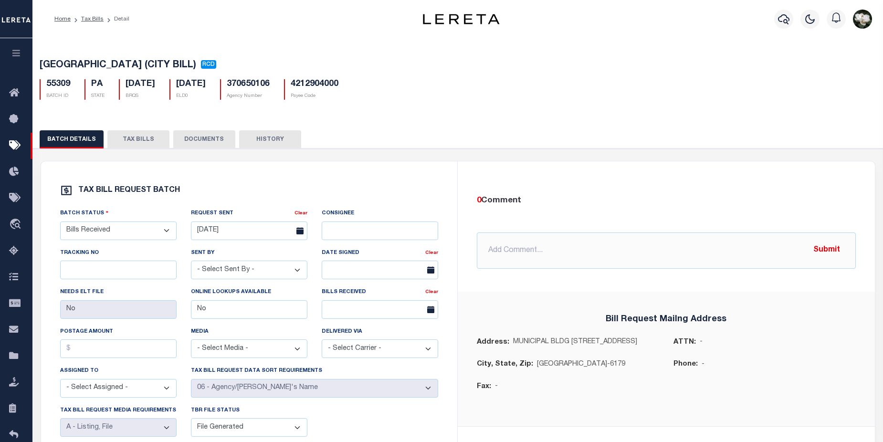
click at [130, 146] on button "TAX BILLS" at bounding box center [138, 139] width 62 height 18
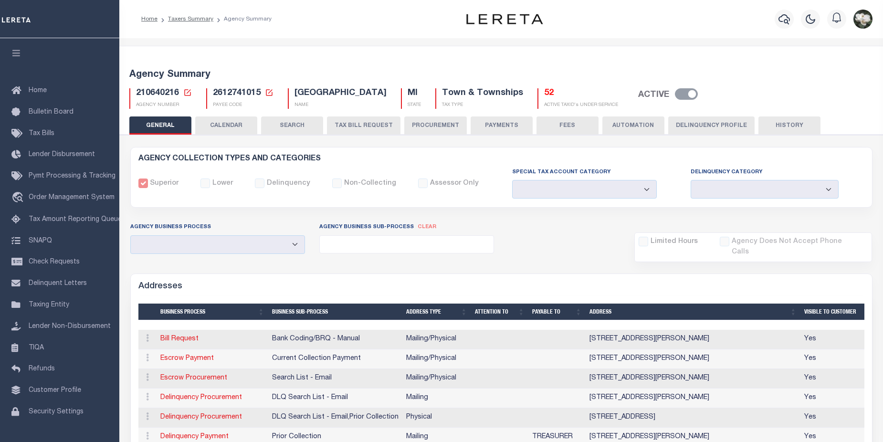
select select
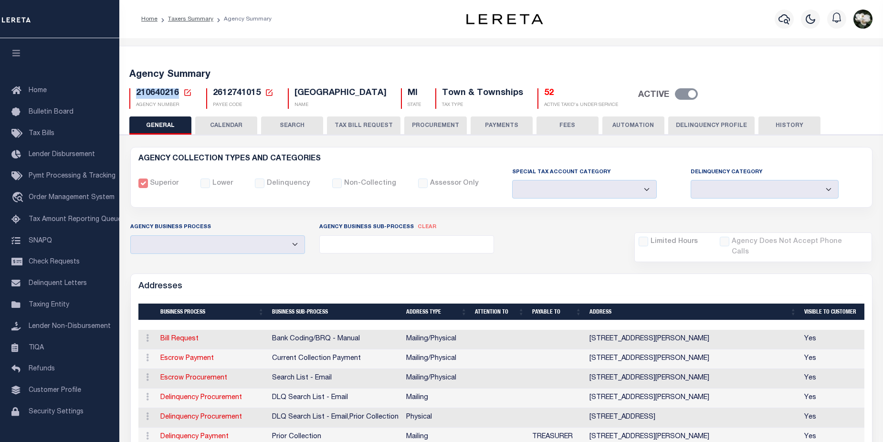
drag, startPoint x: 135, startPoint y: 94, endPoint x: 180, endPoint y: 94, distance: 44.9
click at [180, 94] on div "210640216 Agency Number Edit Cancel Ok New Agency Number Cancel Ok" at bounding box center [160, 98] width 63 height 21
copy span "210640216"
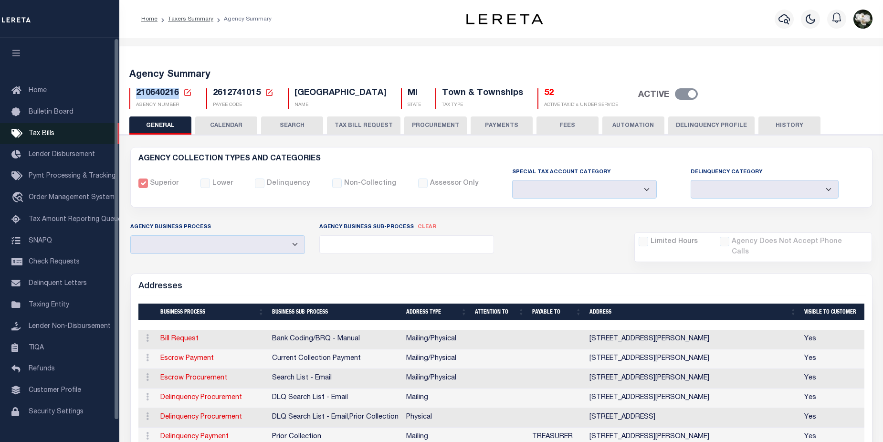
click at [40, 136] on span "Tax Bills" at bounding box center [42, 133] width 26 height 7
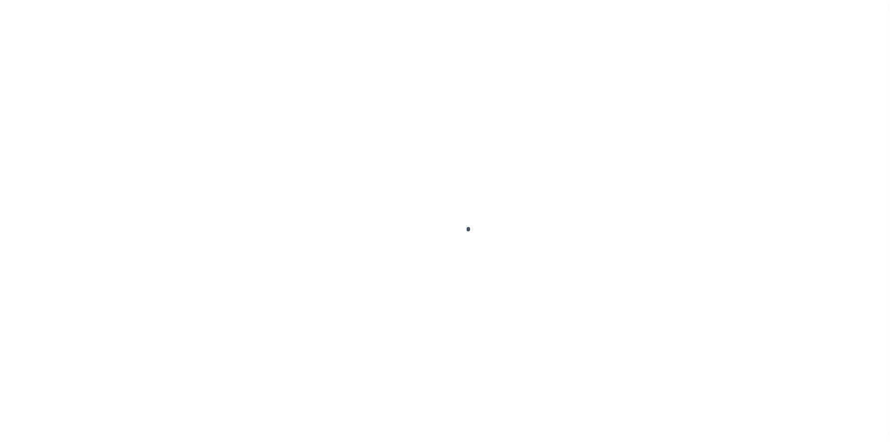
select select "MI"
select select
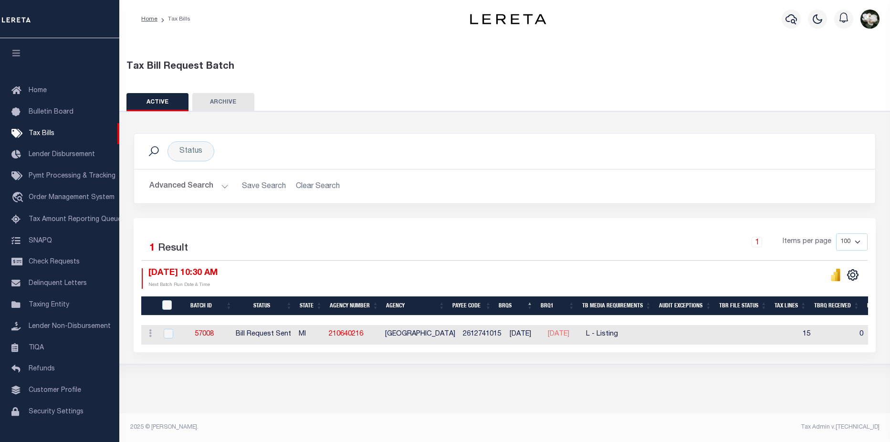
click at [172, 182] on button "Advanced Search" at bounding box center [188, 186] width 79 height 19
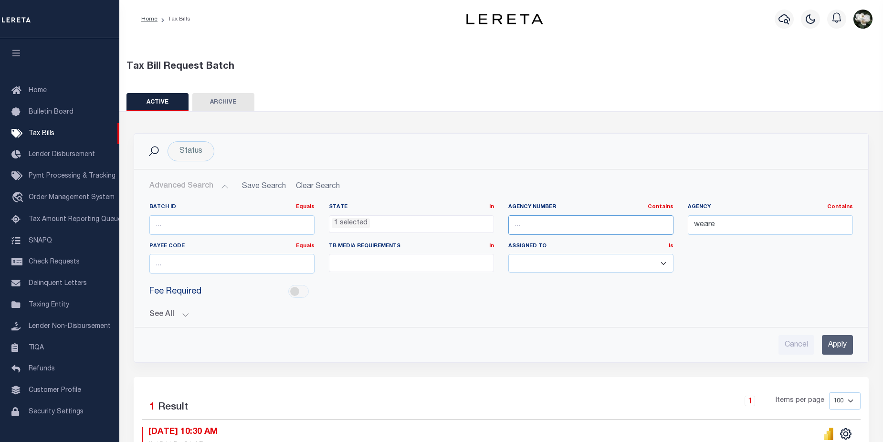
click at [586, 223] on input "text" at bounding box center [590, 225] width 165 height 20
paste input "210640216"
type input "210640216"
drag, startPoint x: 750, startPoint y: 231, endPoint x: 615, endPoint y: 215, distance: 135.0
click at [625, 219] on div "Batch ID Equals Equals Is Not Equal To Is Greater Than Is Less Than State In In…" at bounding box center [501, 242] width 718 height 78
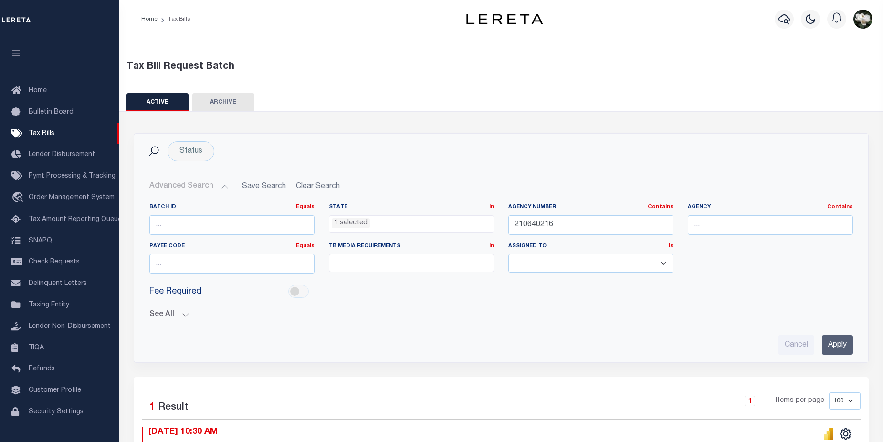
click at [823, 340] on input "Apply" at bounding box center [837, 345] width 31 height 20
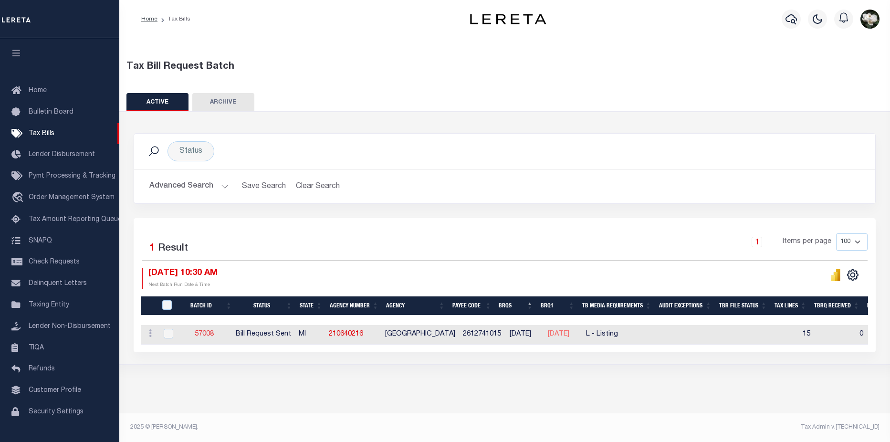
click at [212, 335] on link "57008" at bounding box center [204, 334] width 19 height 7
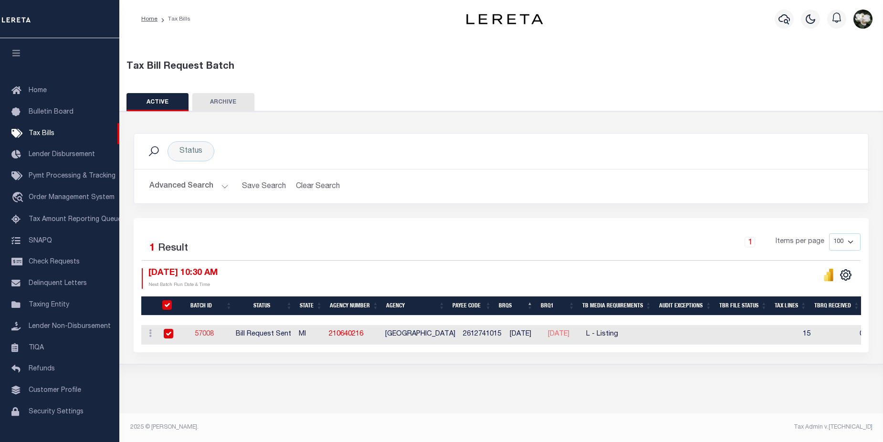
select select "RST"
type input "[DATE]"
select select "[PERSON_NAME]"
type input "No"
type input "Yes"
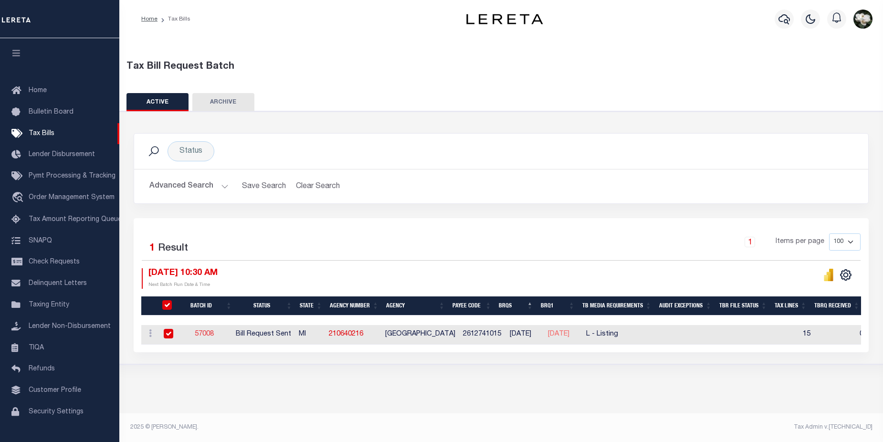
select select "20"
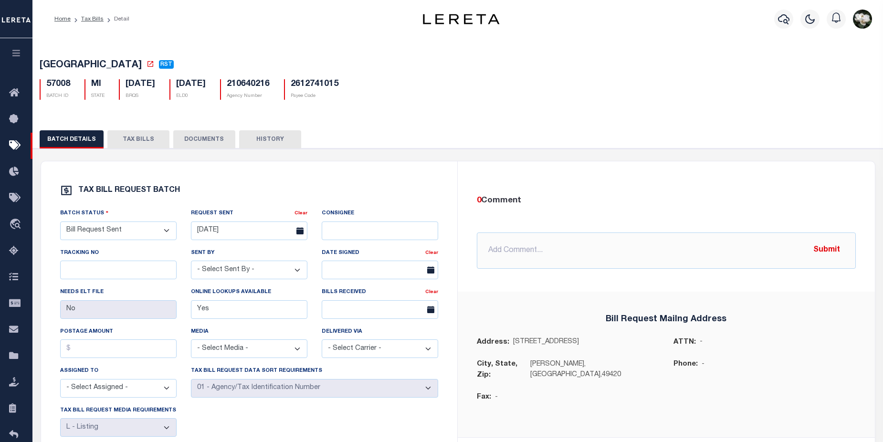
click at [138, 142] on button "TAX BILLS" at bounding box center [138, 139] width 62 height 18
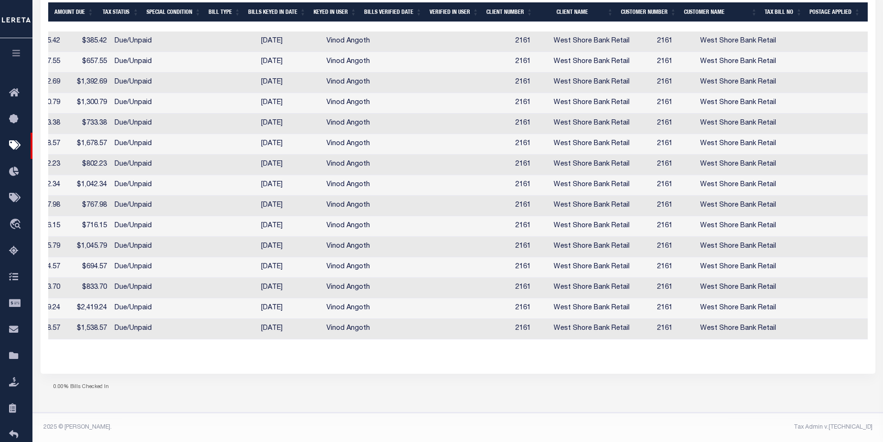
scroll to position [0, 655]
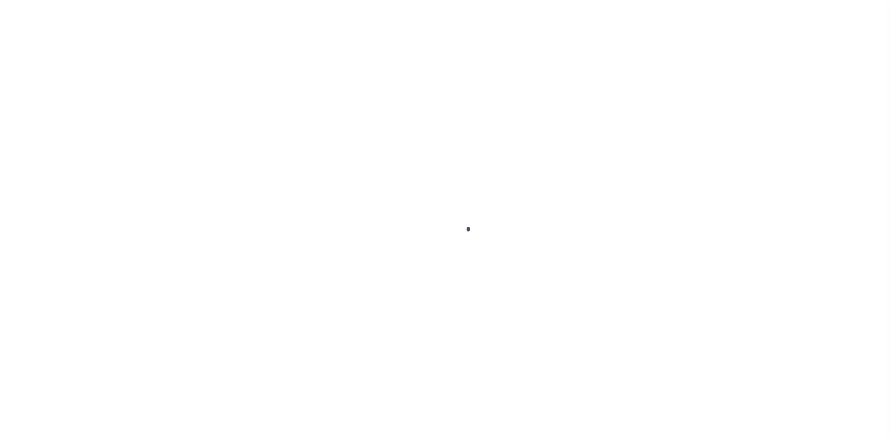
select select "MI"
select select
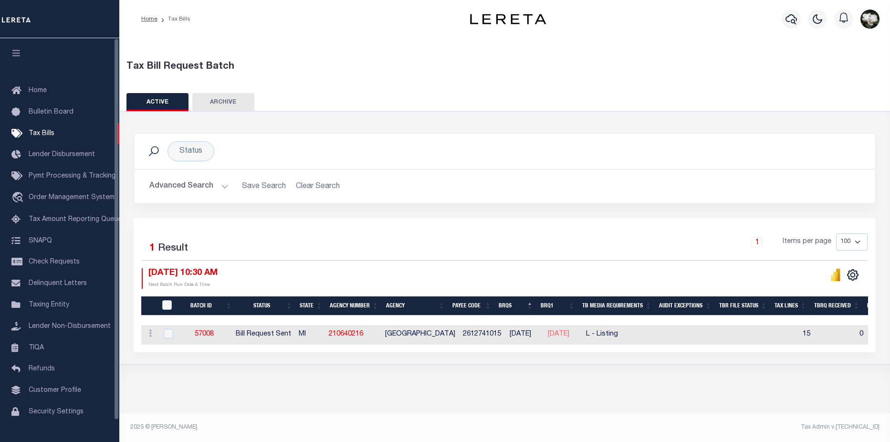
drag, startPoint x: 190, startPoint y: 184, endPoint x: 211, endPoint y: 184, distance: 20.5
click at [192, 184] on button "Advanced Search" at bounding box center [188, 186] width 79 height 19
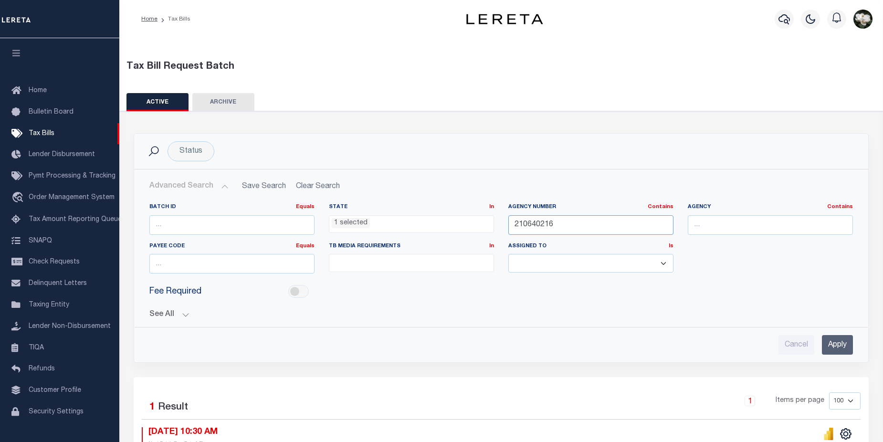
drag, startPoint x: 606, startPoint y: 229, endPoint x: 472, endPoint y: 231, distance: 133.7
click at [472, 231] on div "Batch ID Equals Equals Is Not Equal To Is Greater Than Is Less Than State In In…" at bounding box center [501, 242] width 718 height 78
click at [759, 227] on input "text" at bounding box center [770, 225] width 165 height 20
type input "[PERSON_NAME]"
click at [844, 349] on input "Apply" at bounding box center [837, 345] width 31 height 20
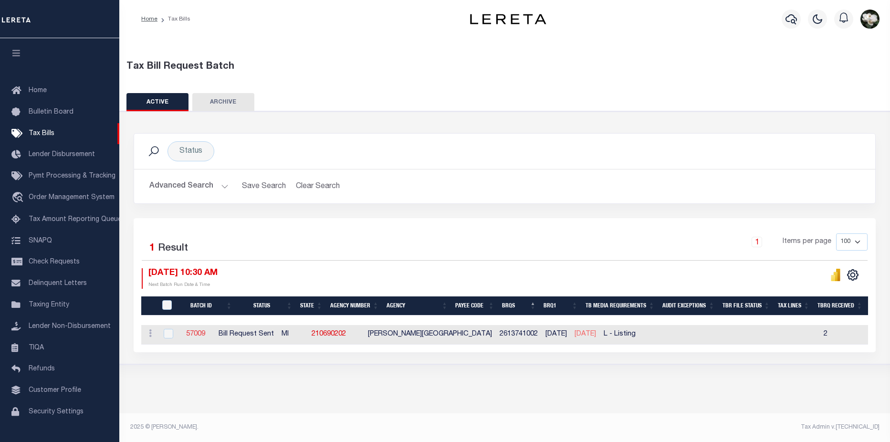
click at [202, 333] on link "57009" at bounding box center [195, 334] width 19 height 7
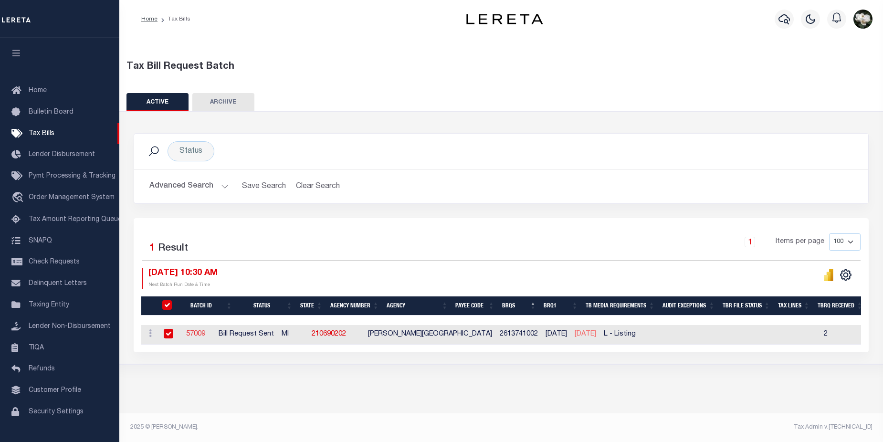
select select "RST"
type input "05/23/2025"
select select "Harris, Cynthia"
type input "No"
type input "Yes"
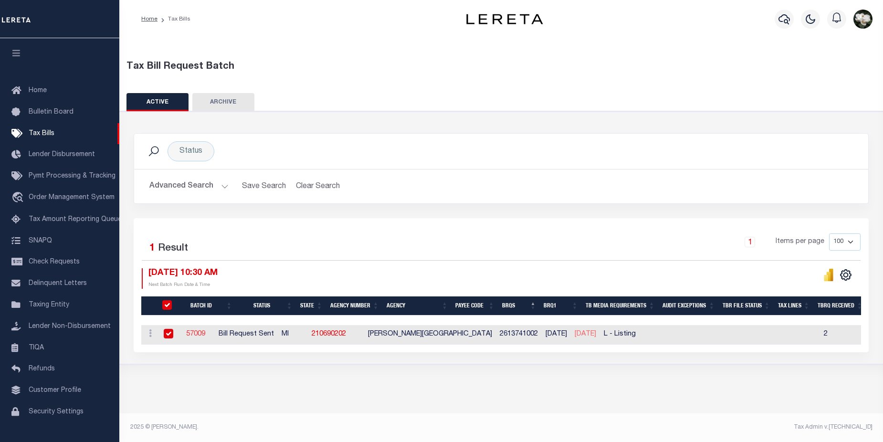
select select "20"
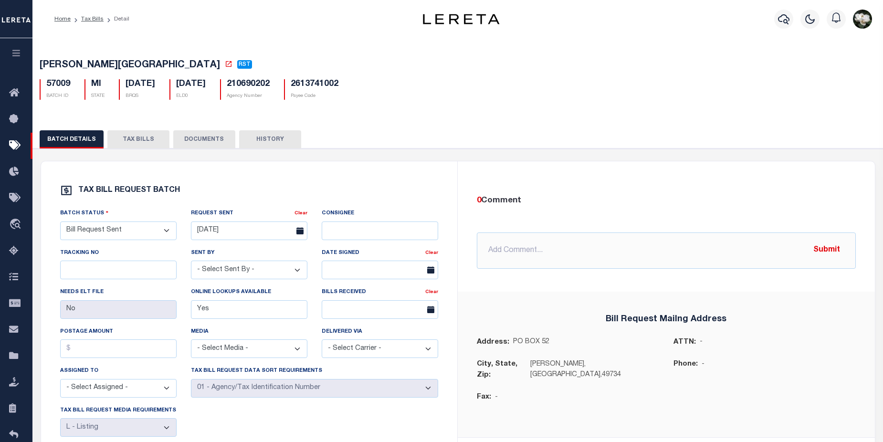
click at [133, 139] on button "TAX BILLS" at bounding box center [138, 139] width 62 height 18
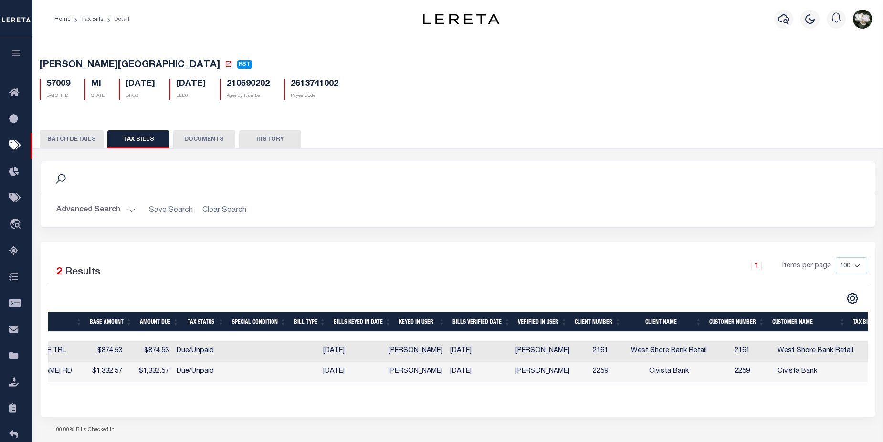
scroll to position [0, 601]
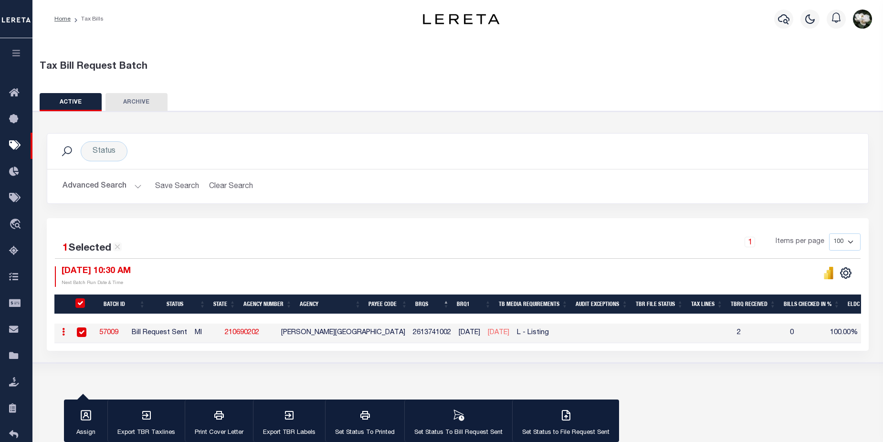
click at [94, 180] on button "Advanced Search" at bounding box center [102, 186] width 79 height 19
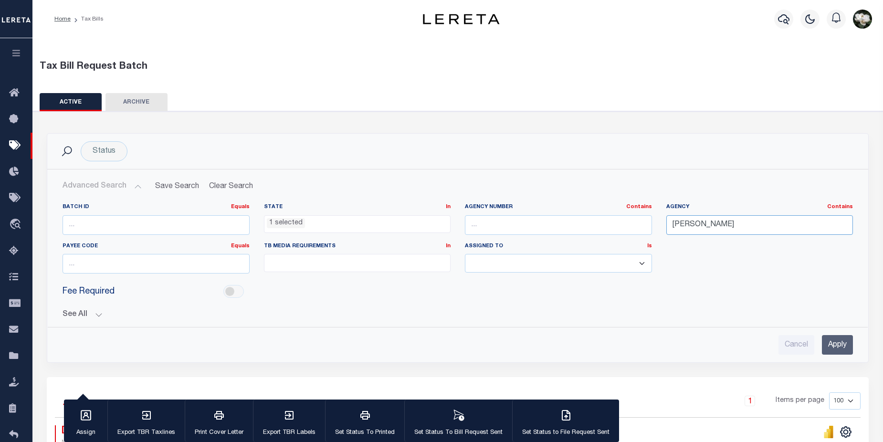
drag, startPoint x: 725, startPoint y: 228, endPoint x: 646, endPoint y: 226, distance: 78.8
click at [646, 226] on div "Batch ID Equals Equals Is Not Equal To Is Greater Than Is Less Than State In In…" at bounding box center [457, 242] width 805 height 78
type input "weare"
click at [831, 345] on input "Apply" at bounding box center [837, 345] width 31 height 20
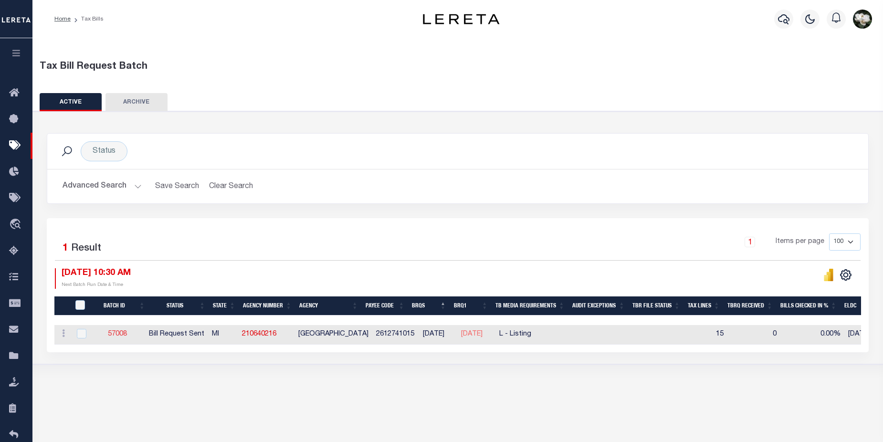
click at [119, 332] on link "57008" at bounding box center [117, 334] width 19 height 7
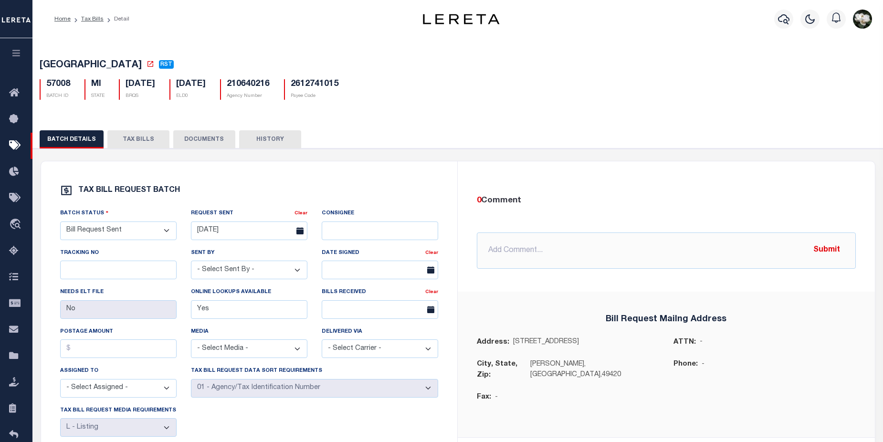
click at [129, 143] on button "TAX BILLS" at bounding box center [138, 139] width 62 height 18
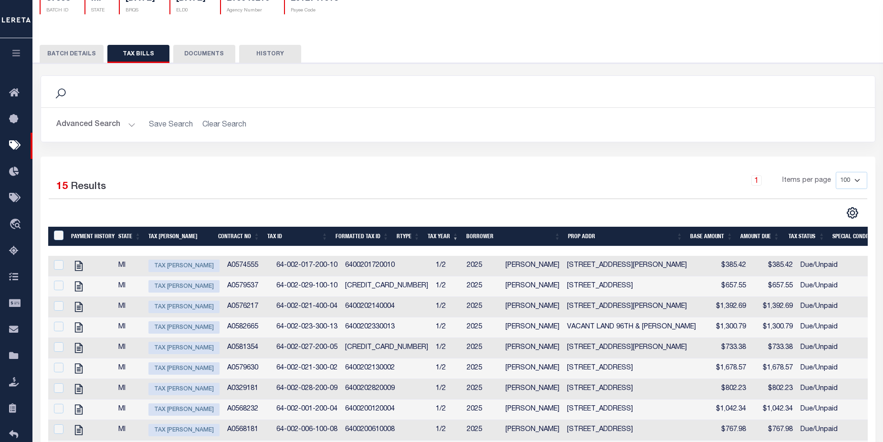
scroll to position [81, 0]
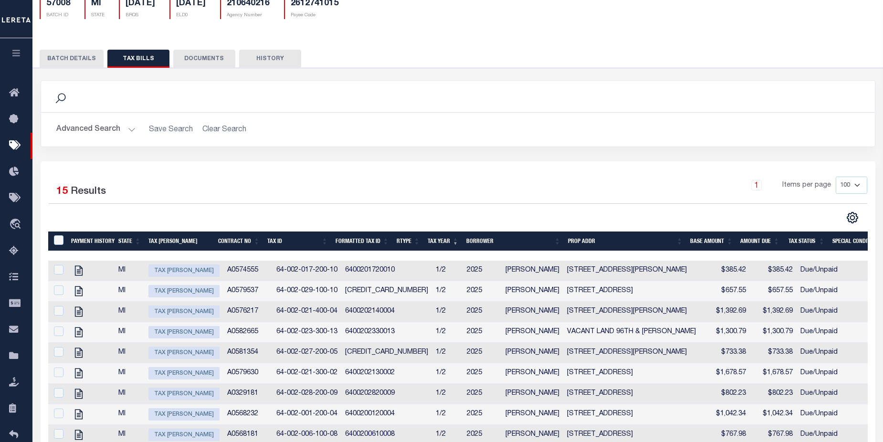
click at [91, 123] on button "Advanced Search" at bounding box center [95, 129] width 79 height 19
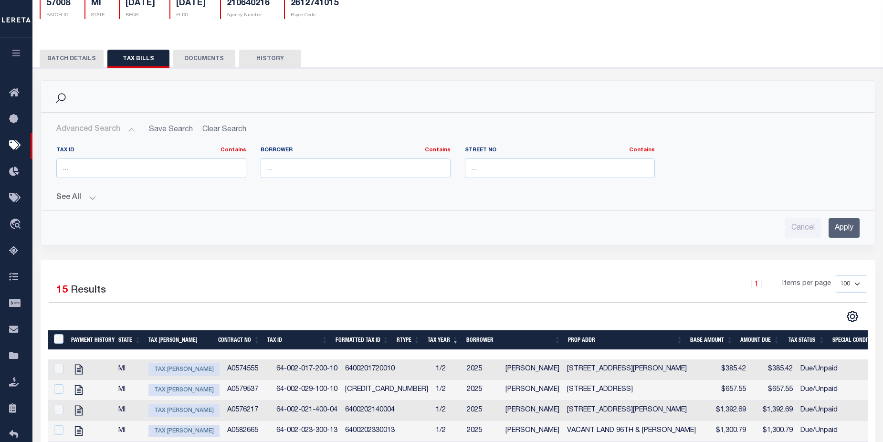
click at [71, 59] on button "BATCH DETAILS" at bounding box center [72, 59] width 64 height 18
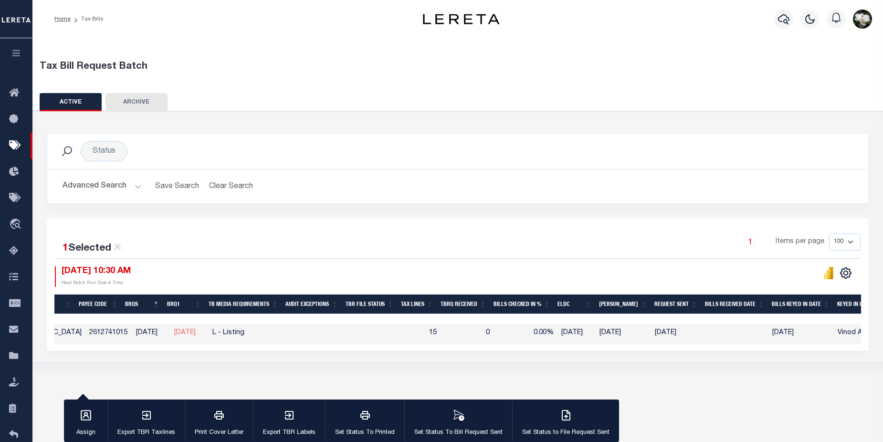
scroll to position [0, 326]
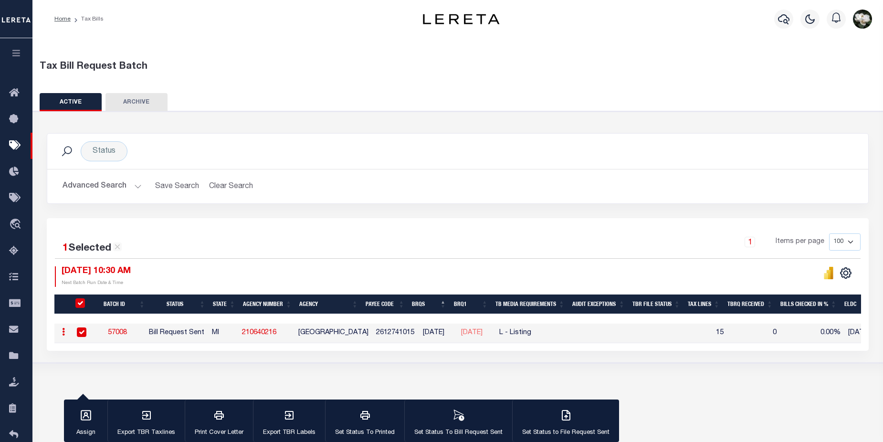
click at [106, 183] on button "Advanced Search" at bounding box center [102, 186] width 79 height 19
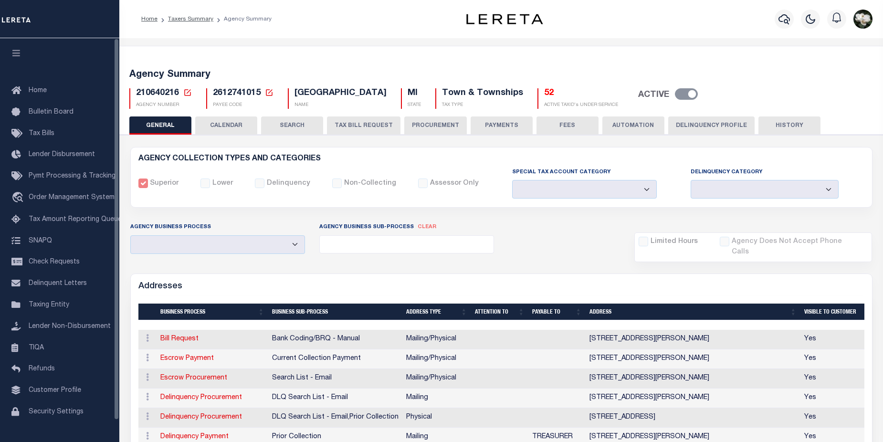
select select
drag, startPoint x: 34, startPoint y: 126, endPoint x: 83, endPoint y: 136, distance: 50.2
click at [34, 126] on link "Tax Bills" at bounding box center [59, 133] width 119 height 21
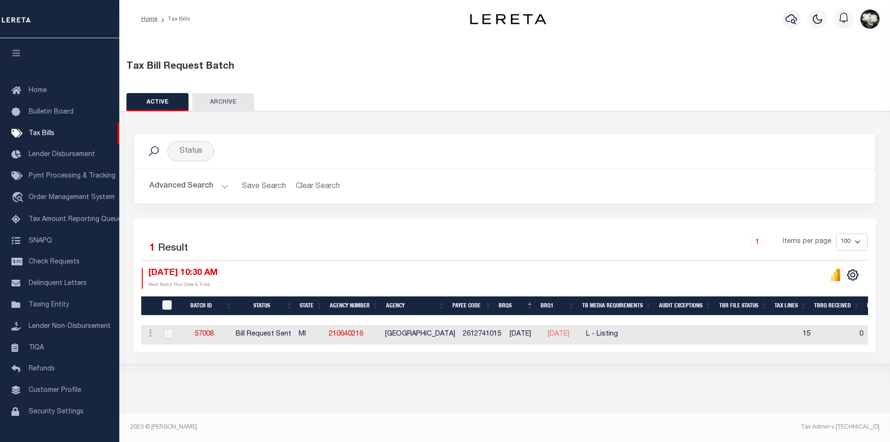
click at [179, 195] on button "Advanced Search" at bounding box center [188, 186] width 79 height 19
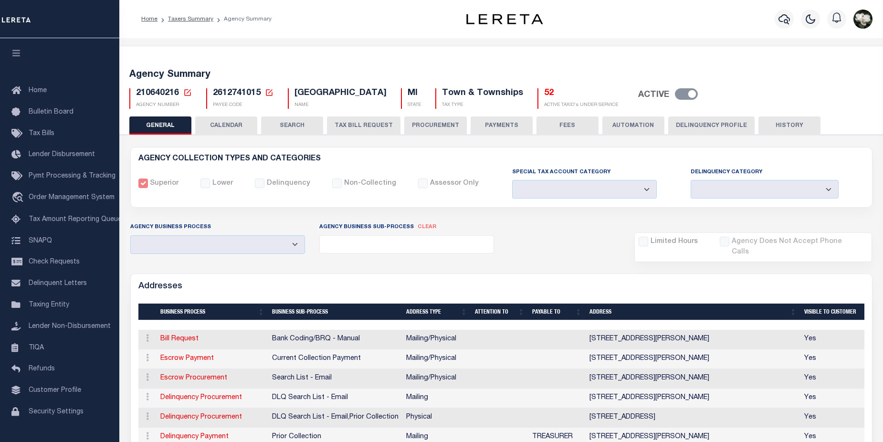
select select
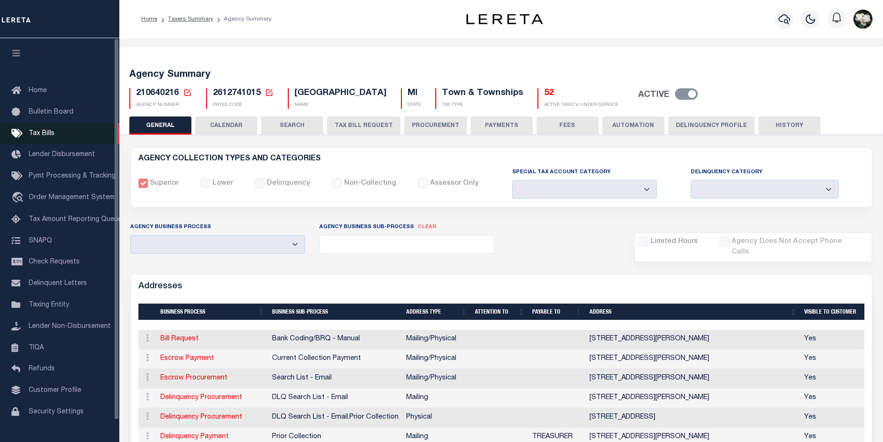
click at [30, 137] on span "Tax Bills" at bounding box center [42, 133] width 26 height 7
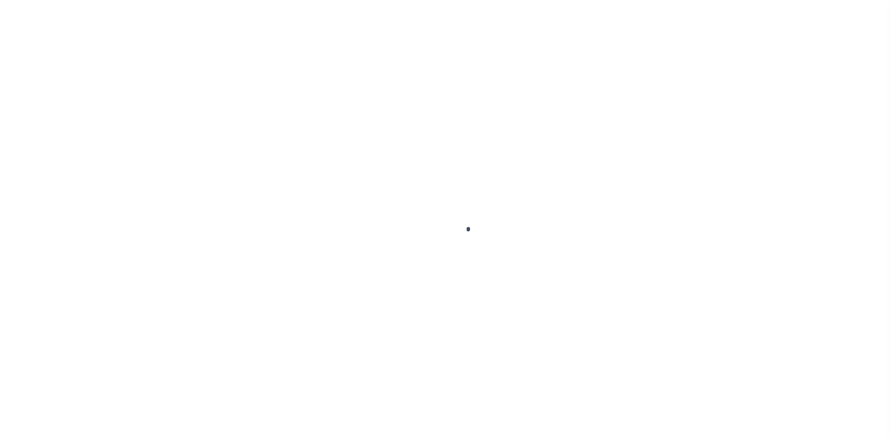
select select "MI"
select select
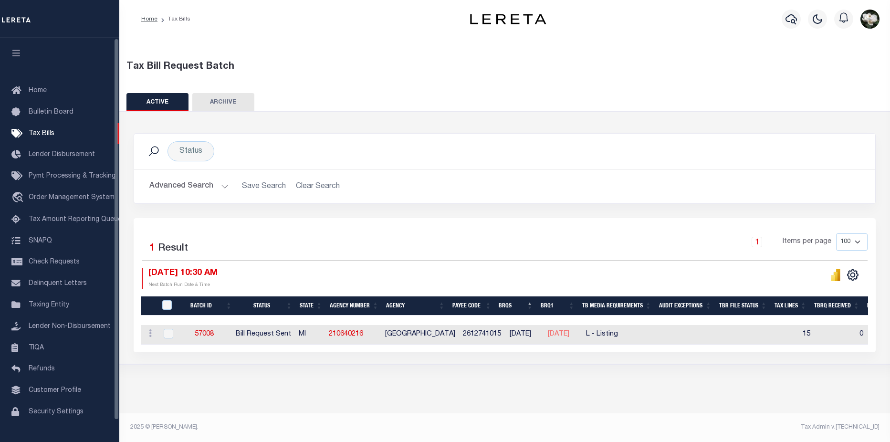
click at [195, 186] on button "Advanced Search" at bounding box center [188, 186] width 79 height 19
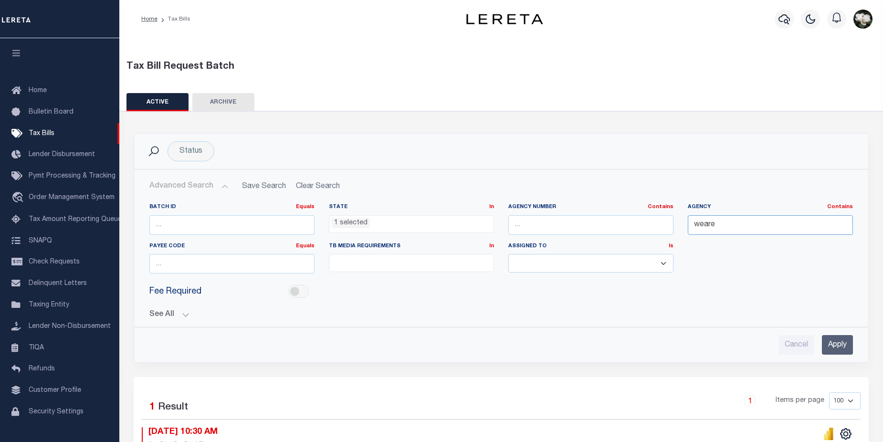
drag, startPoint x: 758, startPoint y: 217, endPoint x: 673, endPoint y: 215, distance: 85.0
click at [673, 215] on div "Batch ID Equals Equals Is Not Equal To Is Greater Than Is Less Than State In In…" at bounding box center [501, 242] width 718 height 78
type input "[PERSON_NAME]"
click at [837, 347] on input "Apply" at bounding box center [837, 345] width 31 height 20
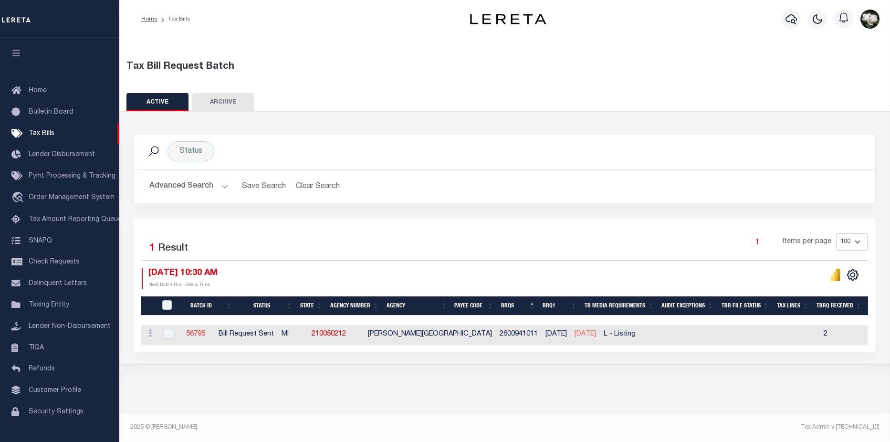
click at [205, 336] on link "56795" at bounding box center [195, 334] width 19 height 7
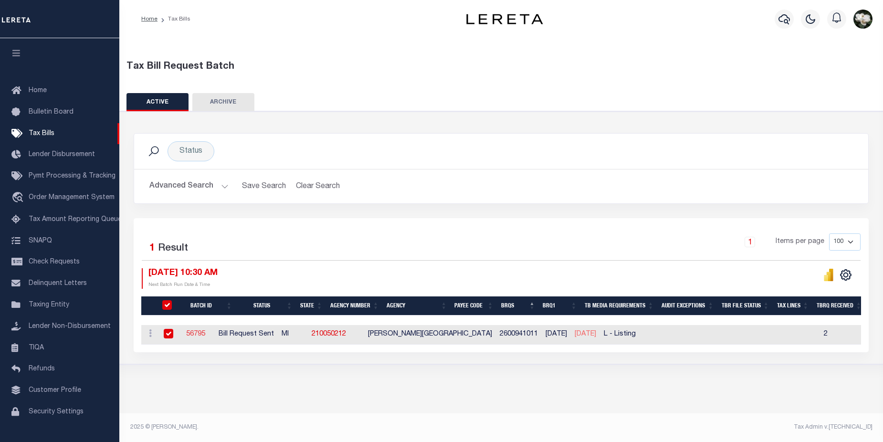
select select "RST"
type input "[DATE]"
select select "[PERSON_NAME]"
type input "No"
type input "Yes"
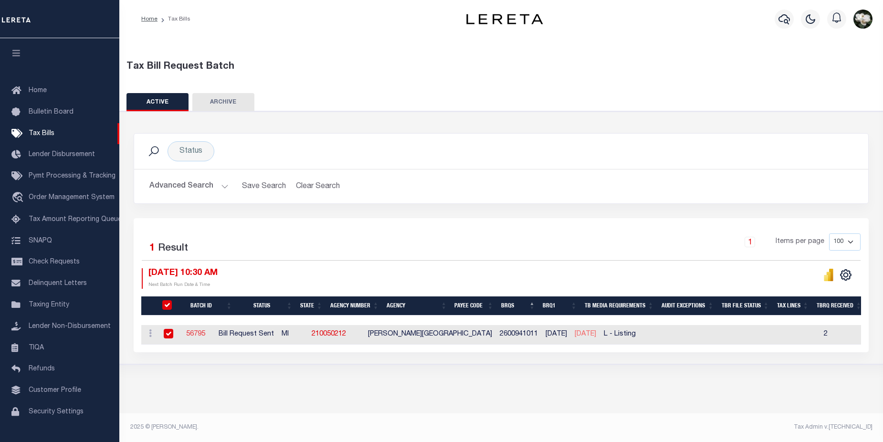
select select "20"
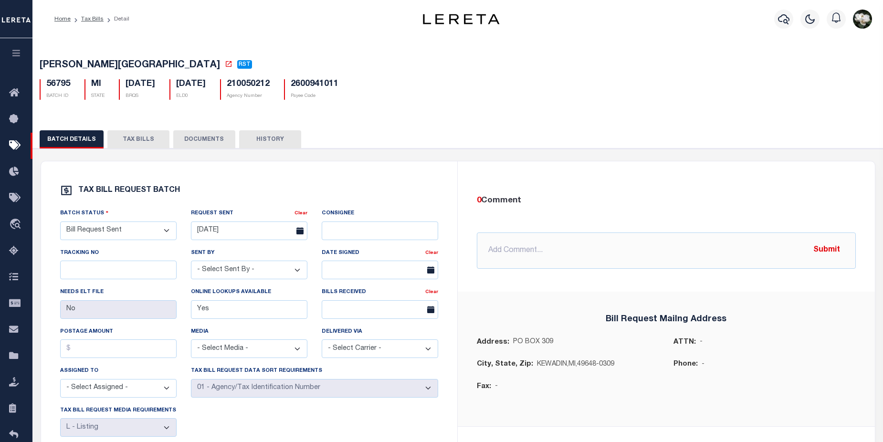
click at [140, 138] on button "TAX BILLS" at bounding box center [138, 139] width 62 height 18
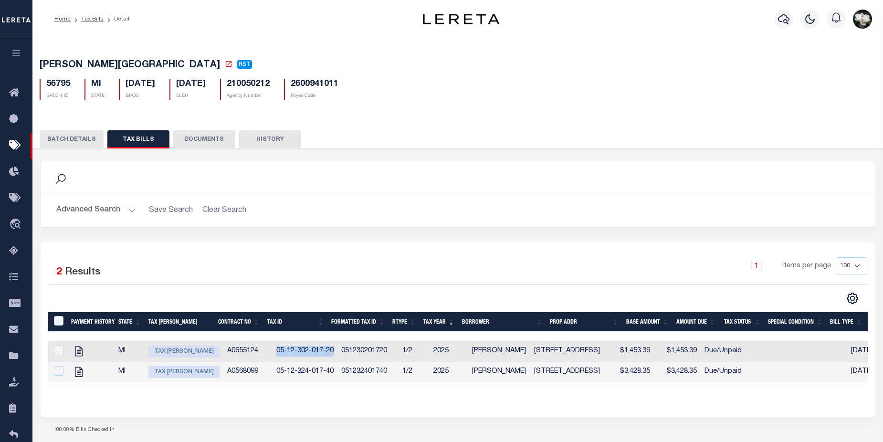
drag, startPoint x: 265, startPoint y: 353, endPoint x: 326, endPoint y: 353, distance: 60.6
click at [326, 353] on td "05-12-302-017-20" at bounding box center [305, 351] width 65 height 21
checkbox input "true"
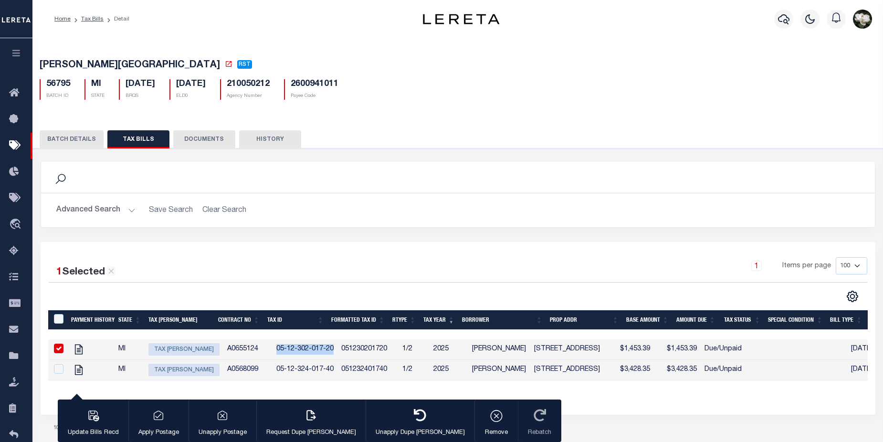
copy td "05-12-302-017-20"
click at [783, 21] on icon "button" at bounding box center [783, 18] width 11 height 11
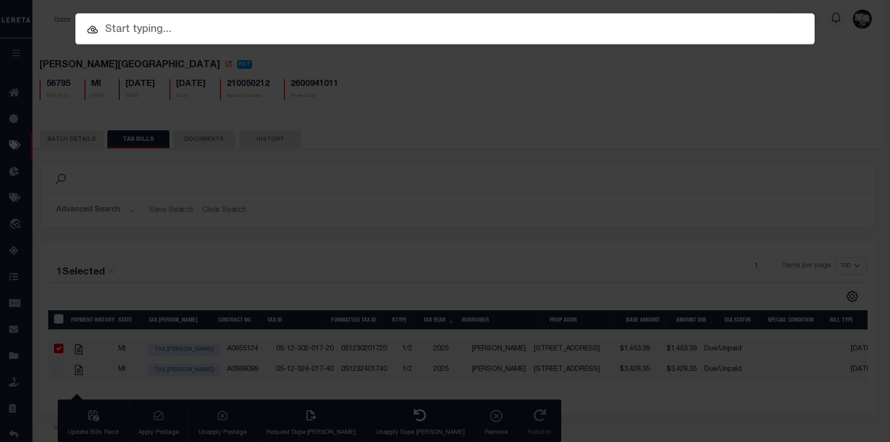
click at [220, 29] on input "text" at bounding box center [445, 29] width 740 height 17
paste input "05-12-302-017-20"
type input "05-12-302-017-20"
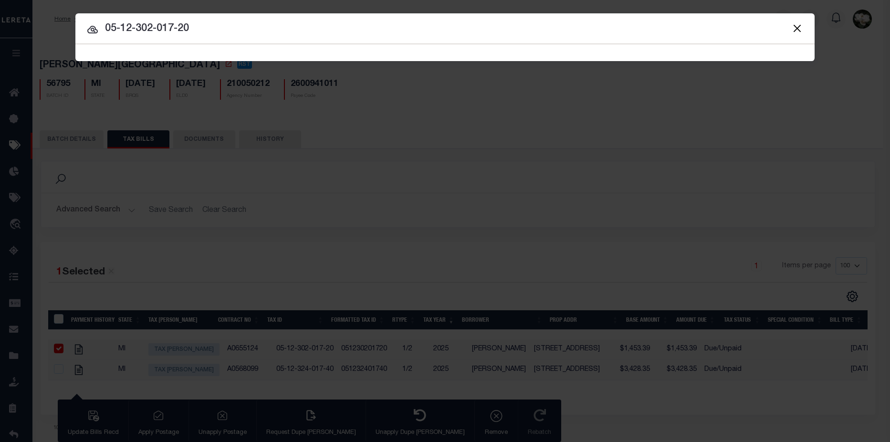
click at [277, 33] on input "05-12-302-017-20" at bounding box center [445, 29] width 740 height 17
click at [244, 24] on input "05-12-302-017-20" at bounding box center [445, 29] width 740 height 17
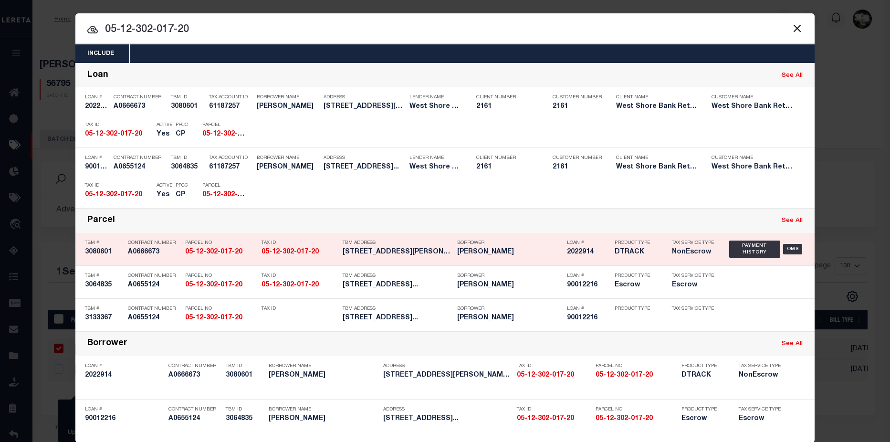
click at [336, 254] on div "TBM Address [STREET_ADDRESS]..." at bounding box center [393, 249] width 115 height 28
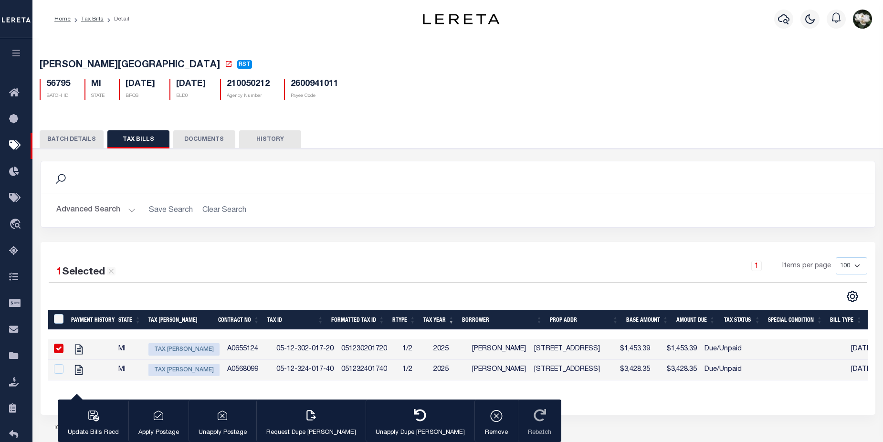
click at [604, 206] on h2 "Advanced Search Save Search Clear Search" at bounding box center [458, 210] width 819 height 19
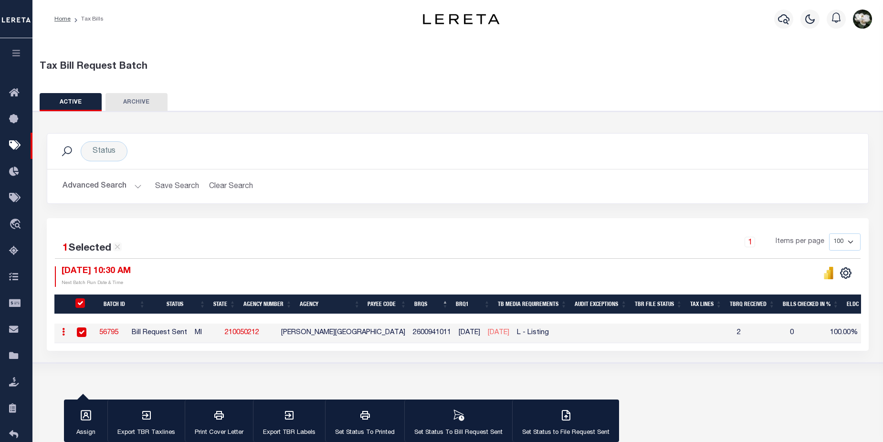
click at [117, 336] on link "56795" at bounding box center [108, 332] width 19 height 7
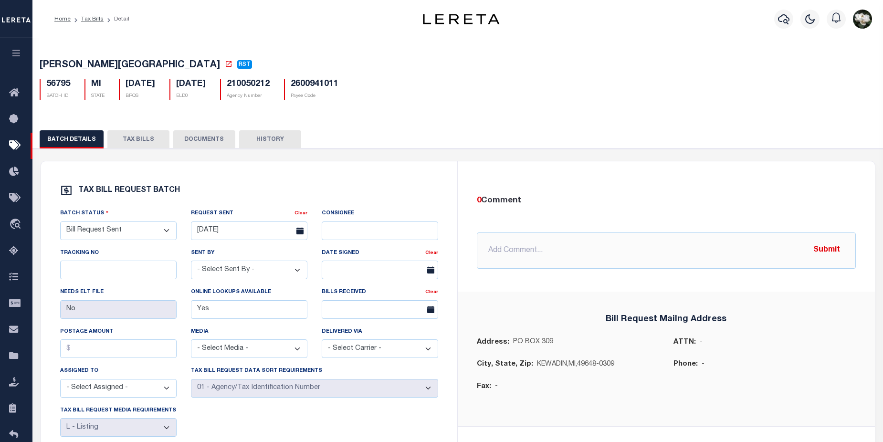
click at [149, 143] on button "TAX BILLS" at bounding box center [138, 139] width 62 height 18
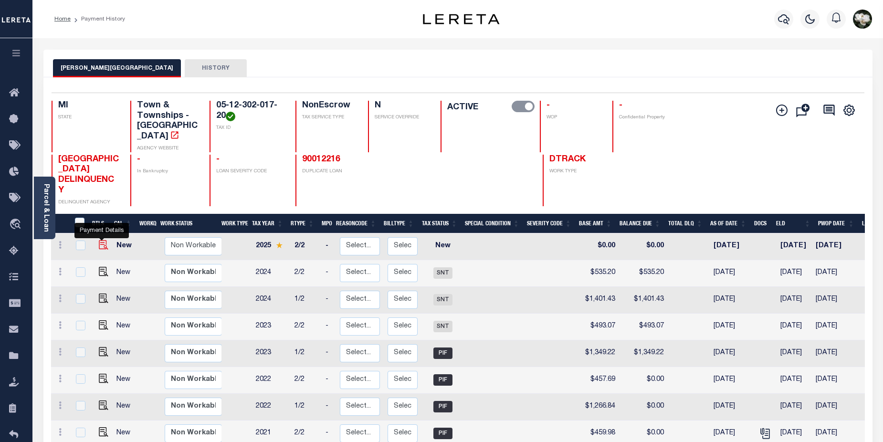
click at [105, 240] on img "" at bounding box center [104, 245] width 10 height 10
checkbox input "true"
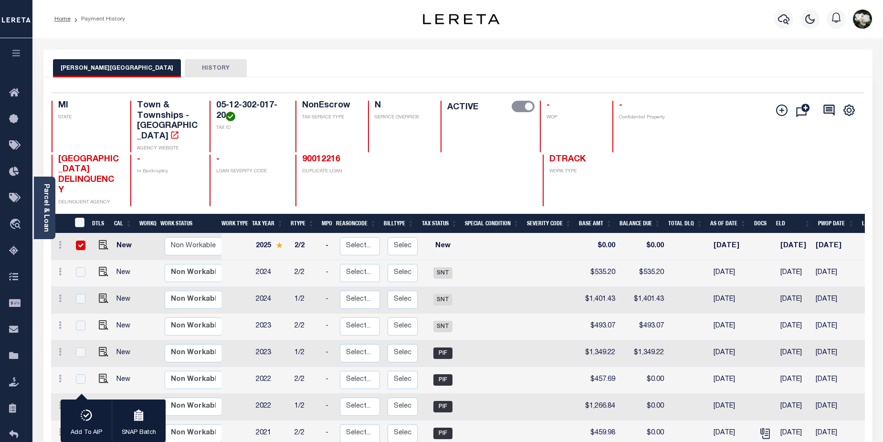
click at [96, 240] on td at bounding box center [101, 246] width 23 height 27
checkbox input "false"
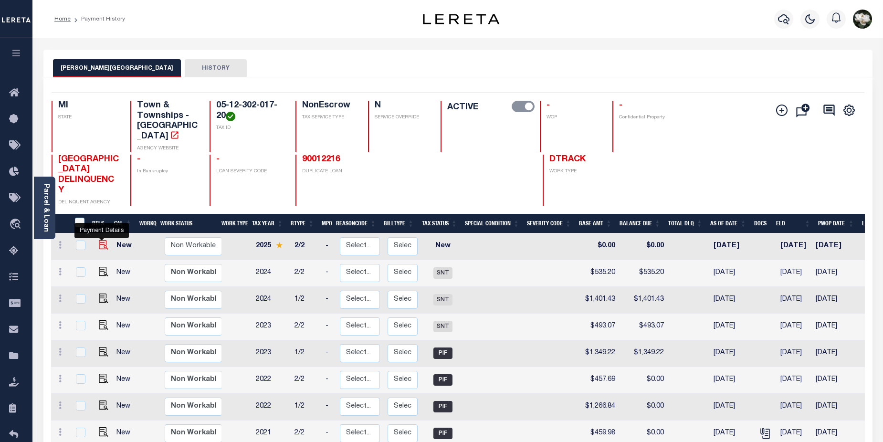
click at [99, 240] on img "" at bounding box center [104, 245] width 10 height 10
checkbox input "true"
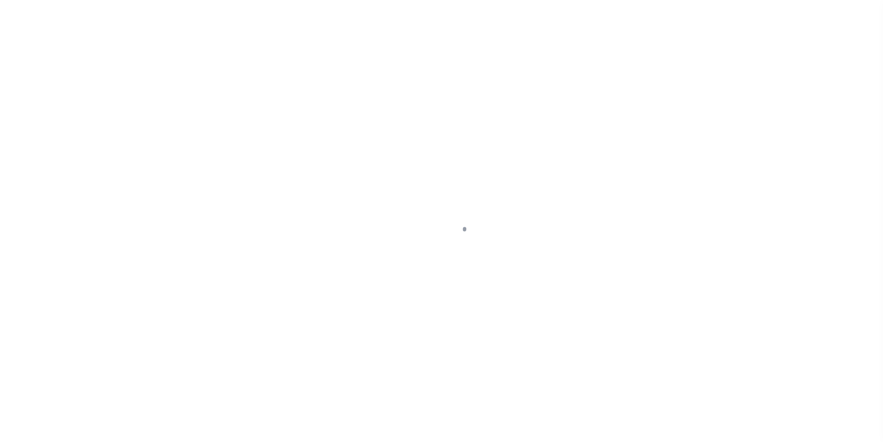
select select "NW2"
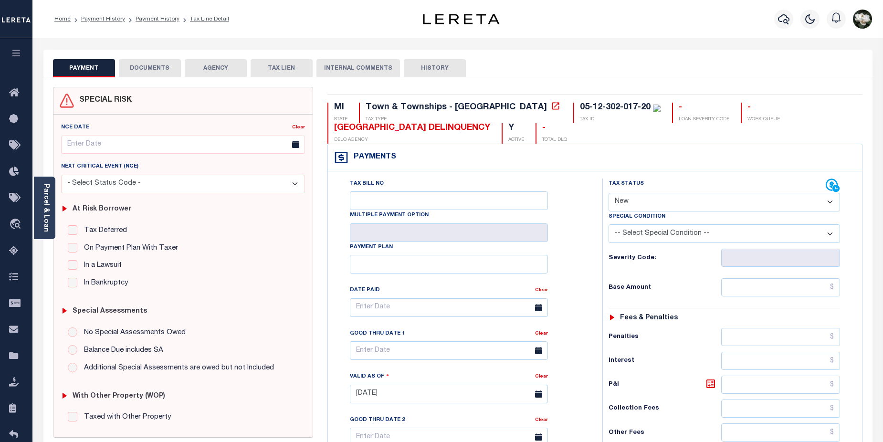
click at [834, 201] on select "- Select Status Code - Open Due/Unpaid Paid Incomplete No Tax Due Internal Refu…" at bounding box center [725, 202] width 232 height 19
select select "DUE"
click at [609, 193] on select "- Select Status Code - Open Due/Unpaid Paid Incomplete No Tax Due Internal Refu…" at bounding box center [725, 202] width 232 height 19
type input "[DATE]"
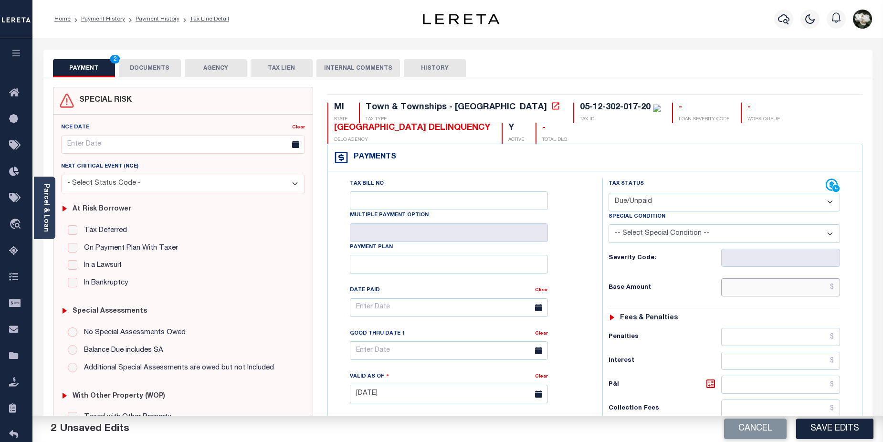
click at [784, 290] on input "text" at bounding box center [780, 287] width 119 height 18
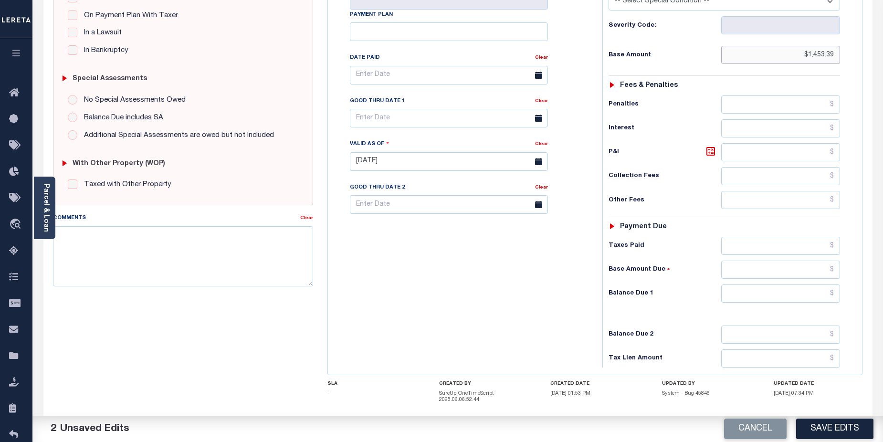
scroll to position [287, 0]
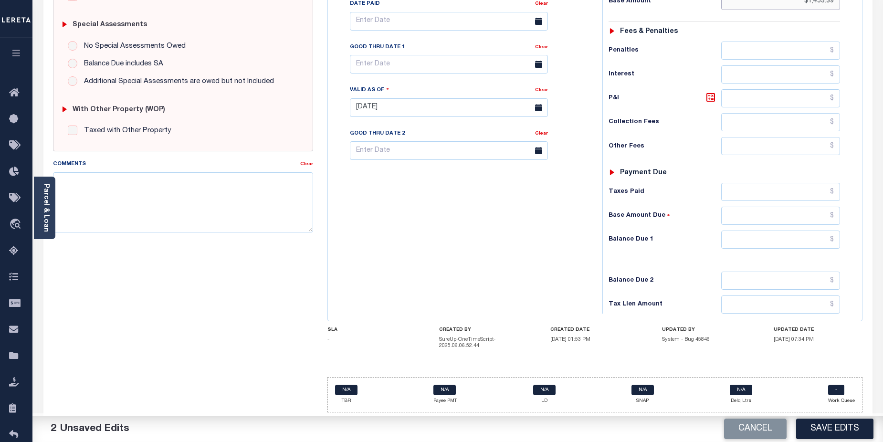
type input "$1,453.39"
click at [791, 243] on input "text" at bounding box center [780, 240] width 119 height 18
type input "$1,453.39"
click at [837, 428] on button "Save Edits" at bounding box center [834, 429] width 77 height 21
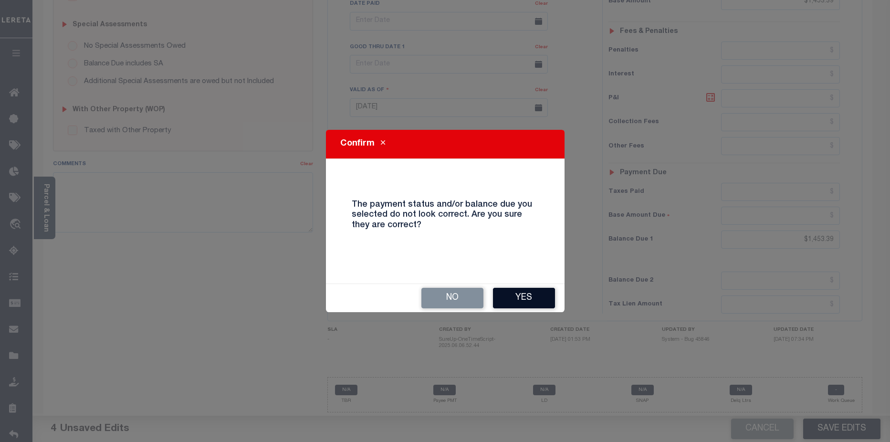
click at [545, 298] on button "Yes" at bounding box center [524, 298] width 62 height 21
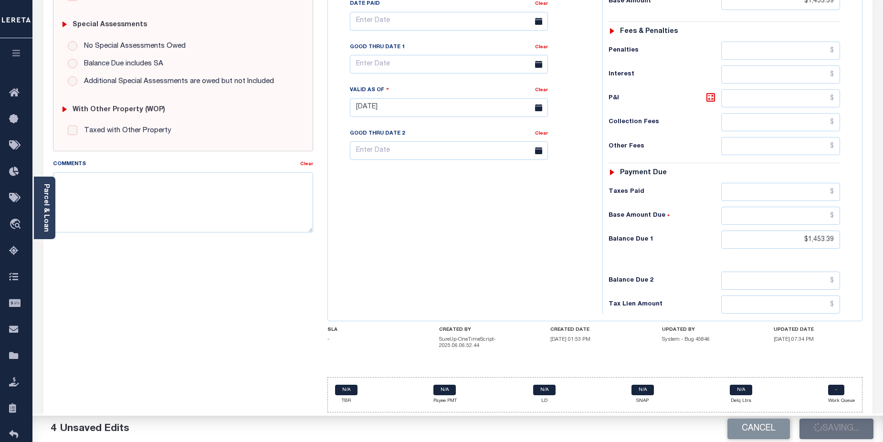
checkbox input "false"
type input "$1,453.39"
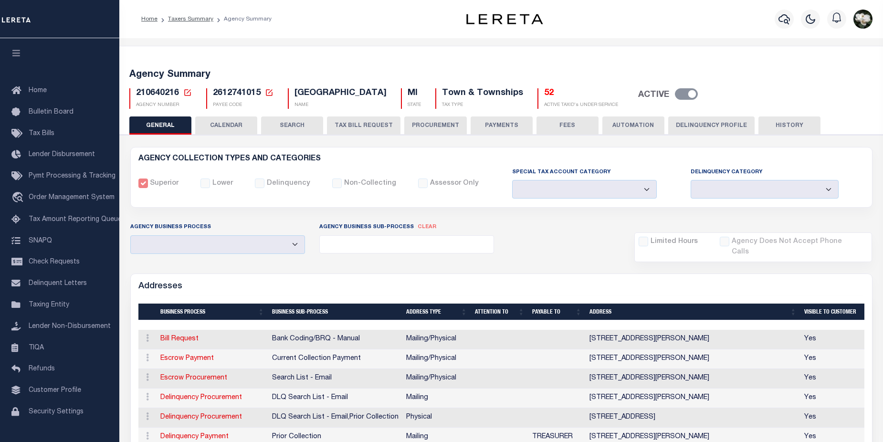
select select
